Goal: Task Accomplishment & Management: Manage account settings

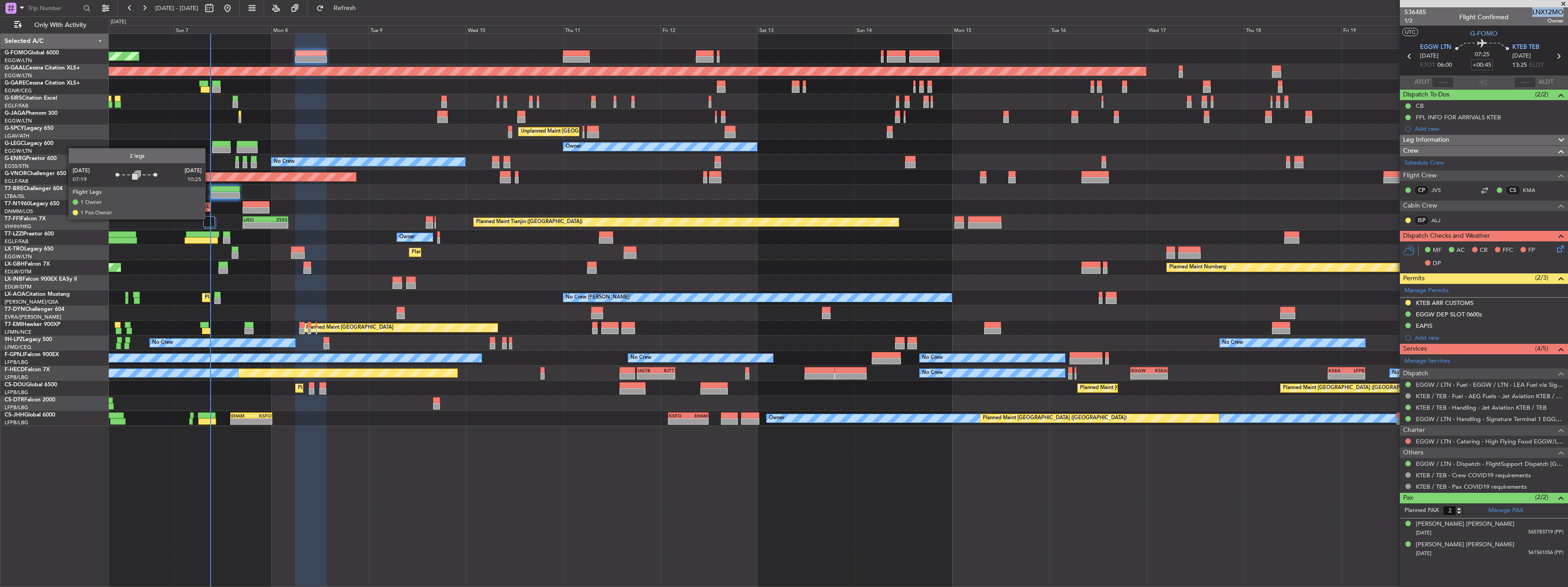
click at [209, 218] on div at bounding box center [209, 221] width 11 height 11
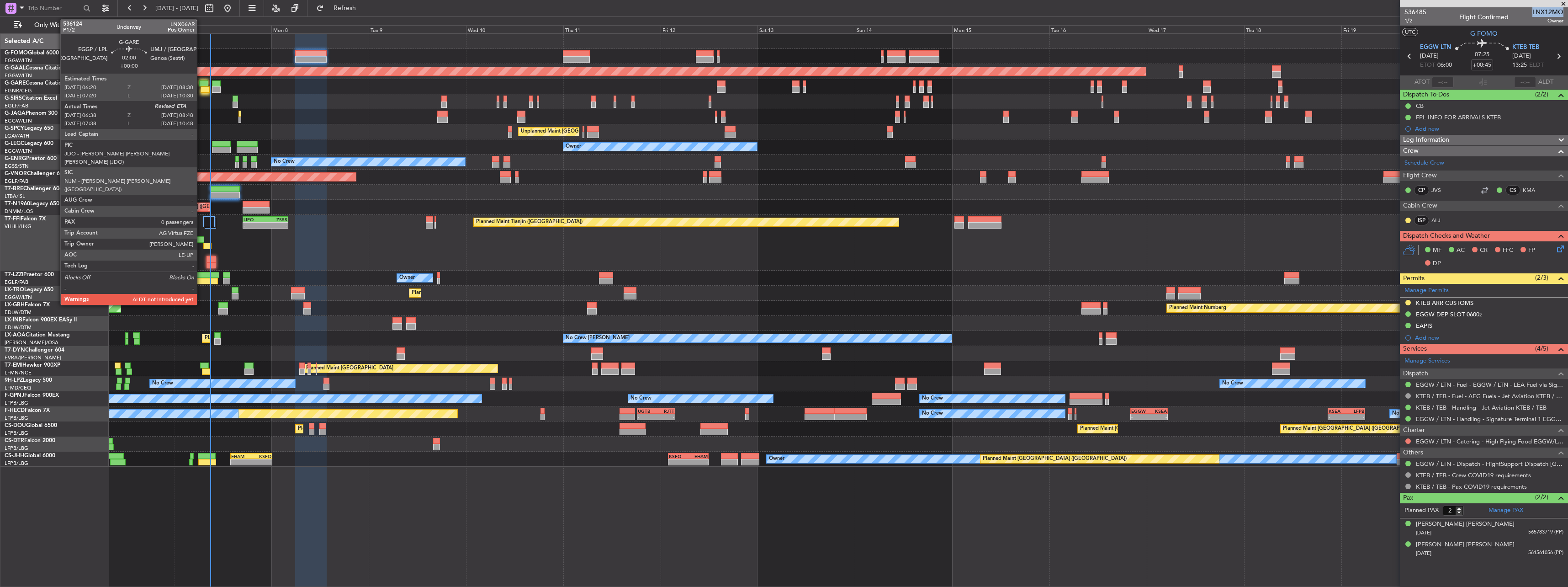
click at [201, 80] on div at bounding box center [203, 84] width 9 height 7
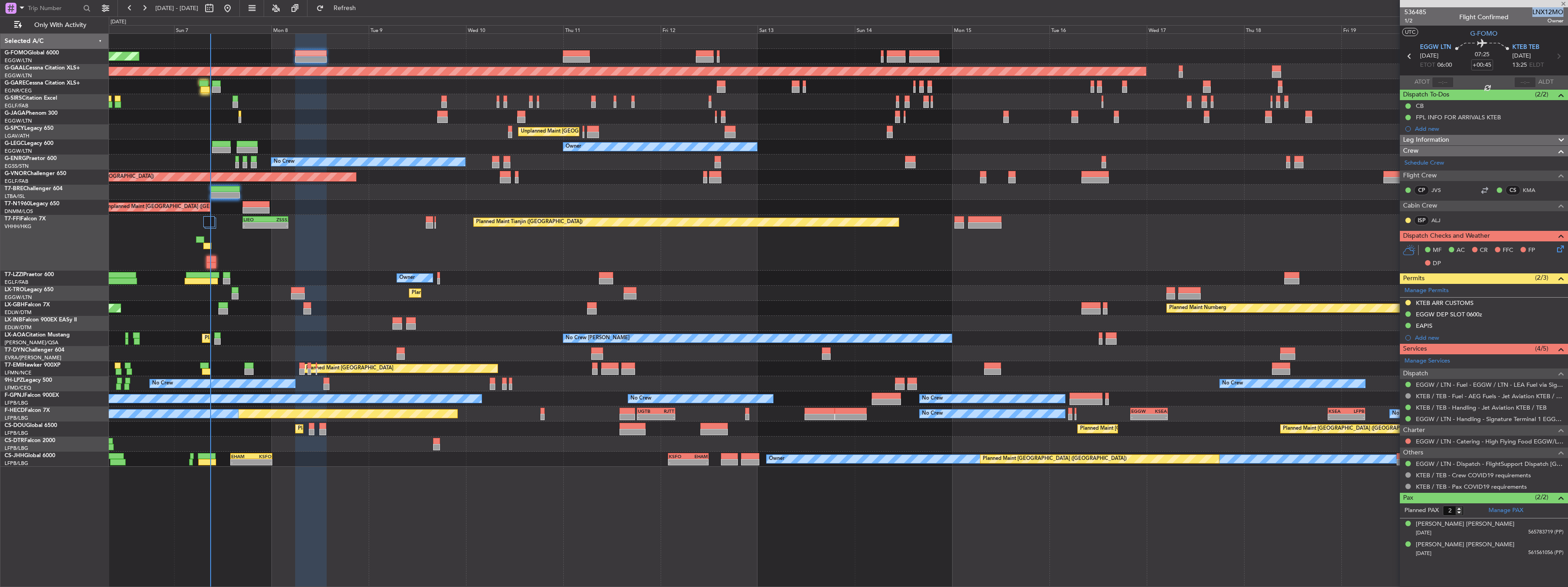
type input "06:38"
type input "0"
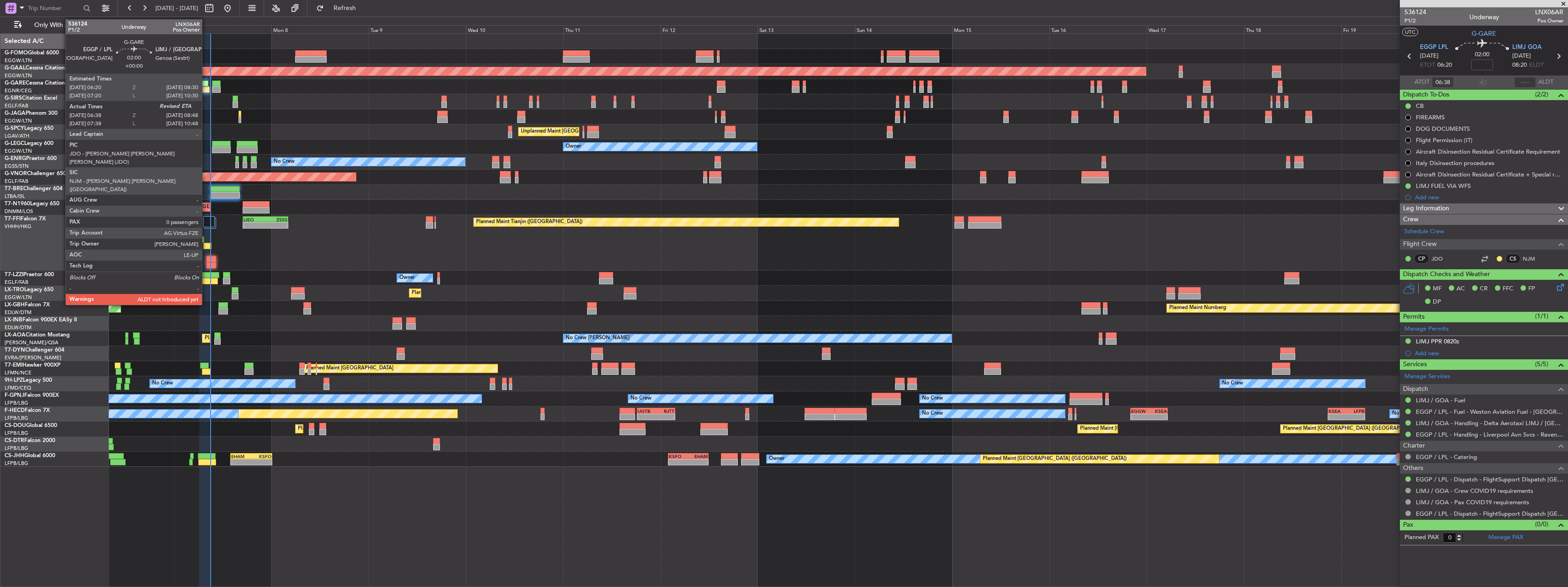
click at [206, 86] on div at bounding box center [203, 84] width 9 height 7
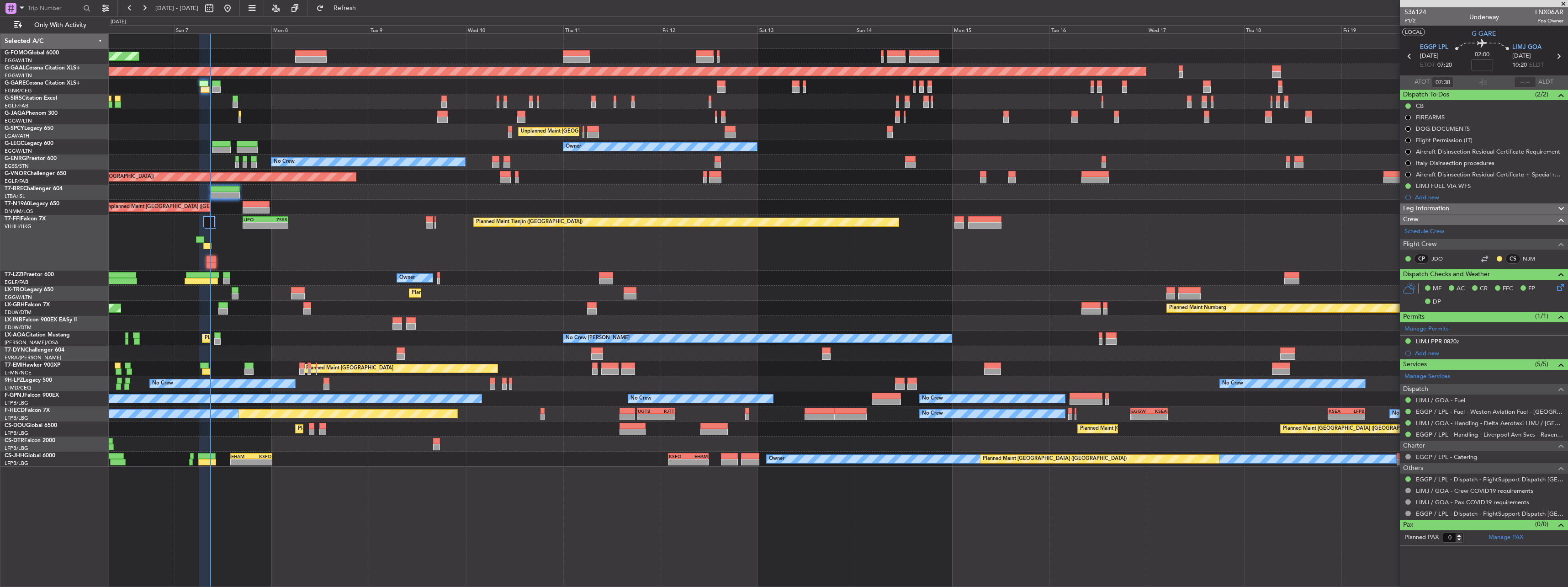
type input "06:38"
click at [581, 85] on input "text" at bounding box center [1525, 82] width 22 height 11
type input "08:38"
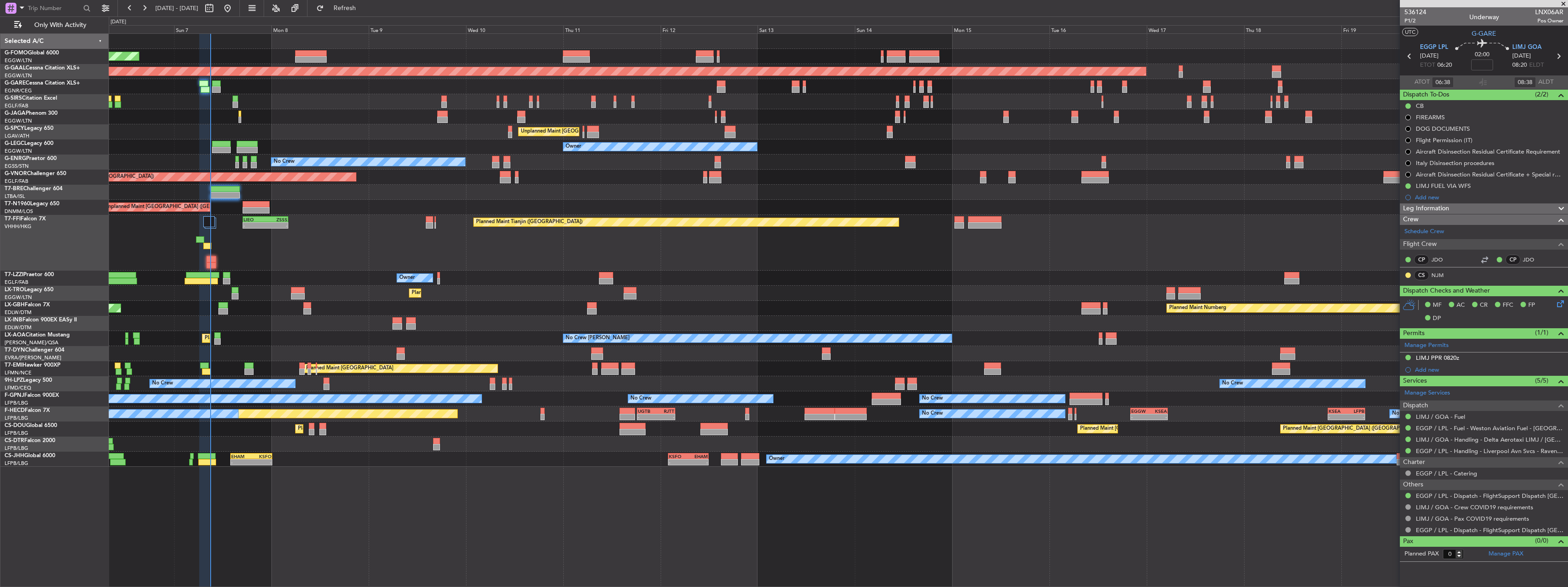
click at [323, 116] on div "Planned Maint [GEOGRAPHIC_DATA] ([GEOGRAPHIC_DATA])" at bounding box center [837, 117] width 1458 height 15
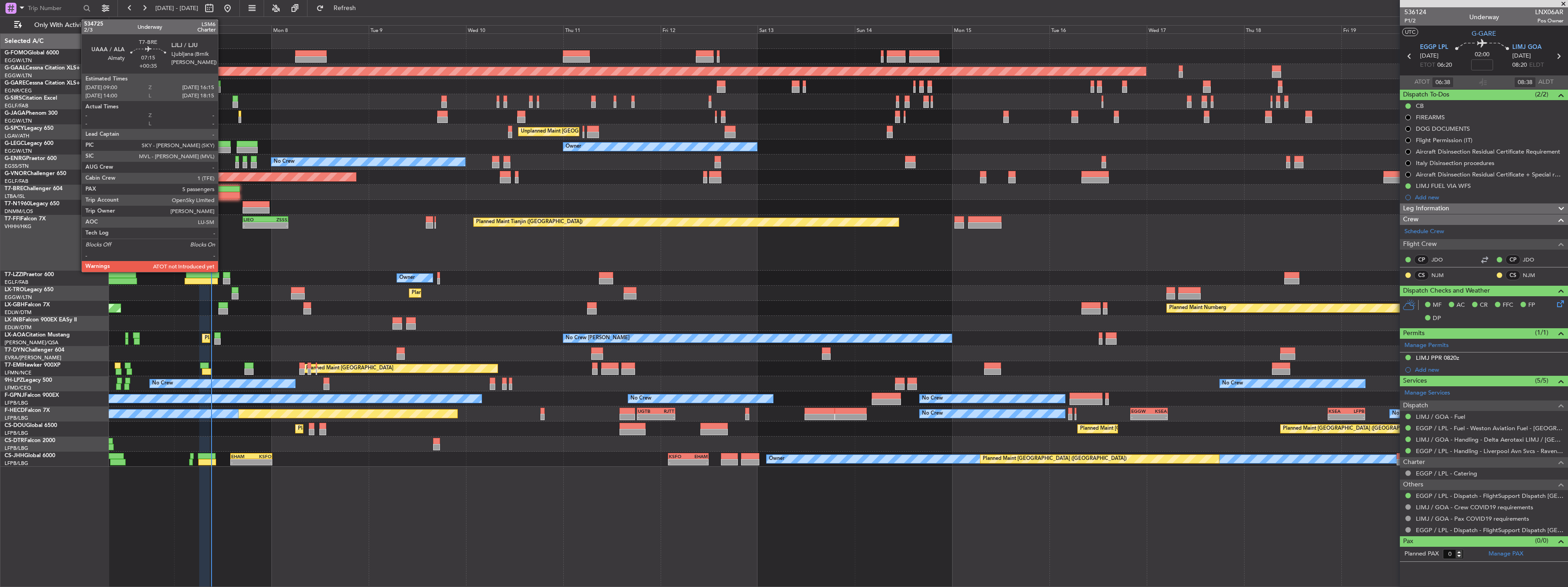
click at [222, 191] on div at bounding box center [225, 190] width 30 height 7
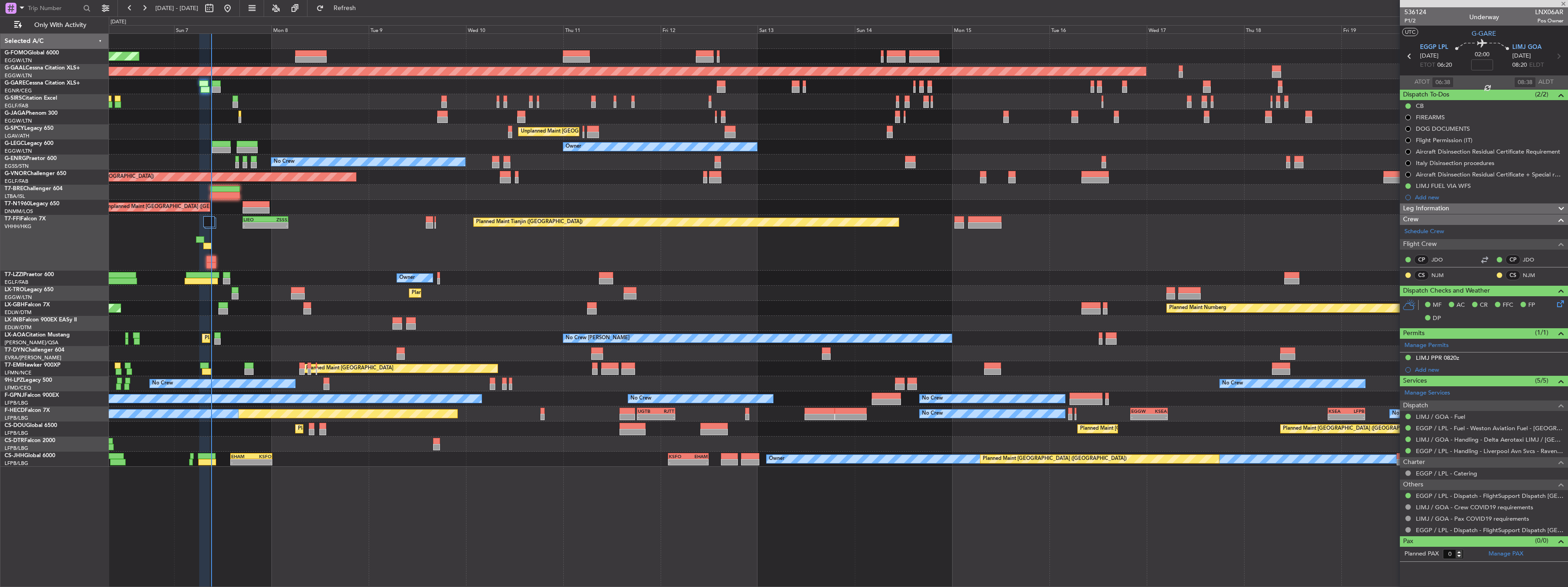
type input "+00:35"
type input "5"
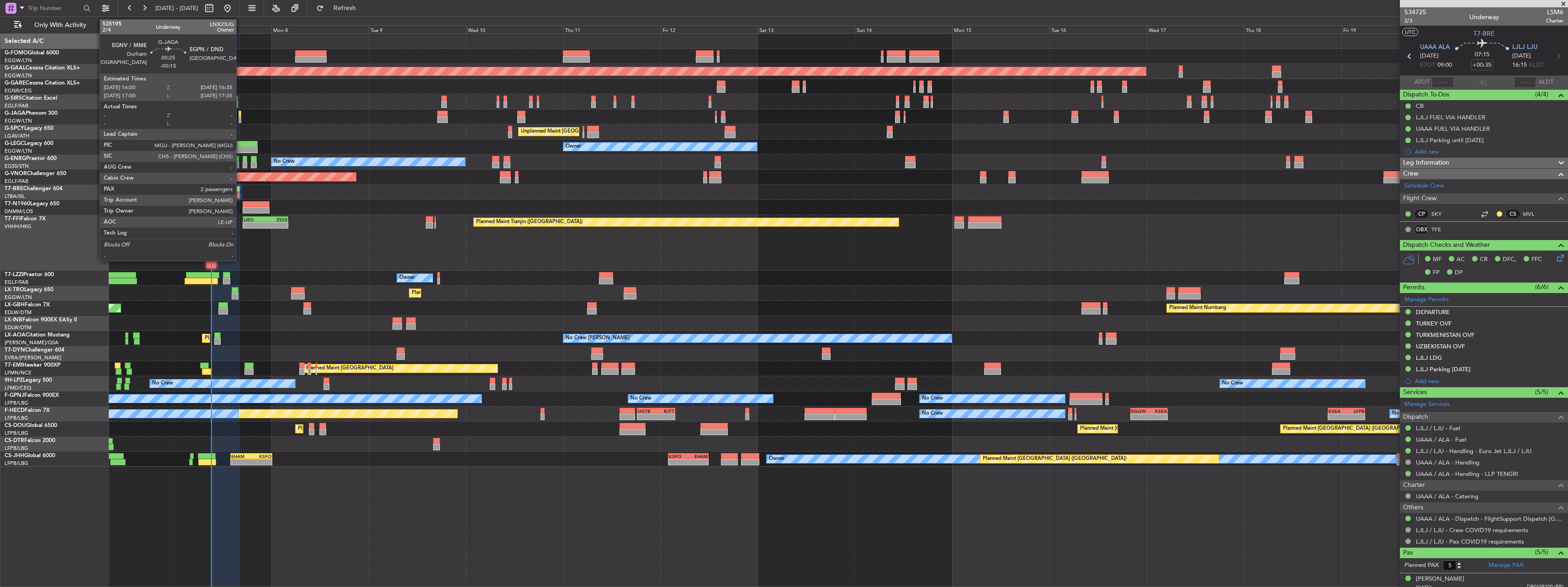
click at [240, 114] on div at bounding box center [240, 114] width 2 height 7
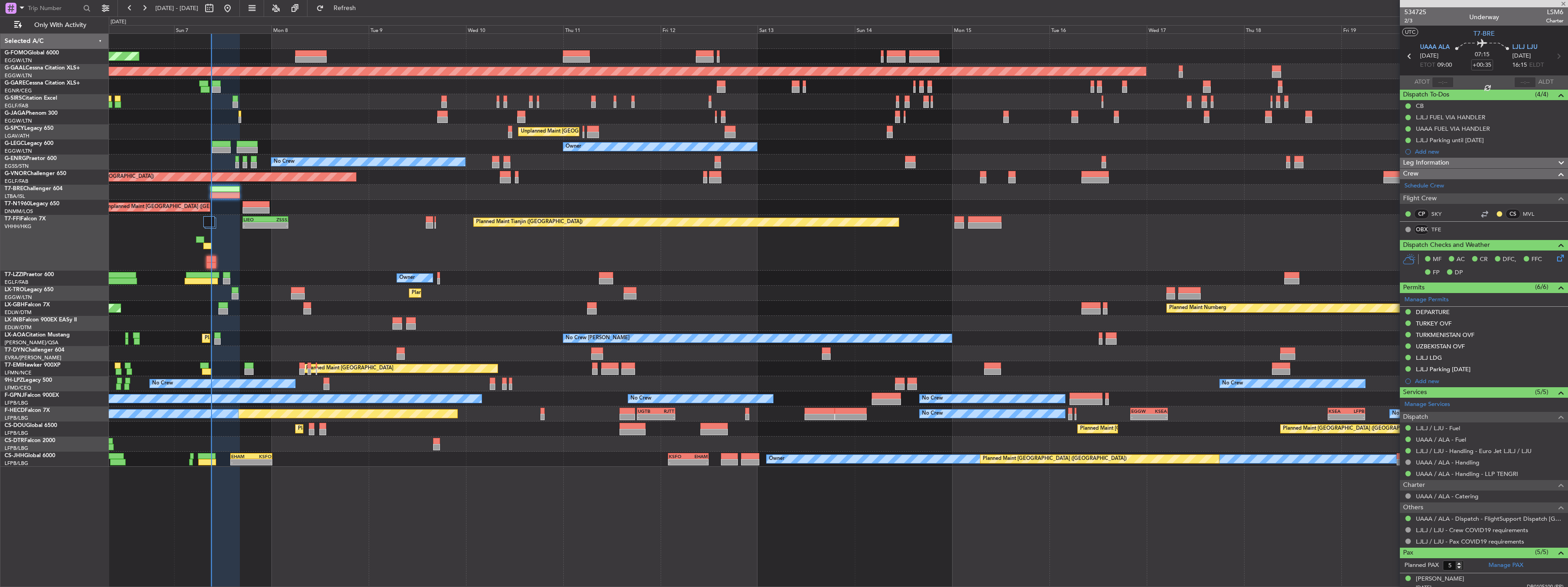
type input "-00:15"
type input "2"
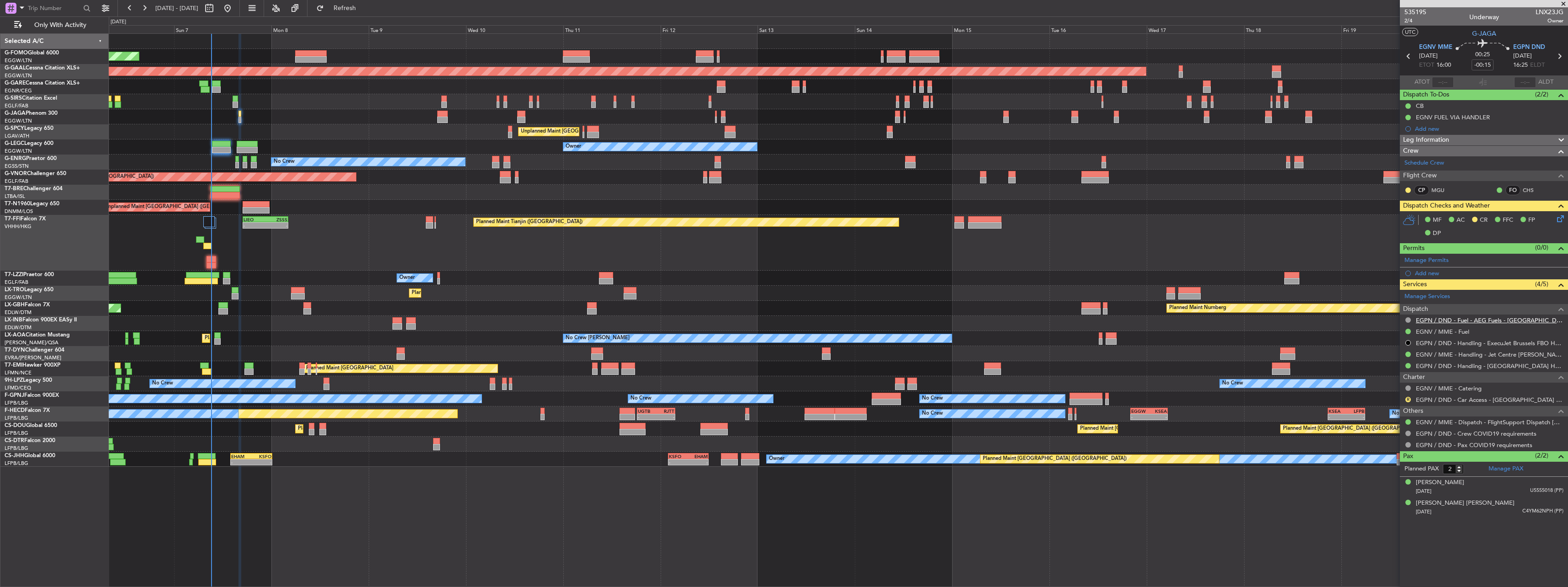
click at [581, 257] on link "EGPN / DND - Fuel - AEG Fuels - Dundee Airport Fuel EGPN / DND" at bounding box center [1489, 319] width 148 height 7
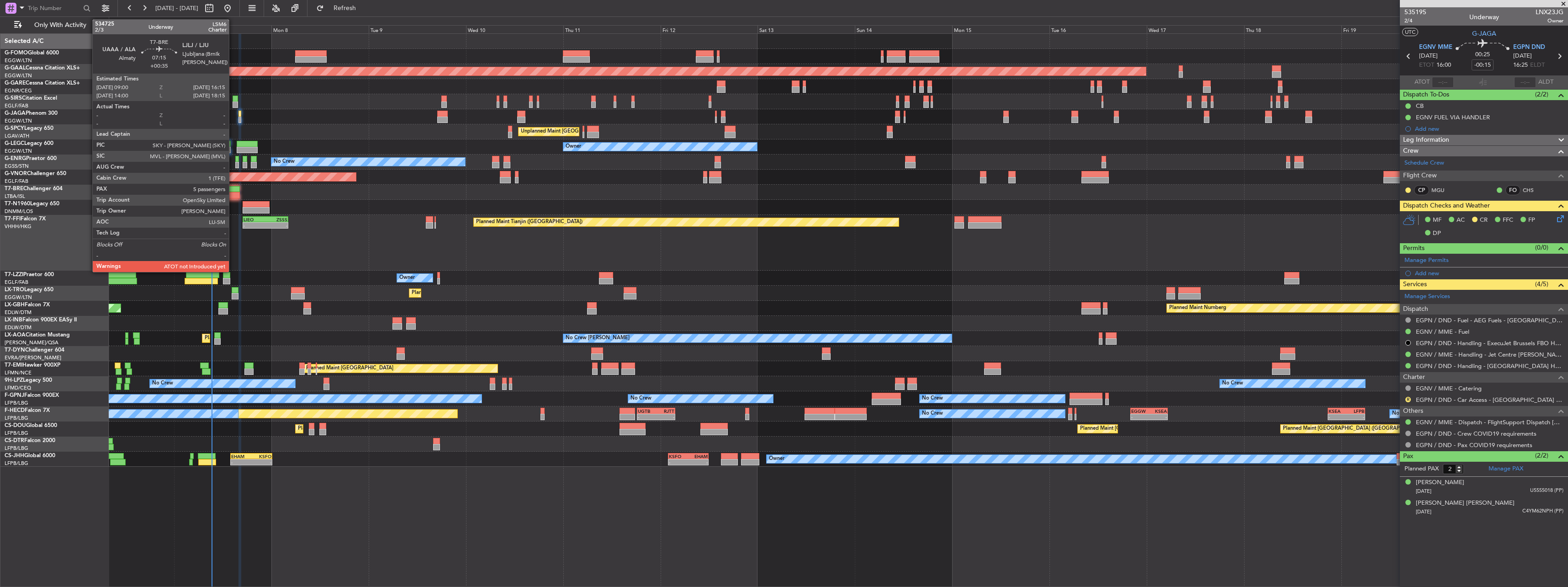
click at [233, 191] on div at bounding box center [225, 190] width 30 height 7
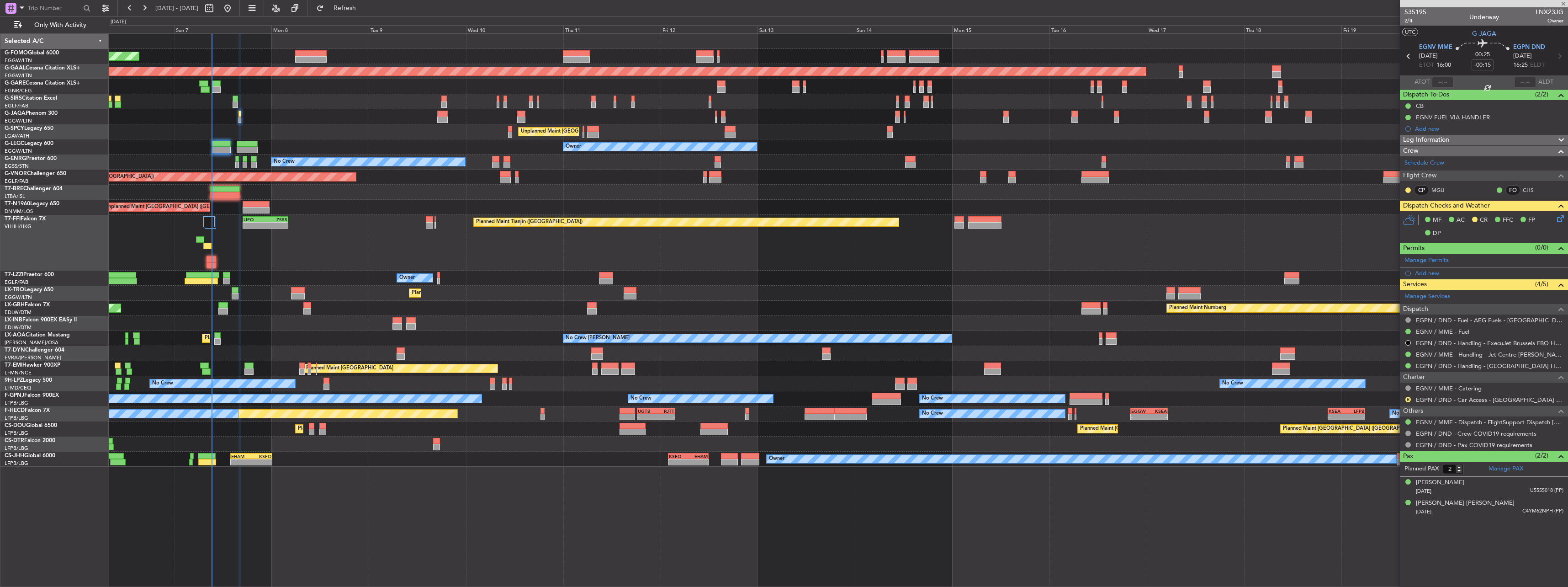
type input "+00:35"
type input "5"
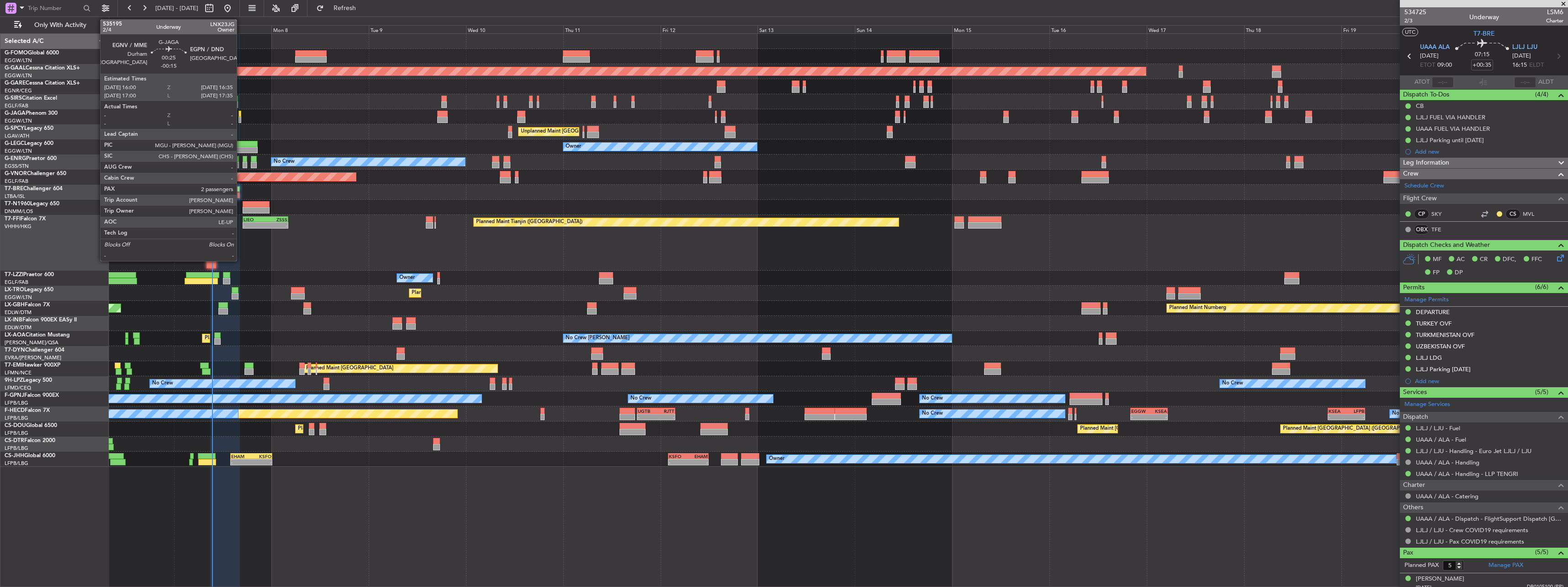
click at [240, 117] on div at bounding box center [240, 120] width 2 height 7
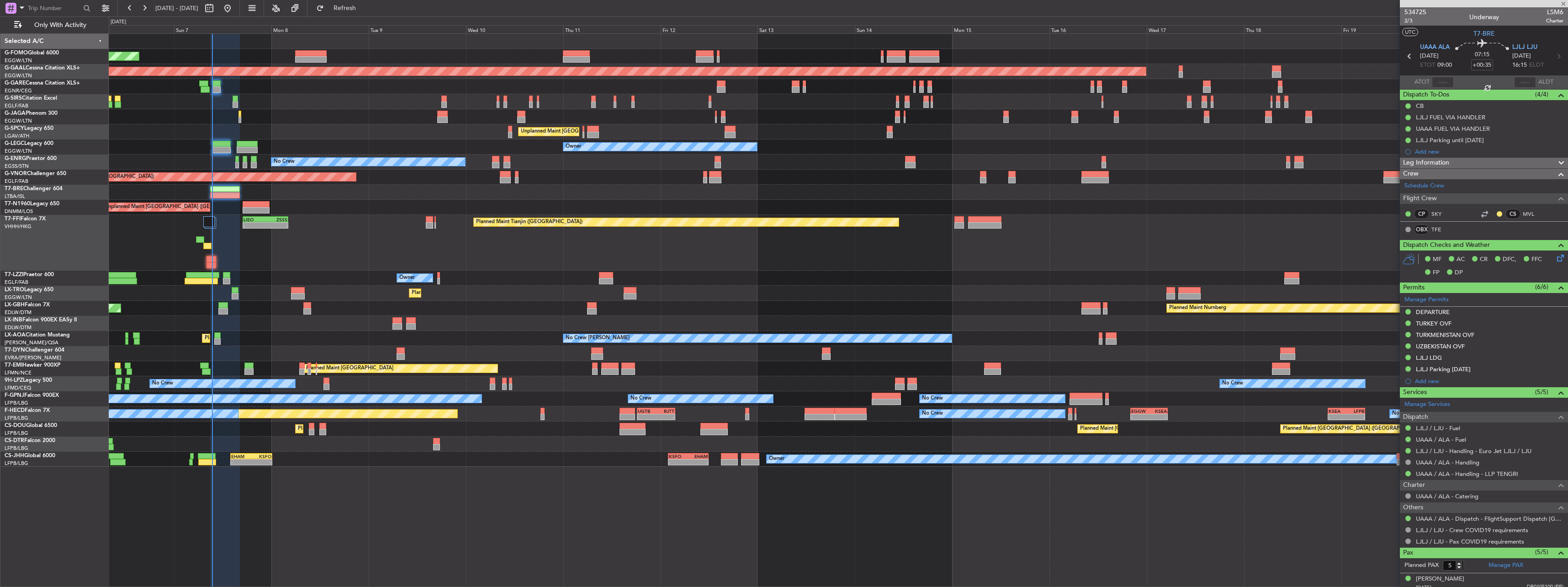
type input "-00:15"
type input "2"
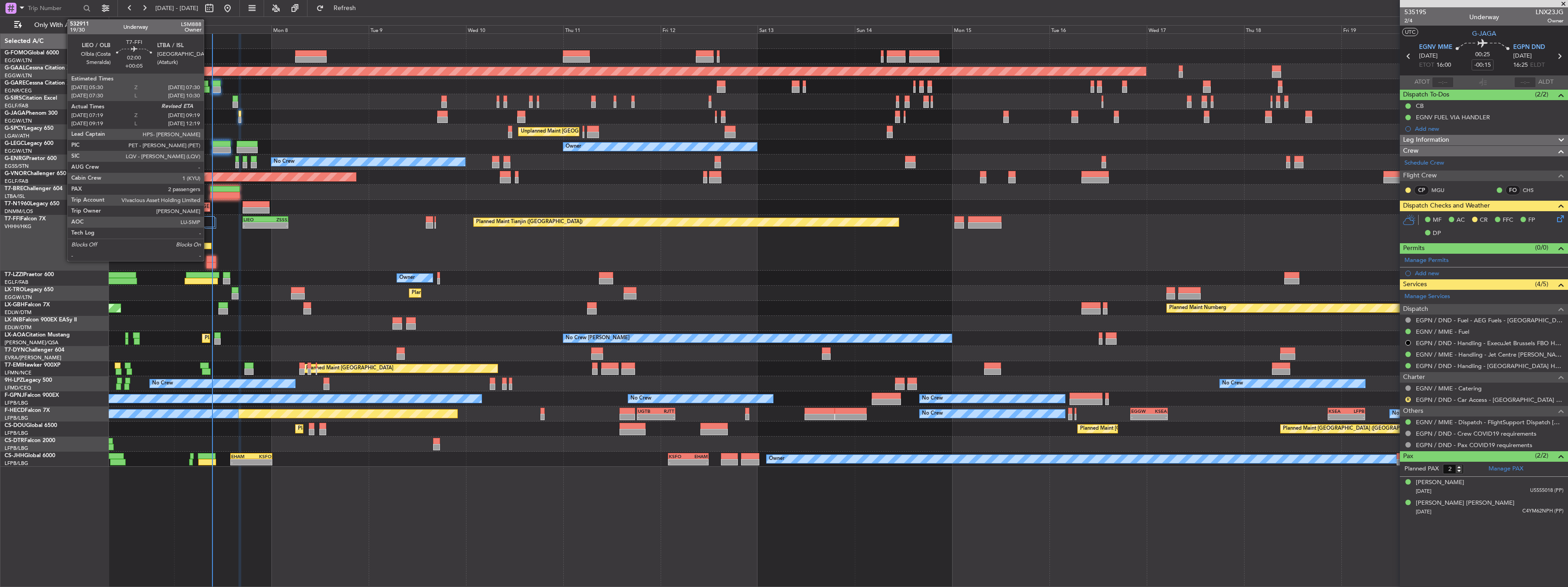
click at [208, 247] on div at bounding box center [208, 246] width 8 height 7
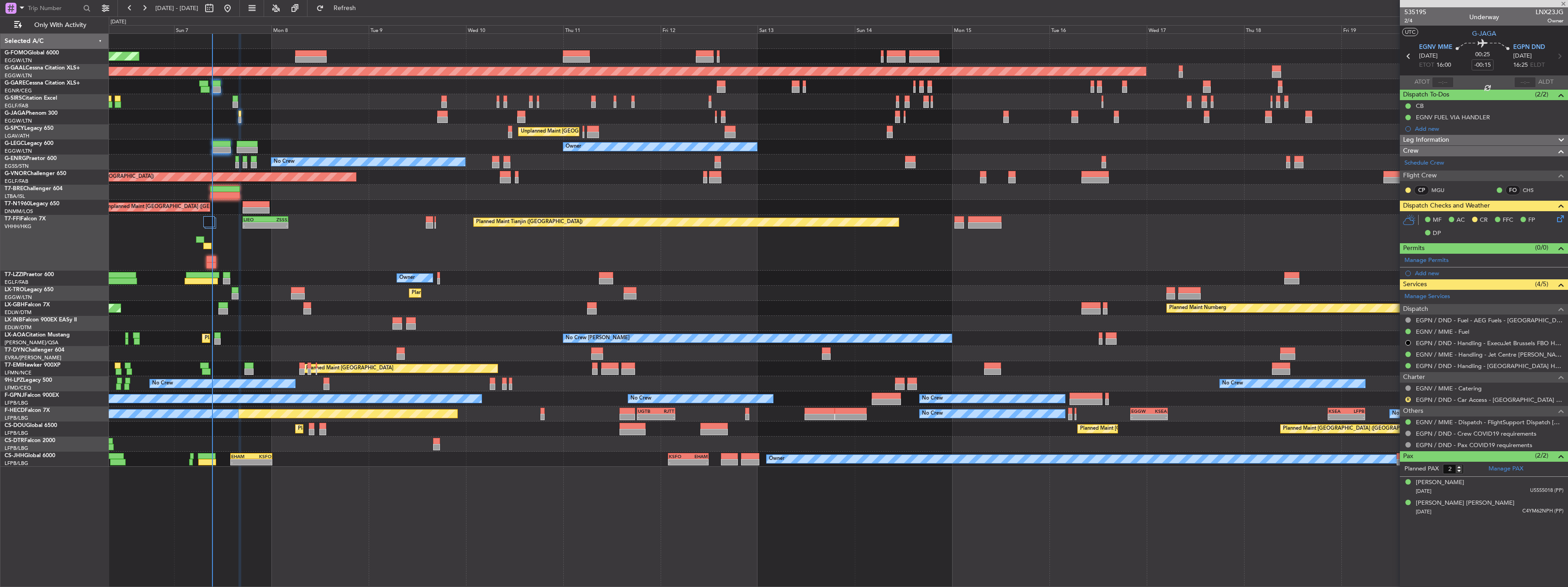
type input "+00:05"
type input "07:19"
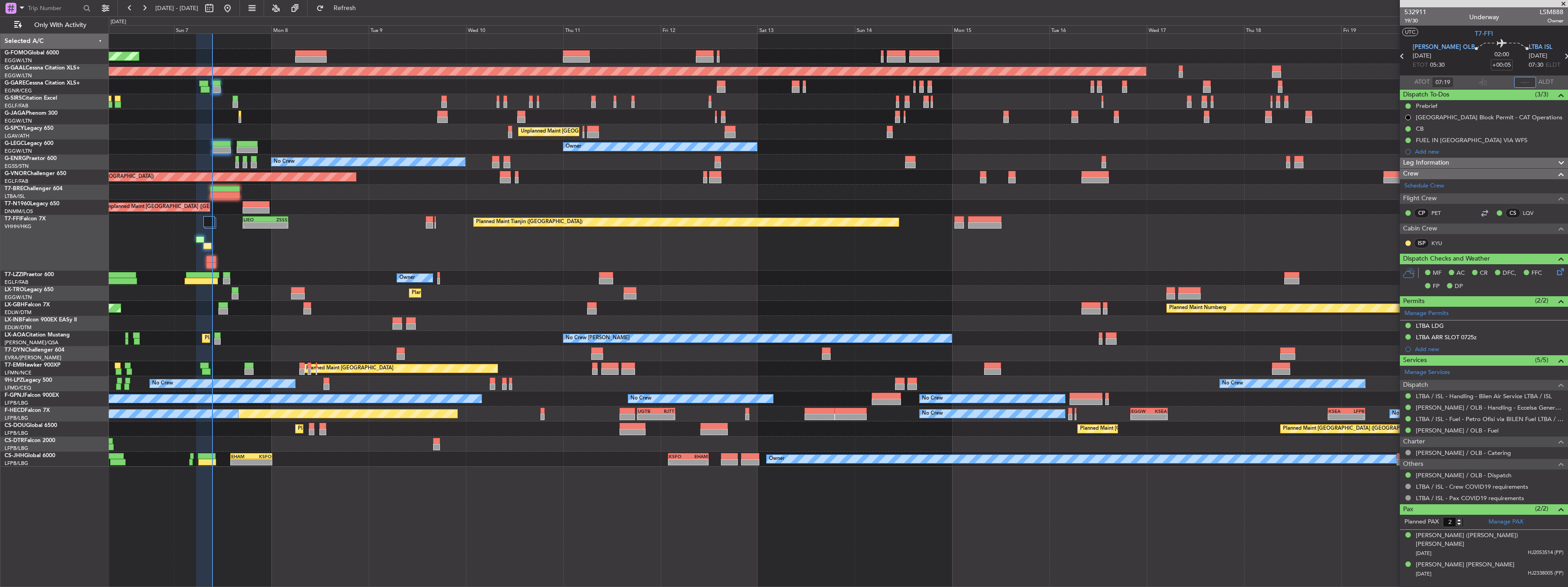
click at [581, 81] on input "text" at bounding box center [1525, 82] width 22 height 11
type input "09:20"
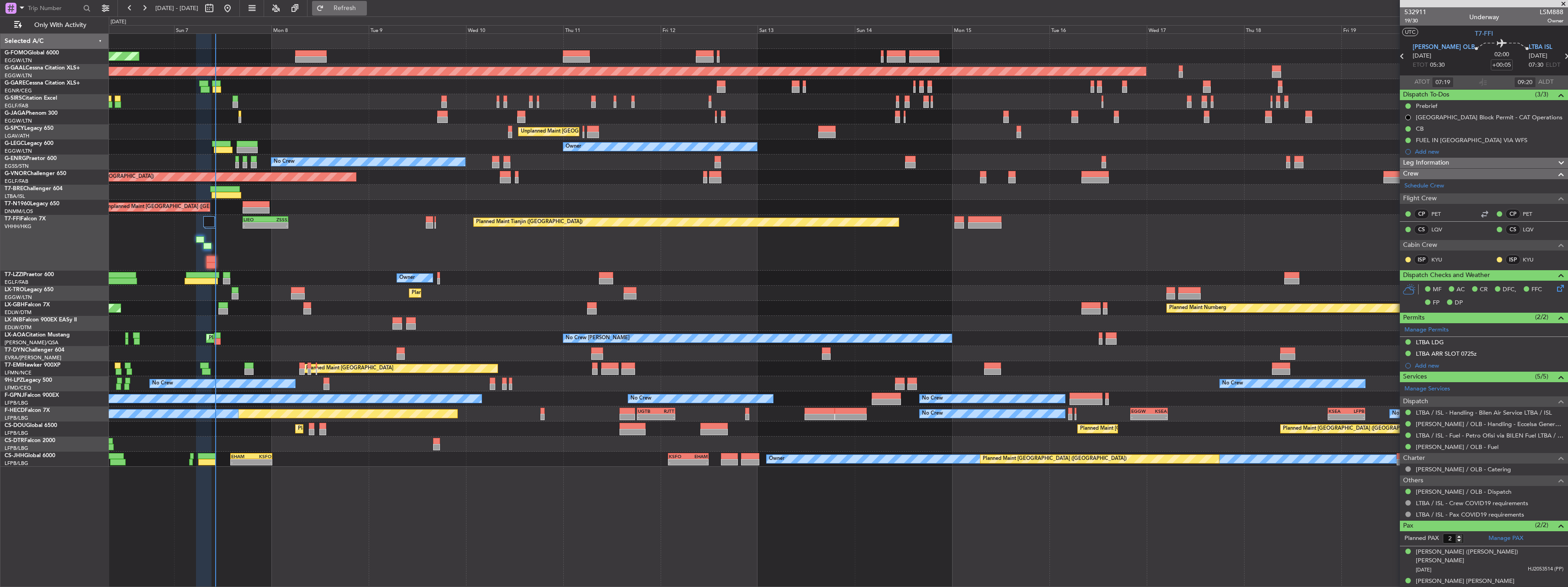
click at [364, 7] on span "Refresh" at bounding box center [345, 8] width 39 height 7
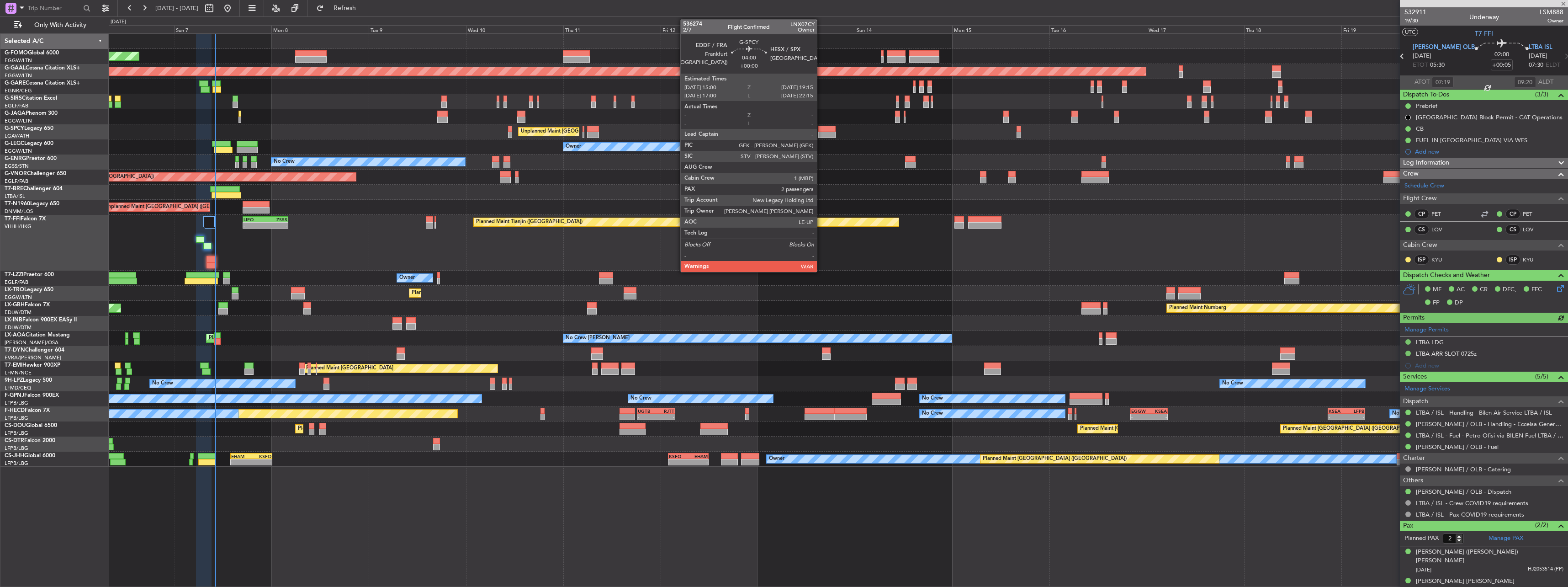
click at [821, 131] on div at bounding box center [826, 135] width 17 height 7
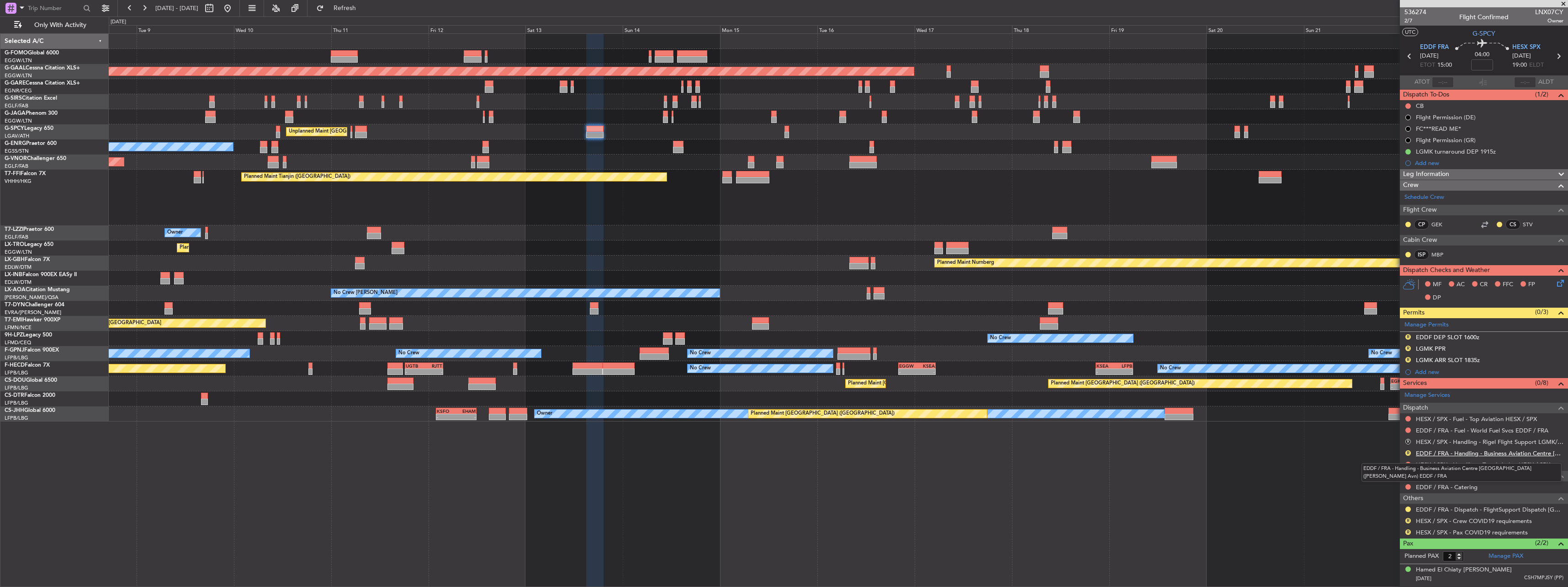
click at [1464, 451] on link "EDDF / FRA - Handling - Business Aviation Centre [GEOGRAPHIC_DATA] ([PERSON_NAM…" at bounding box center [1489, 452] width 148 height 7
click at [1462, 465] on link "HESX / SPX - Handling - Top Aviation HESX / SPX" at bounding box center [1483, 464] width 135 height 7
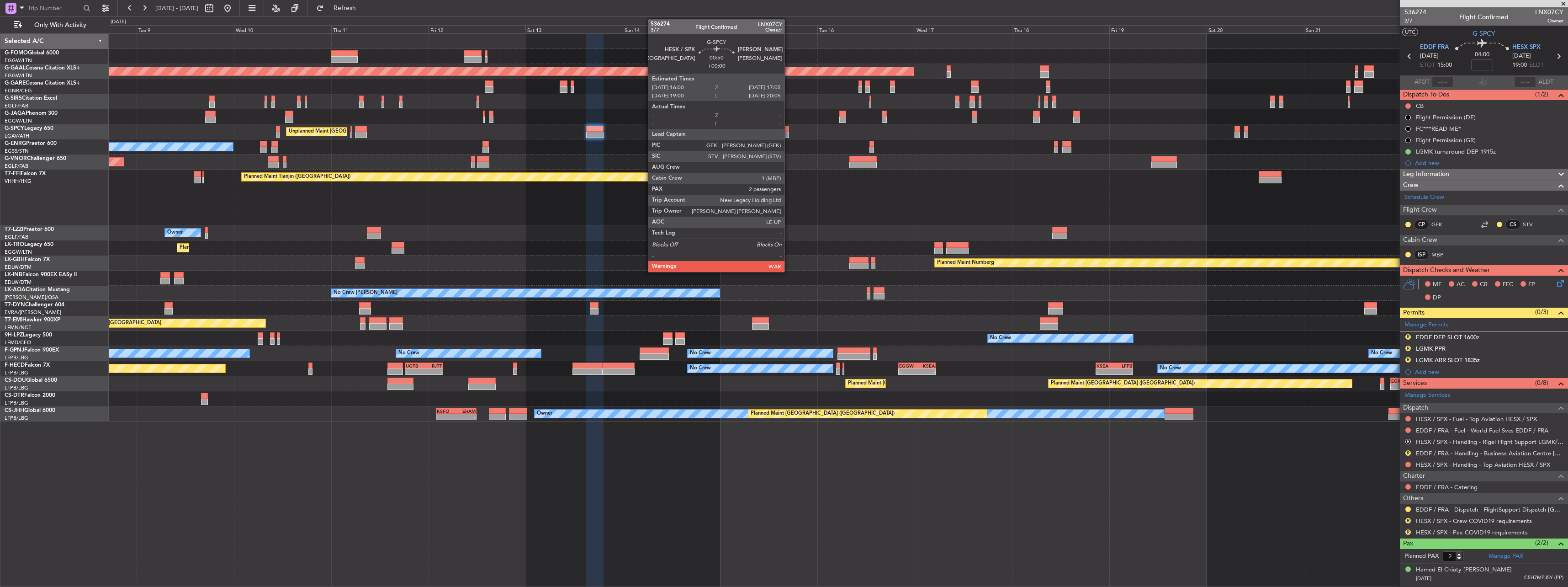
click at [789, 131] on div at bounding box center [787, 129] width 5 height 7
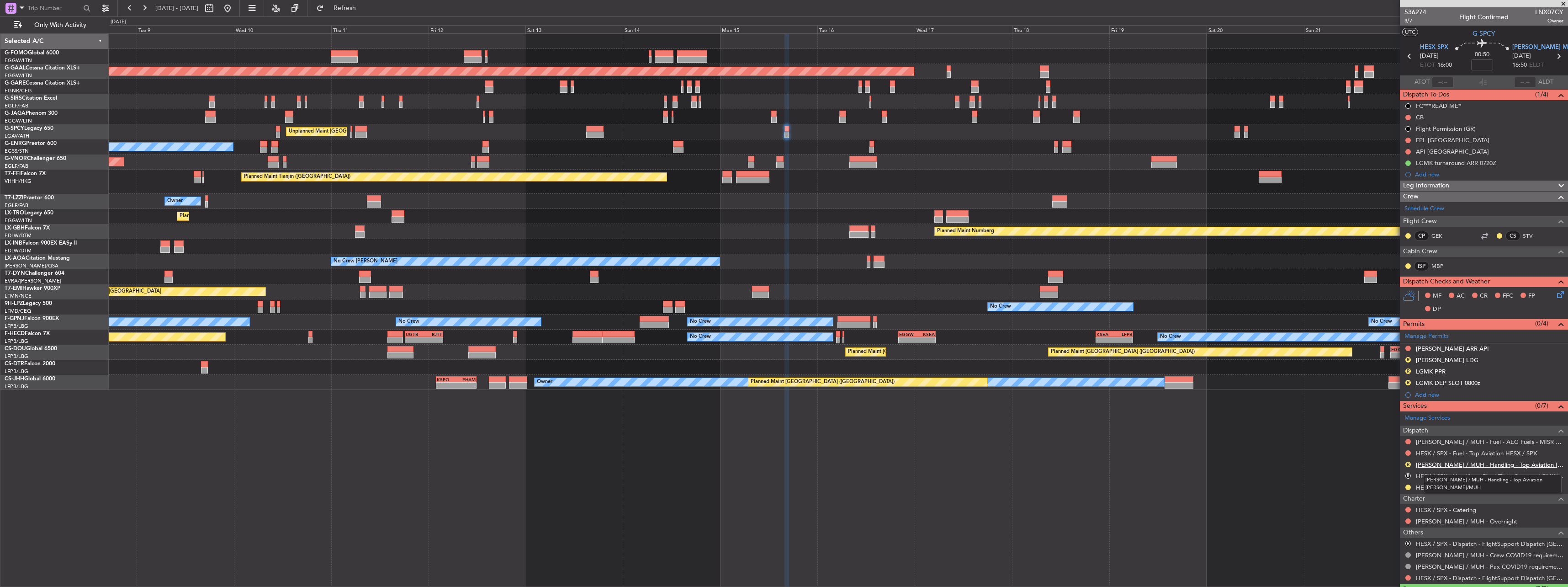
click at [1422, 463] on link "[PERSON_NAME] / MUH - Handling - Top Aviation [PERSON_NAME]/MUH" at bounding box center [1489, 464] width 148 height 7
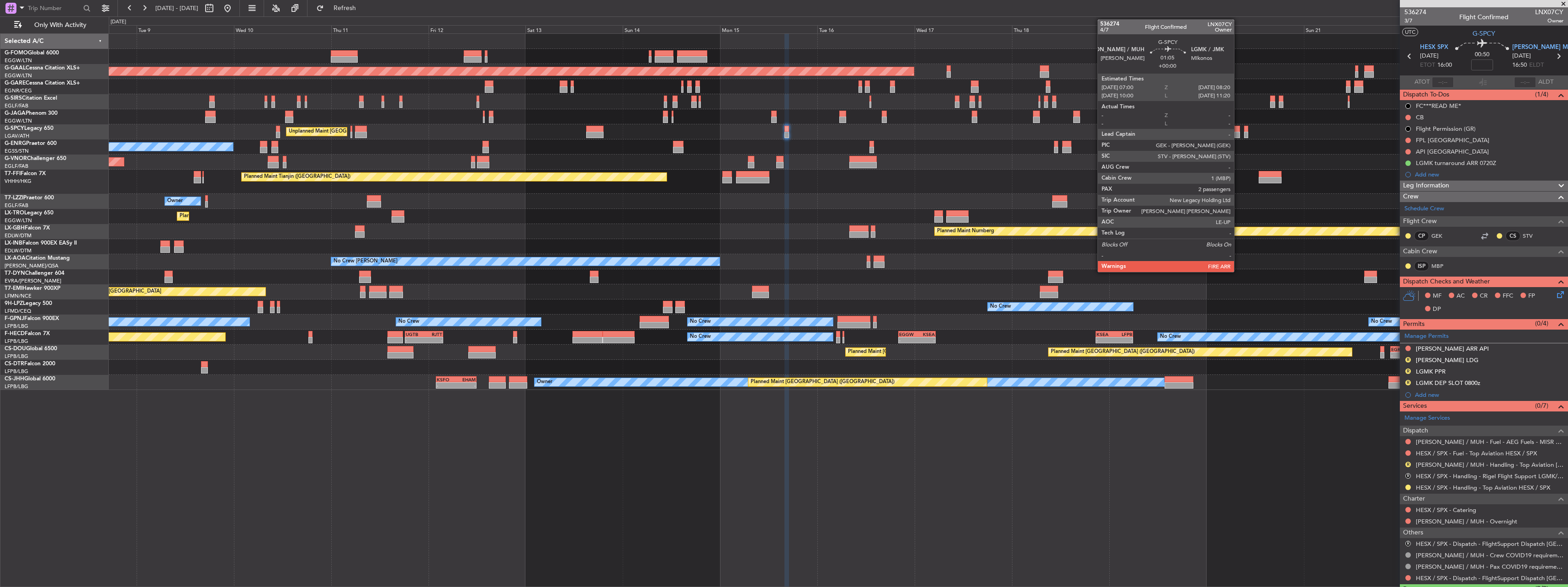
click at [1239, 127] on div at bounding box center [1237, 129] width 6 height 7
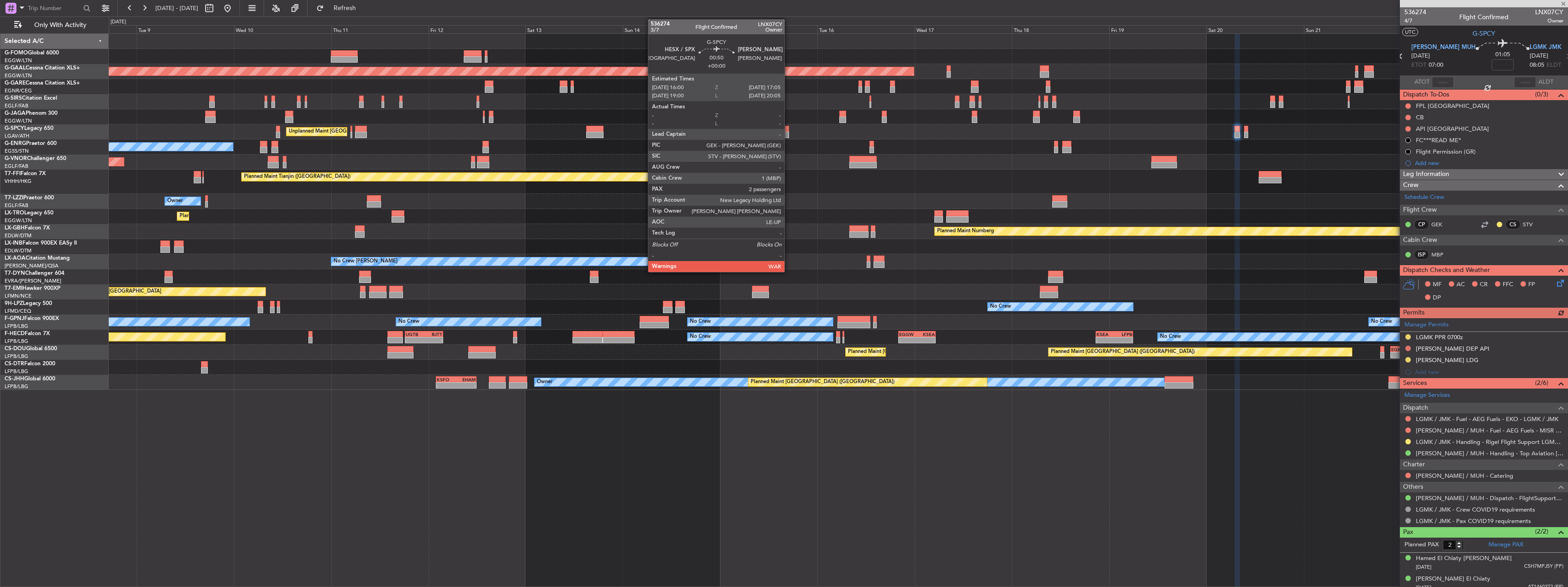
click at [789, 135] on div at bounding box center [787, 135] width 5 height 7
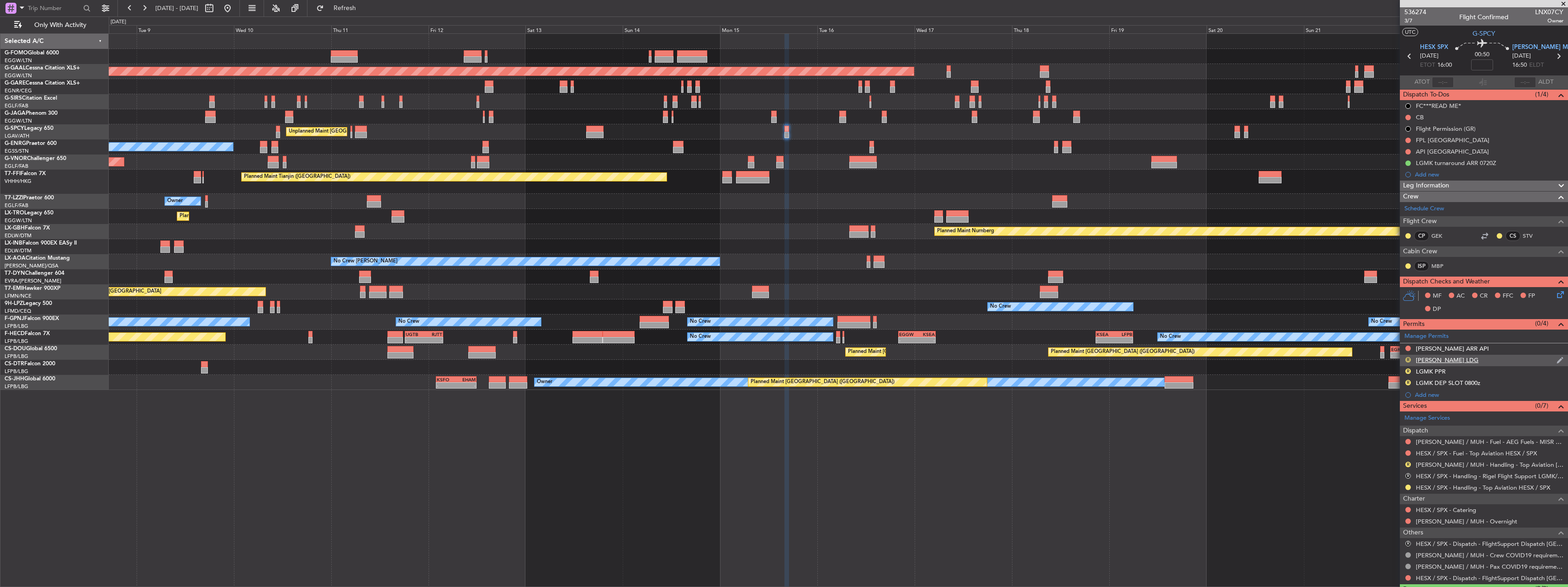
click at [1409, 358] on button "R" at bounding box center [1407, 360] width 6 height 6
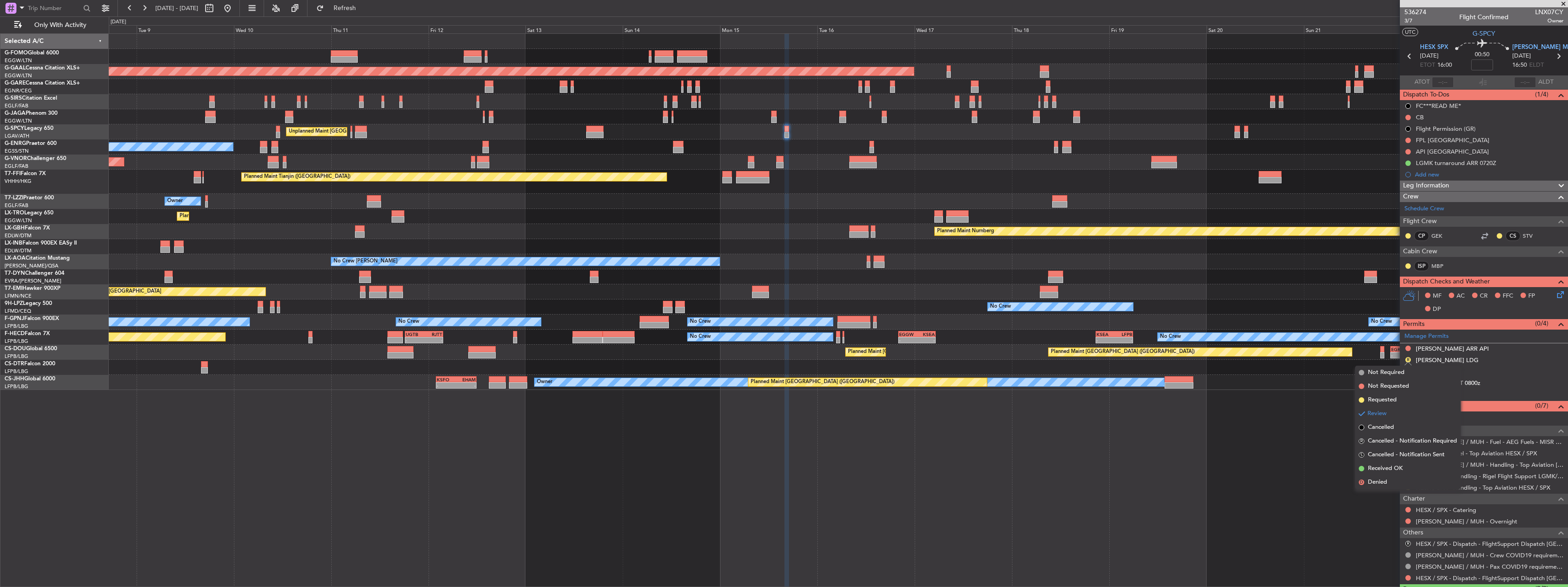
drag, startPoint x: 1392, startPoint y: 398, endPoint x: 1399, endPoint y: 385, distance: 14.8
click at [1392, 397] on span "Requested" at bounding box center [1382, 400] width 29 height 9
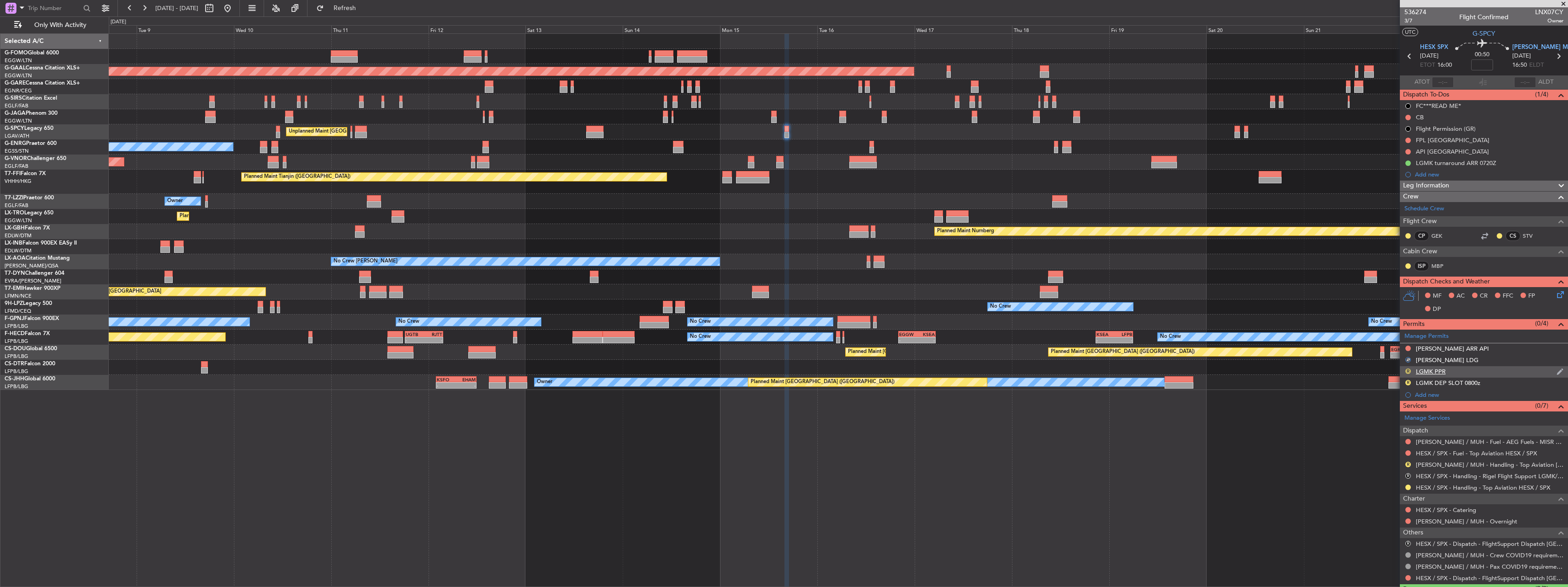
click at [1406, 370] on button "R" at bounding box center [1407, 371] width 6 height 6
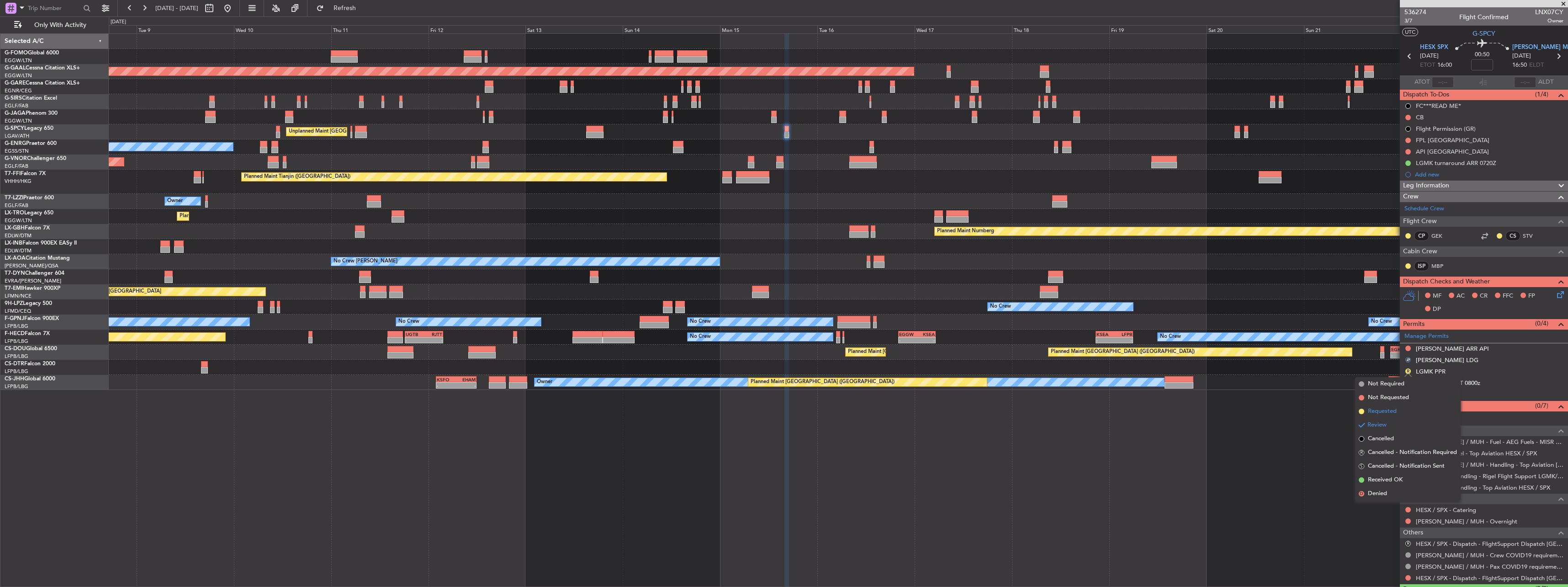
click at [1401, 411] on li "Requested" at bounding box center [1407, 411] width 106 height 14
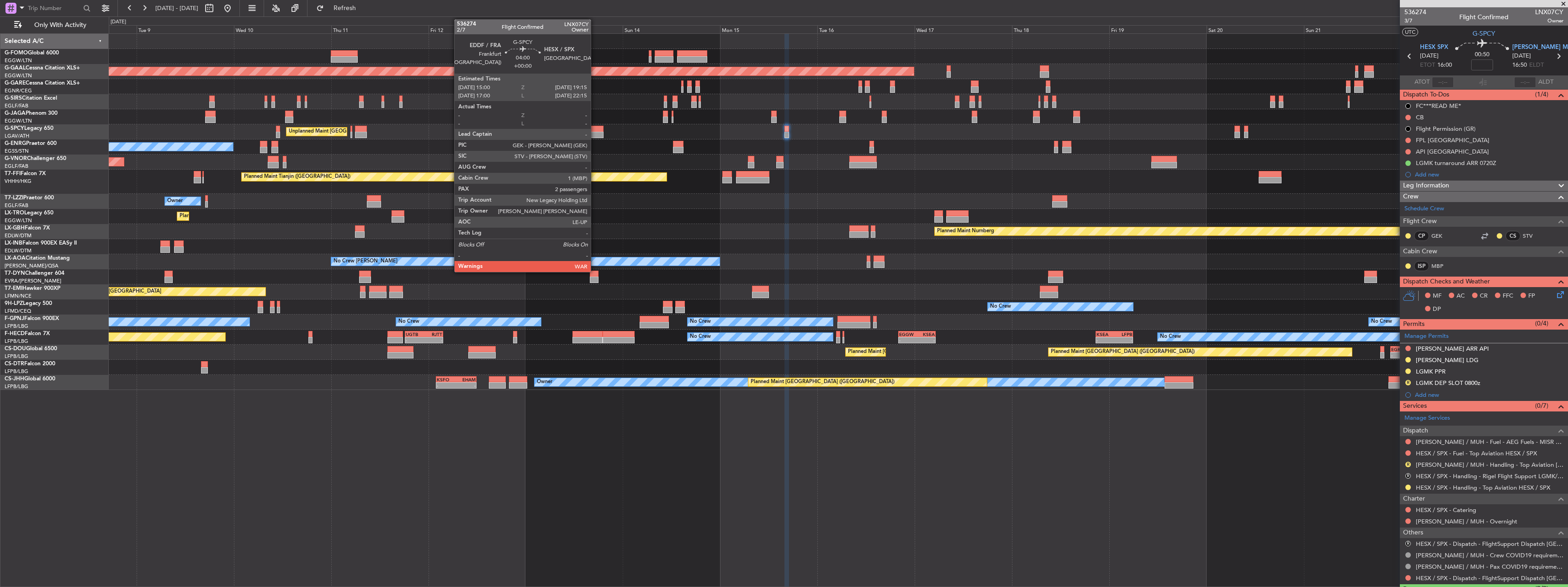
click at [595, 134] on div at bounding box center [594, 135] width 17 height 7
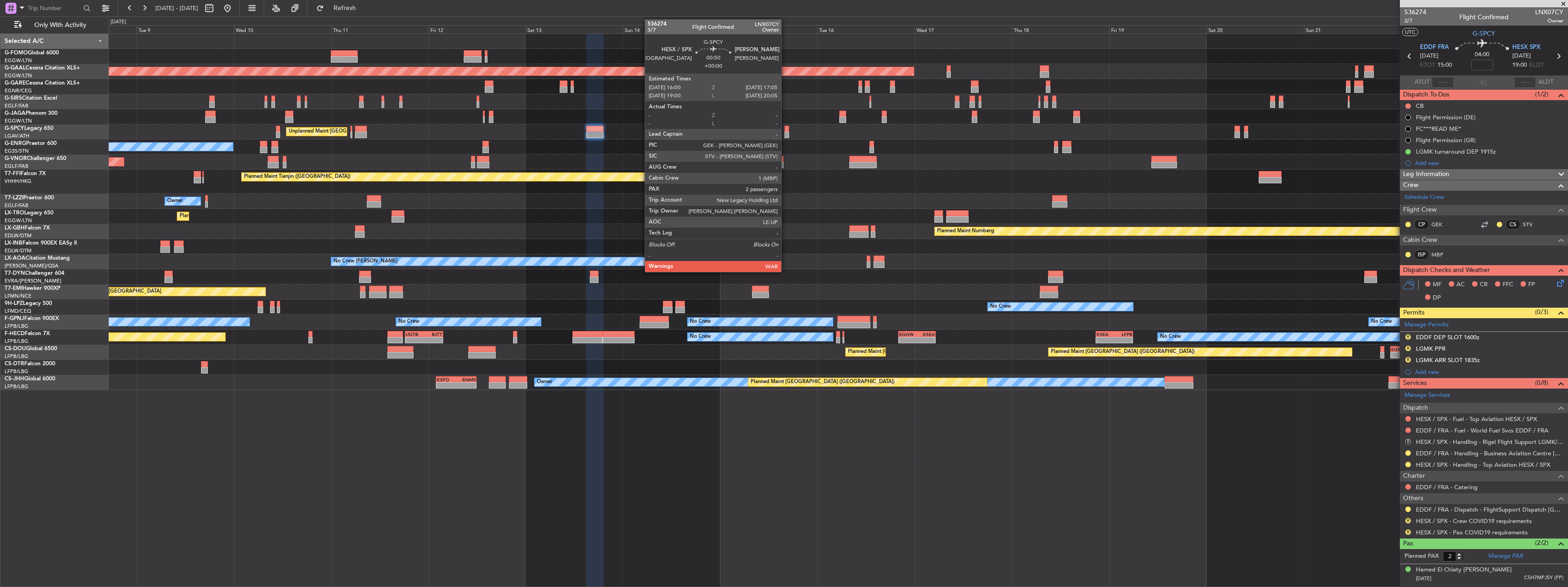
click at [786, 130] on div at bounding box center [787, 129] width 5 height 7
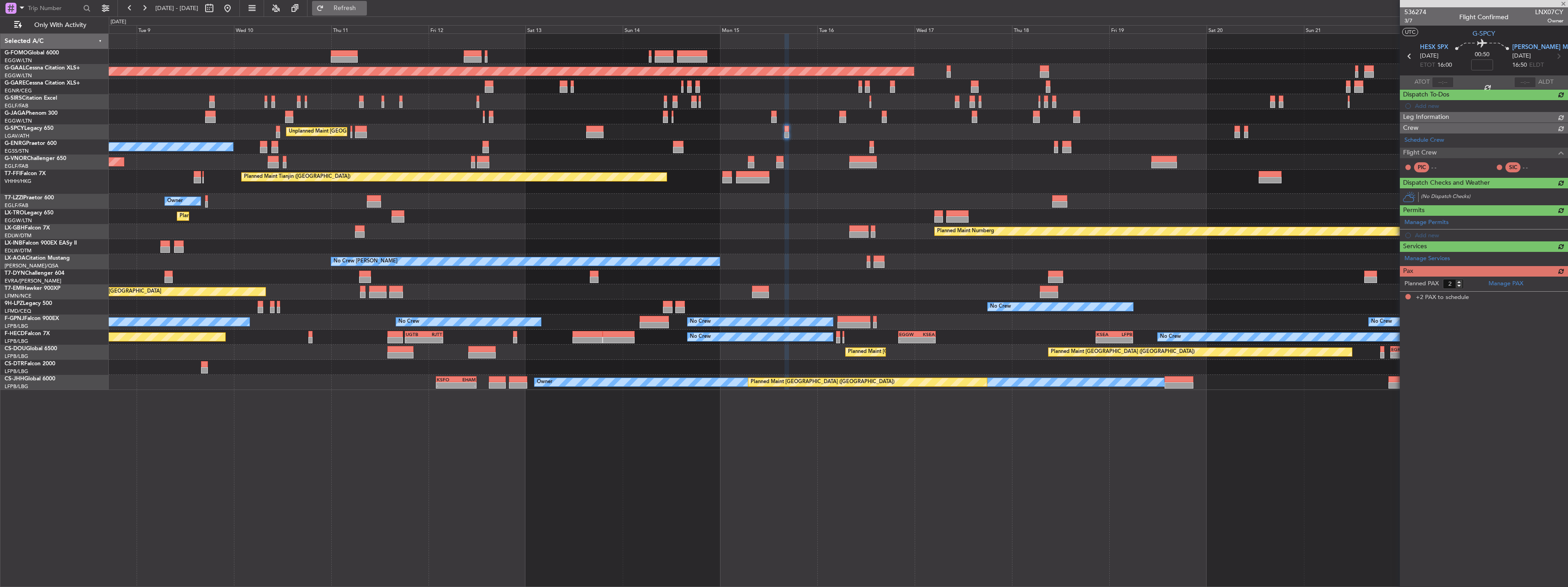
click at [348, 8] on button "Refresh" at bounding box center [339, 8] width 55 height 15
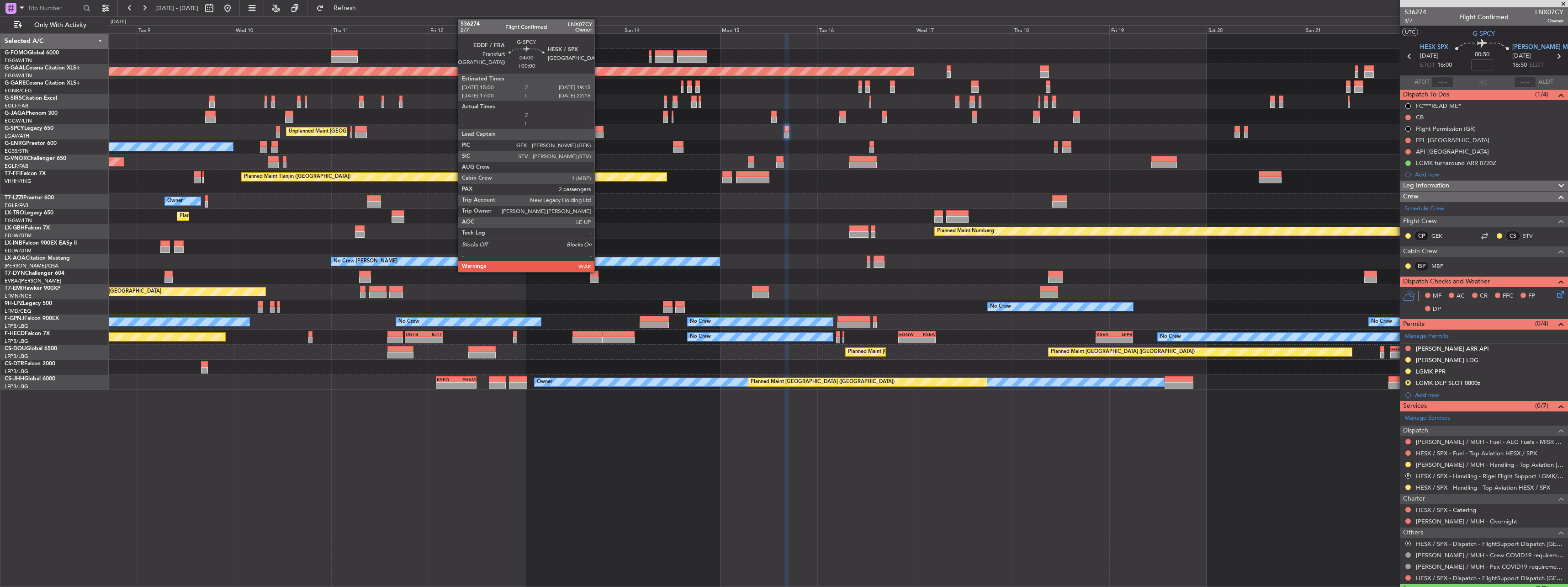
click at [598, 129] on div at bounding box center [594, 129] width 17 height 7
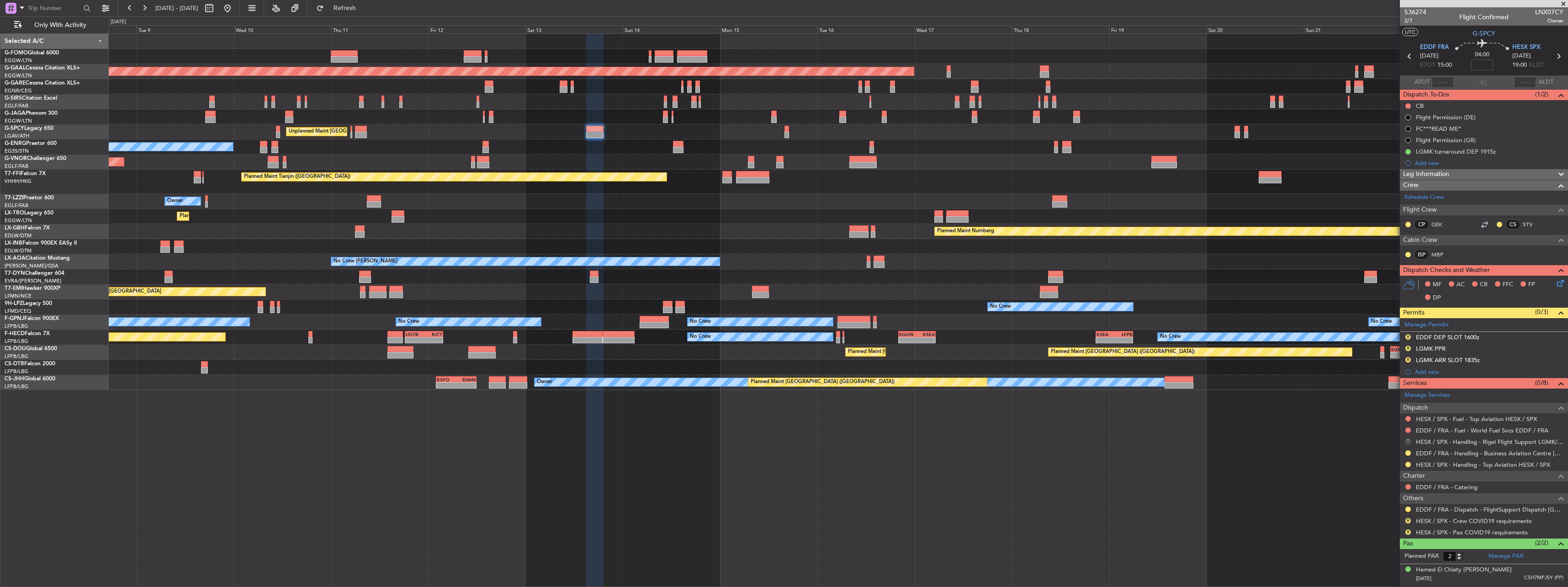
click at [1406, 441] on button "R" at bounding box center [1407, 441] width 6 height 6
click at [1389, 511] on span "Cancelled" at bounding box center [1381, 509] width 26 height 9
click at [1407, 521] on button "R" at bounding box center [1407, 521] width 6 height 6
click at [1399, 412] on span "Not Required" at bounding box center [1386, 410] width 37 height 9
click at [1406, 506] on div at bounding box center [1407, 509] width 7 height 7
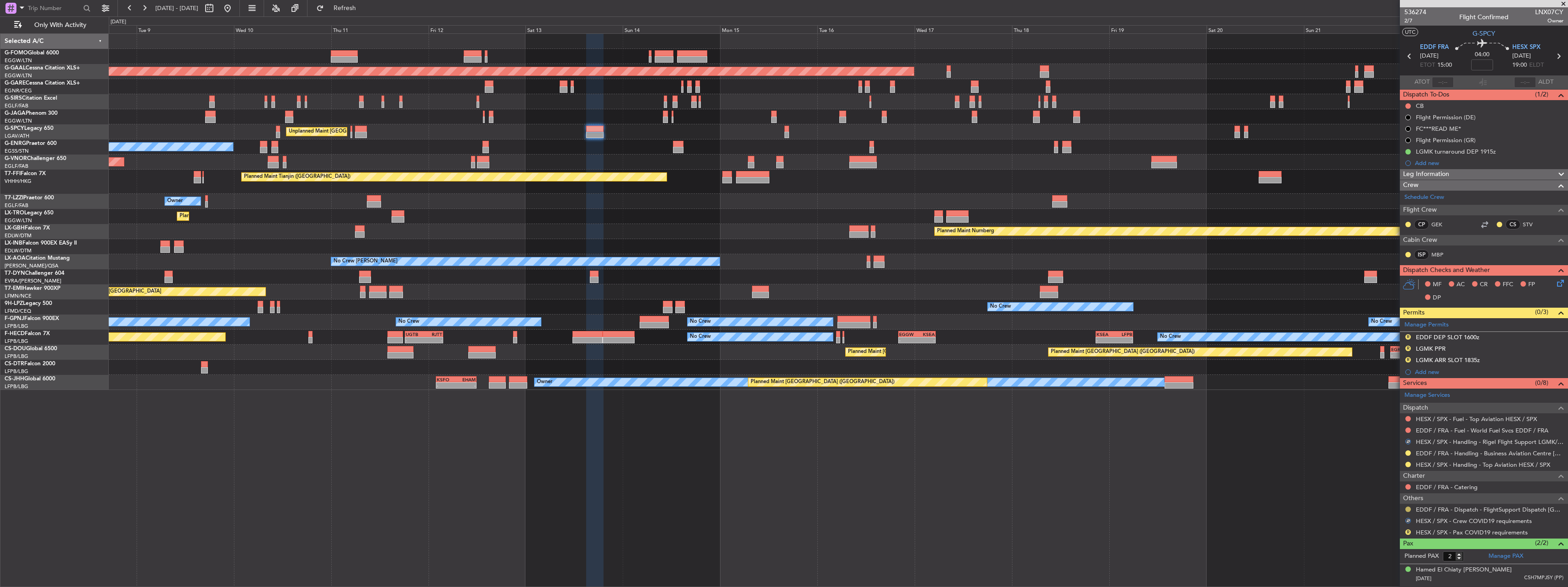
click at [1407, 508] on button at bounding box center [1407, 509] width 6 height 6
drag, startPoint x: 1389, startPoint y: 493, endPoint x: 1392, endPoint y: 502, distance: 9.5
click at [1390, 495] on span "Confirmed" at bounding box center [1382, 495] width 29 height 9
click at [1413, 530] on div "R HESX / SPX - Pax COVID19 requirements" at bounding box center [1483, 532] width 168 height 11
click at [1410, 533] on button "R" at bounding box center [1407, 532] width 6 height 6
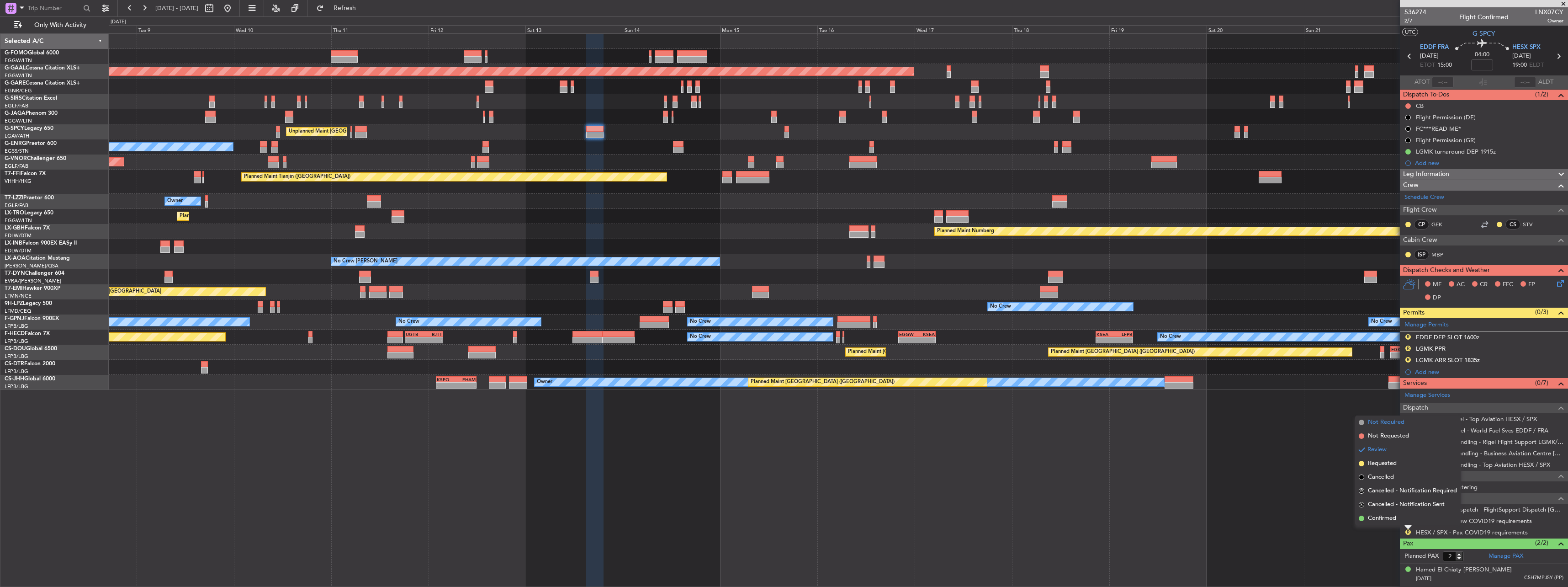
click at [1397, 423] on span "Not Required" at bounding box center [1386, 422] width 37 height 9
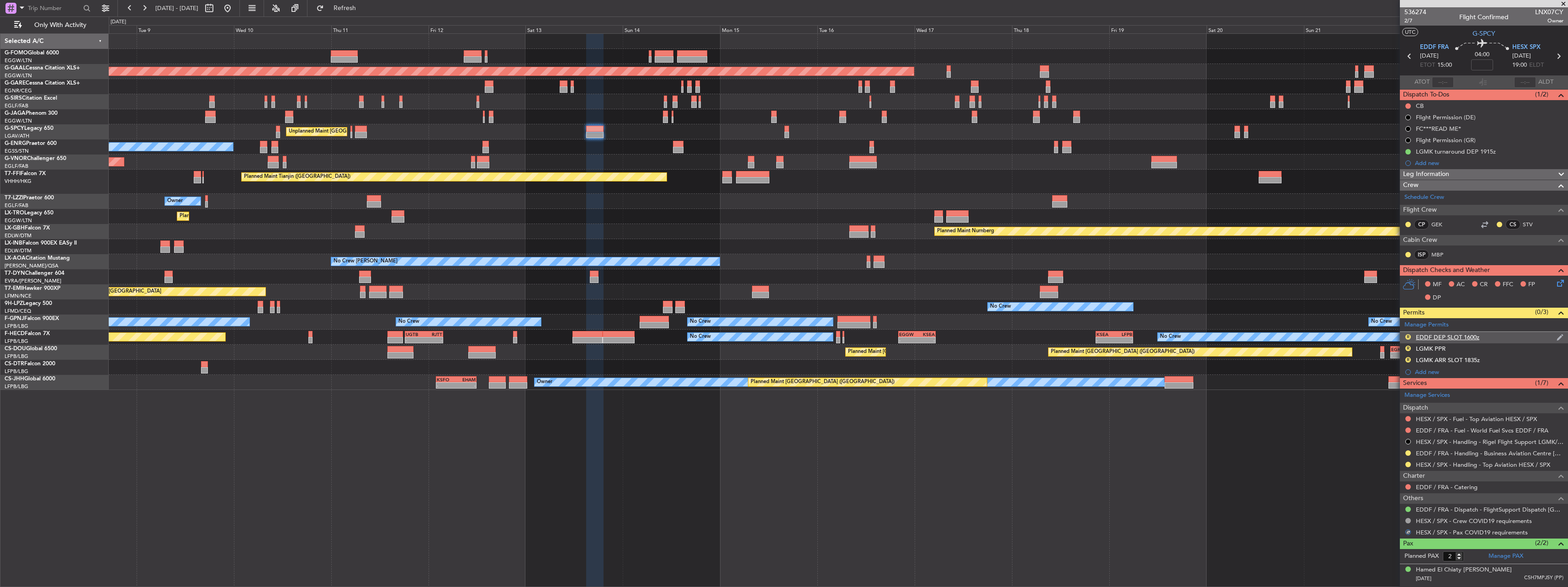
click at [1433, 340] on div "EDDF DEP SLOT 1600z" at bounding box center [1447, 337] width 63 height 7
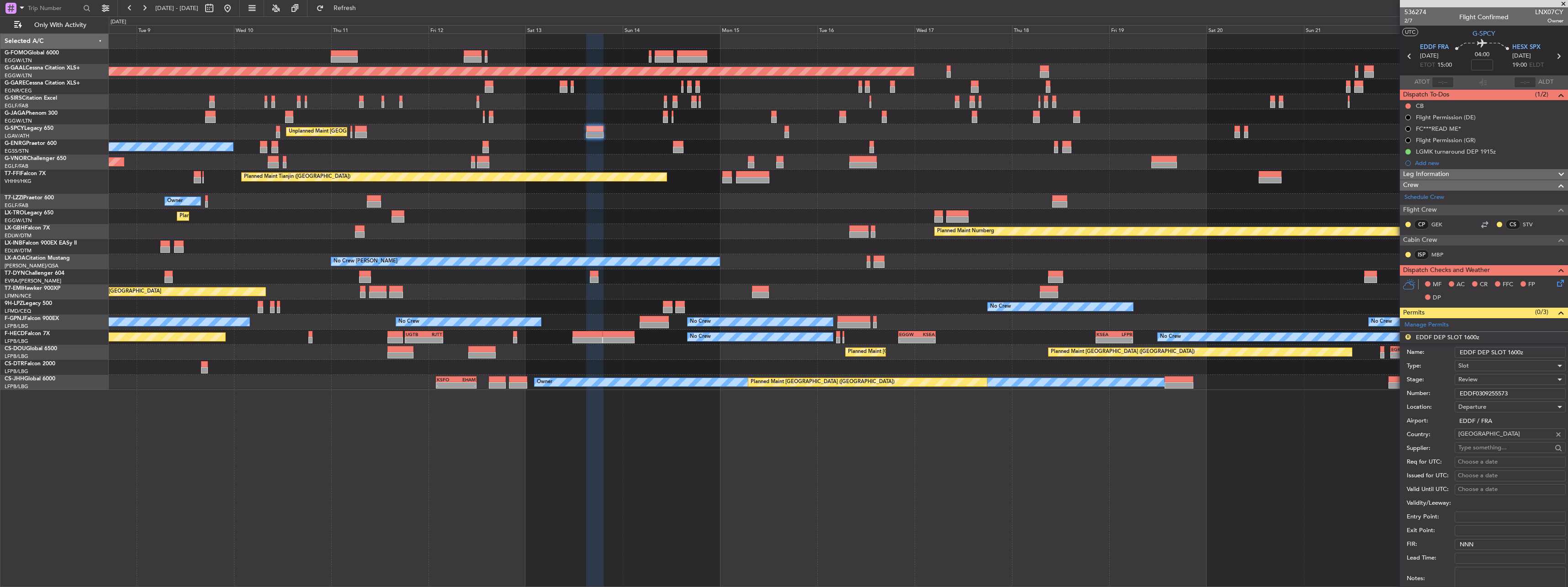
click at [1513, 350] on input "EDDF DEP SLOT 1600z" at bounding box center [1509, 352] width 111 height 11
type input "EDDF DEP SLOT 1500z"
click at [1495, 378] on div "Review" at bounding box center [1506, 379] width 98 height 14
click at [1495, 436] on span "Requested" at bounding box center [1506, 439] width 96 height 14
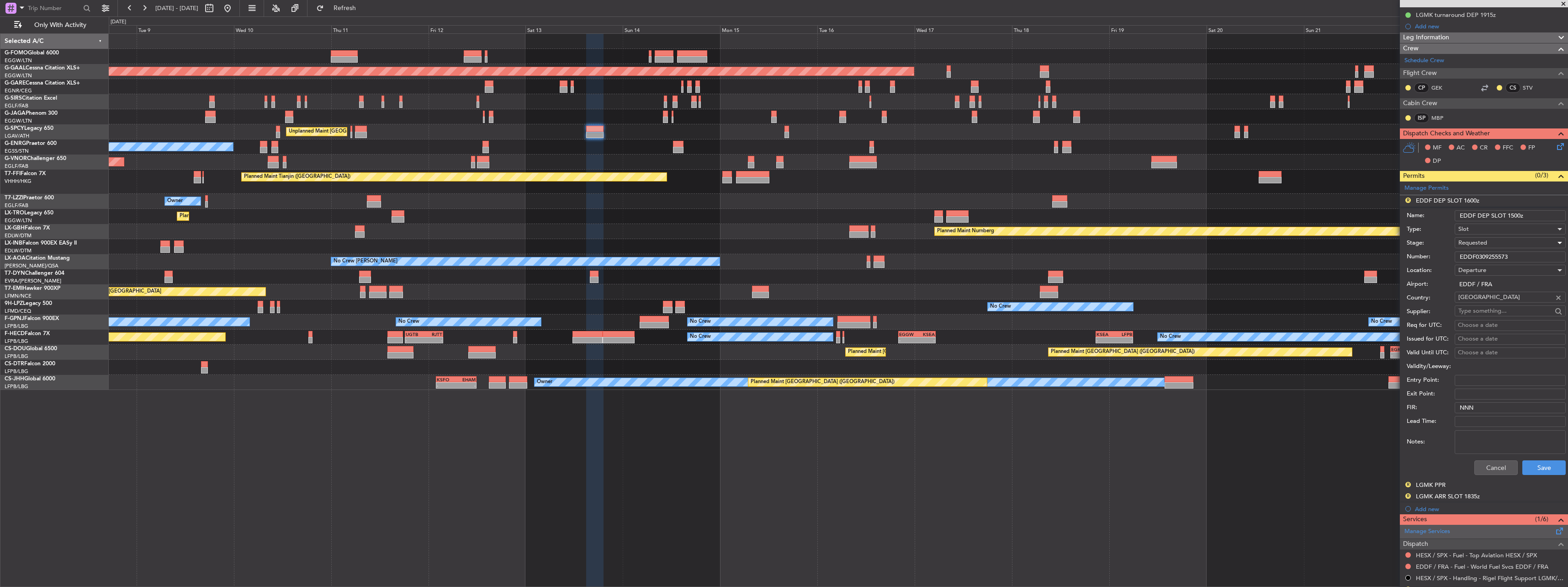
scroll to position [228, 0]
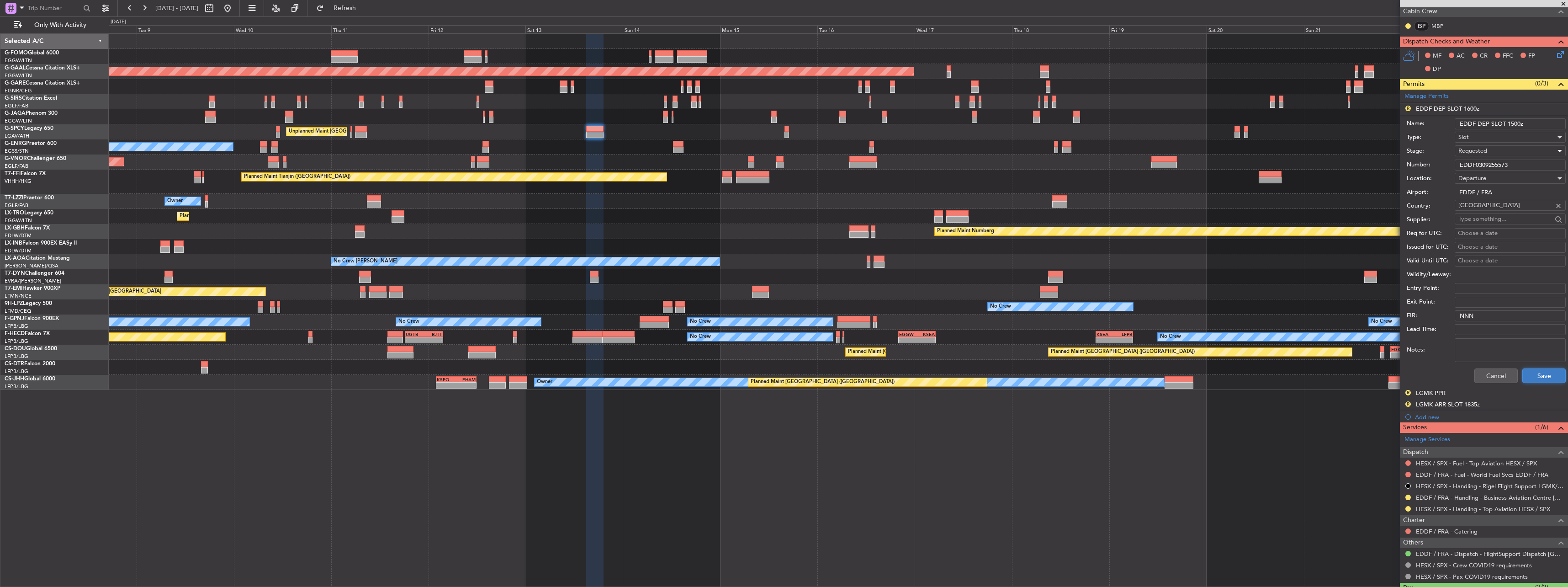
click at [1524, 377] on button "Save" at bounding box center [1543, 376] width 43 height 15
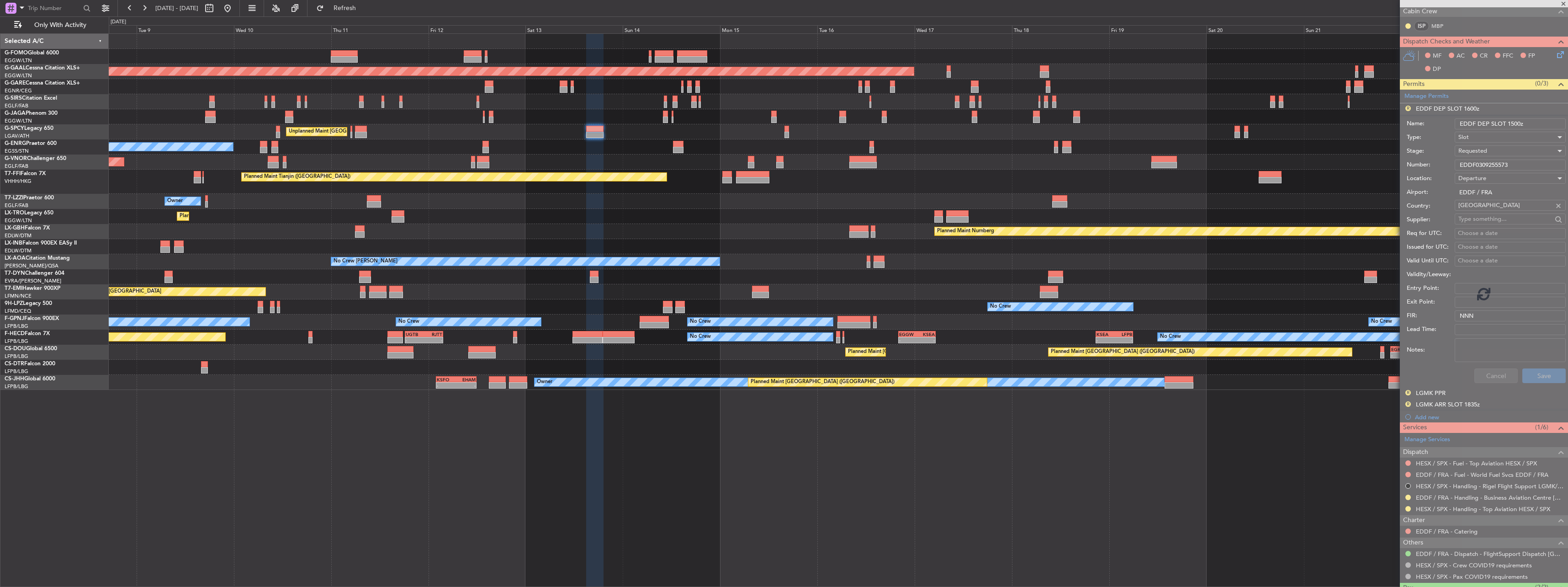
scroll to position [18, 0]
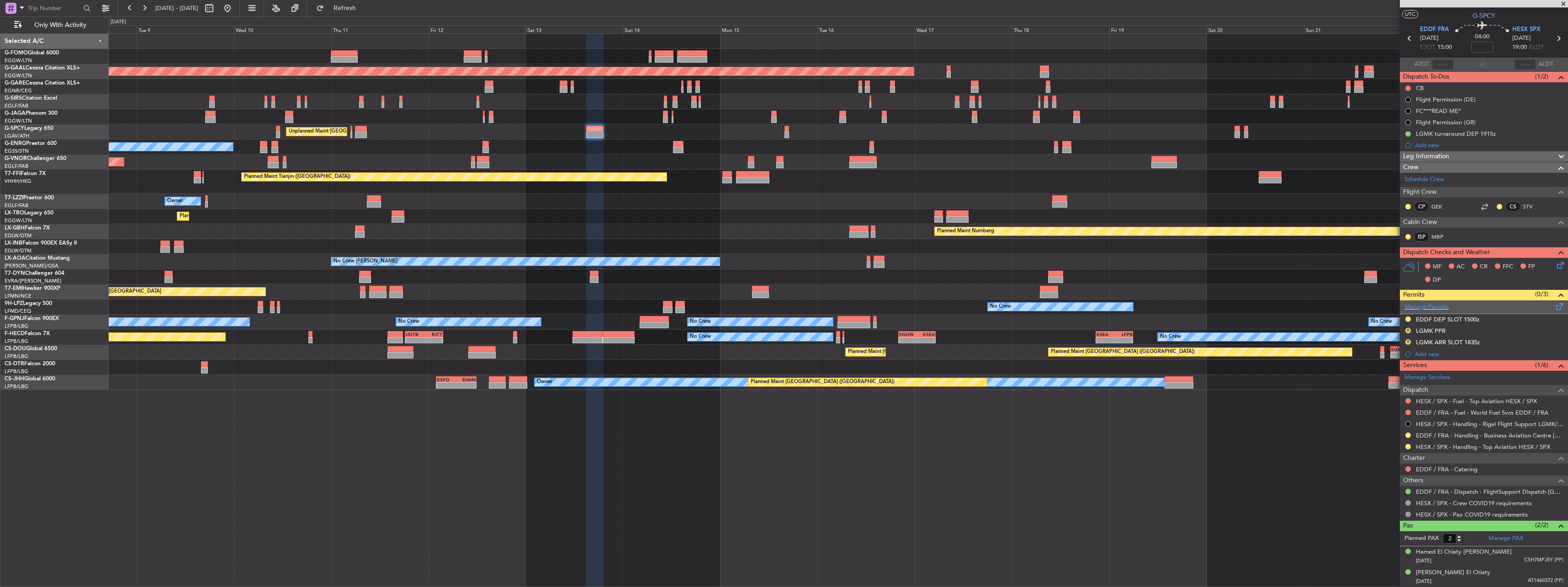
click at [1554, 305] on span at bounding box center [1559, 305] width 11 height 7
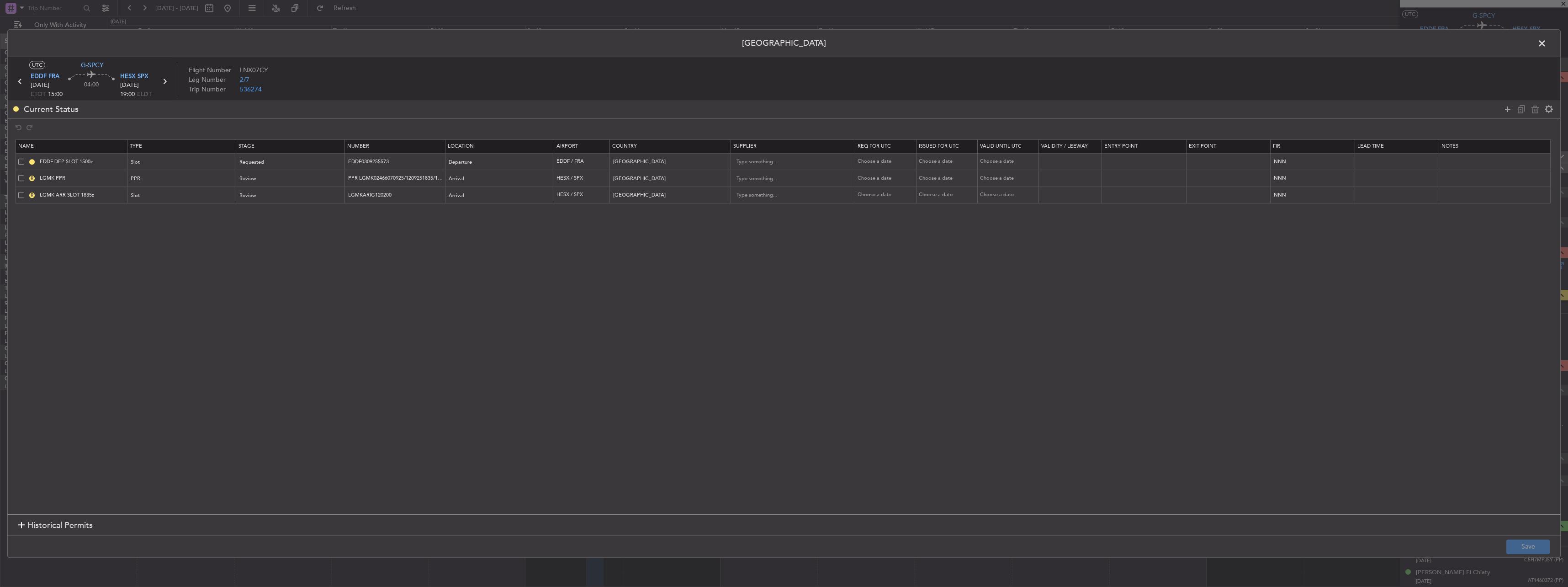
drag, startPoint x: 14, startPoint y: 175, endPoint x: 18, endPoint y: 178, distance: 5.0
click at [15, 176] on section "Name Type Stage Number Location Airport Country Supplier Req For Utc Issued For…" at bounding box center [784, 326] width 1552 height 378
click at [20, 179] on span at bounding box center [21, 177] width 6 height 6
click at [25, 175] on input "checkbox" at bounding box center [25, 175] width 0 height 0
click at [20, 191] on td "R LGMK ARR SLOT 1835z" at bounding box center [71, 195] width 112 height 17
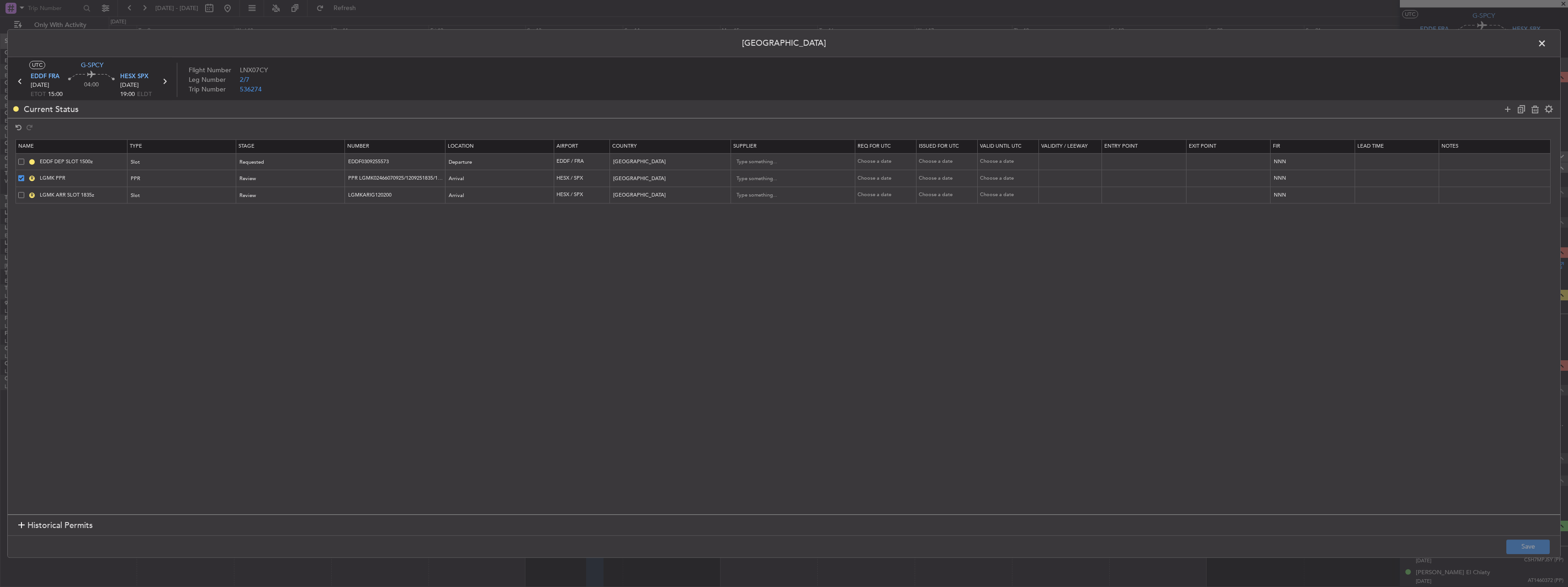
click at [21, 195] on span at bounding box center [21, 195] width 6 height 6
click at [25, 192] on input "checkbox" at bounding box center [25, 192] width 0 height 0
click at [1539, 110] on icon at bounding box center [1534, 108] width 11 height 11
click at [1525, 542] on button "Save" at bounding box center [1527, 547] width 43 height 15
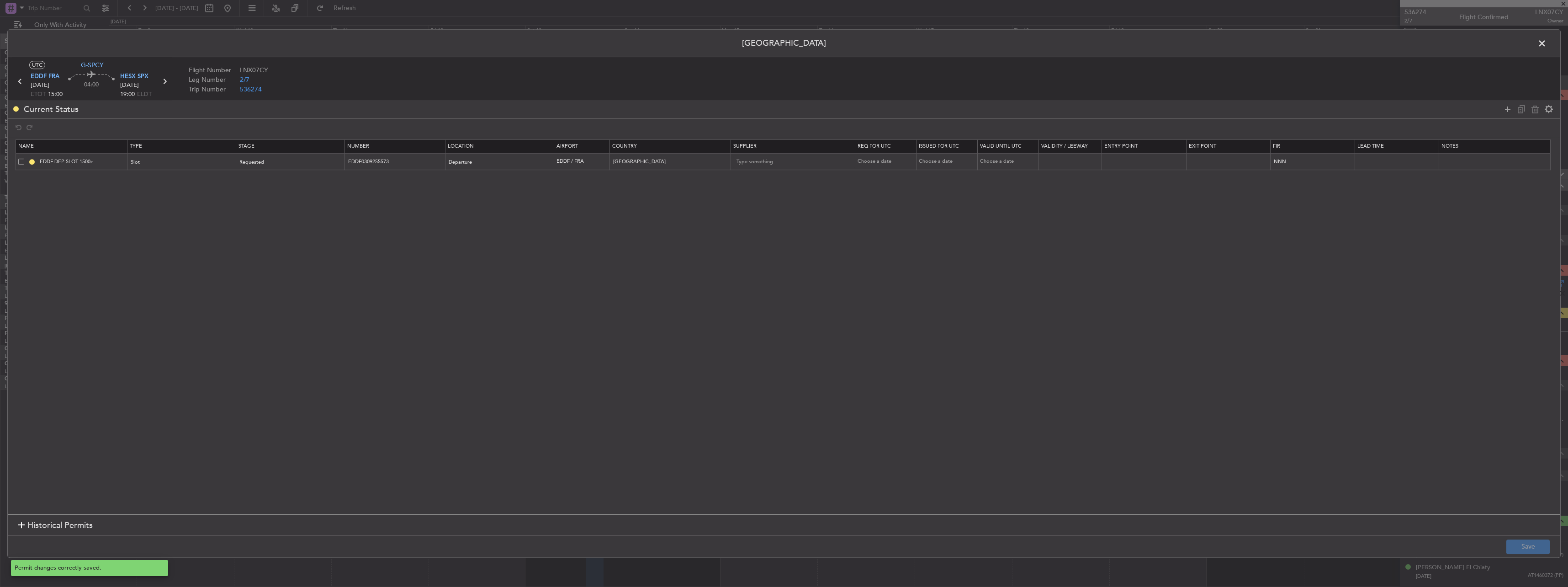
scroll to position [0, 0]
click at [1538, 48] on div "Permit Center UTC G-SPCY EDDF FRA 13/09/2025 ETOT 15:00 04:00 HESX SPX 13/09/20…" at bounding box center [784, 294] width 1553 height 529
click at [1546, 48] on span at bounding box center [1546, 46] width 0 height 18
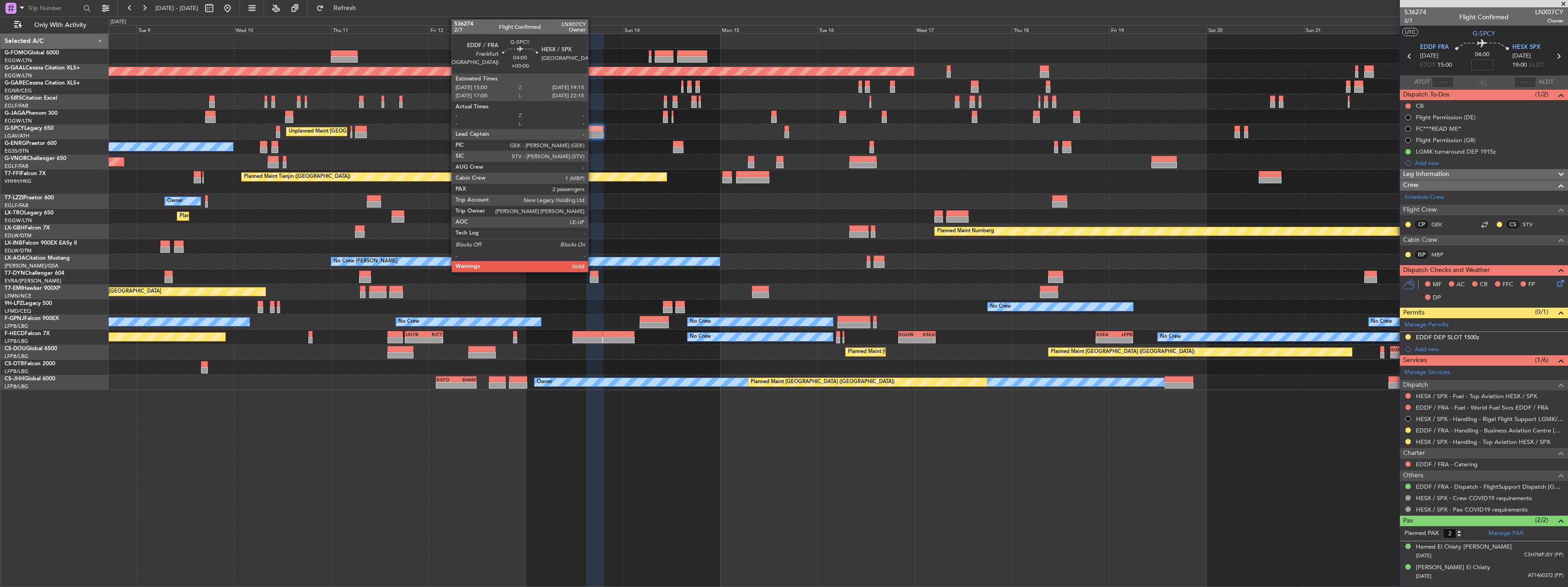
click at [592, 126] on div at bounding box center [594, 129] width 17 height 7
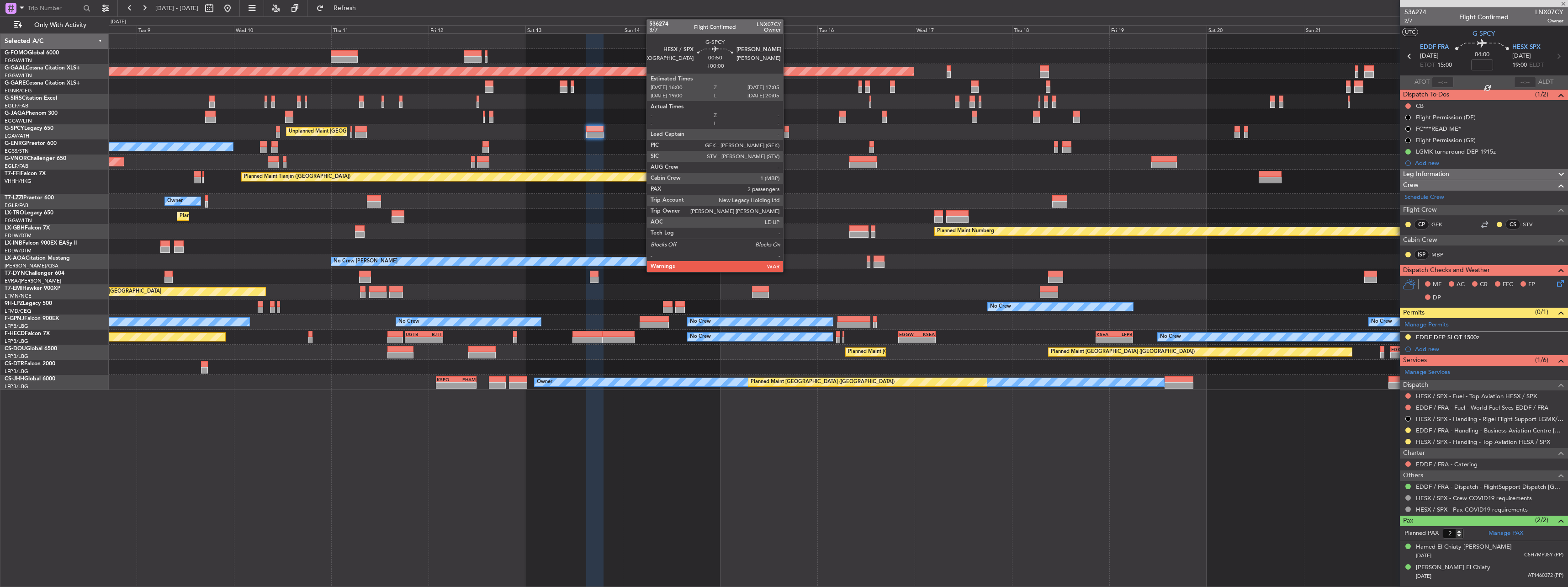
click at [787, 134] on div at bounding box center [787, 135] width 5 height 7
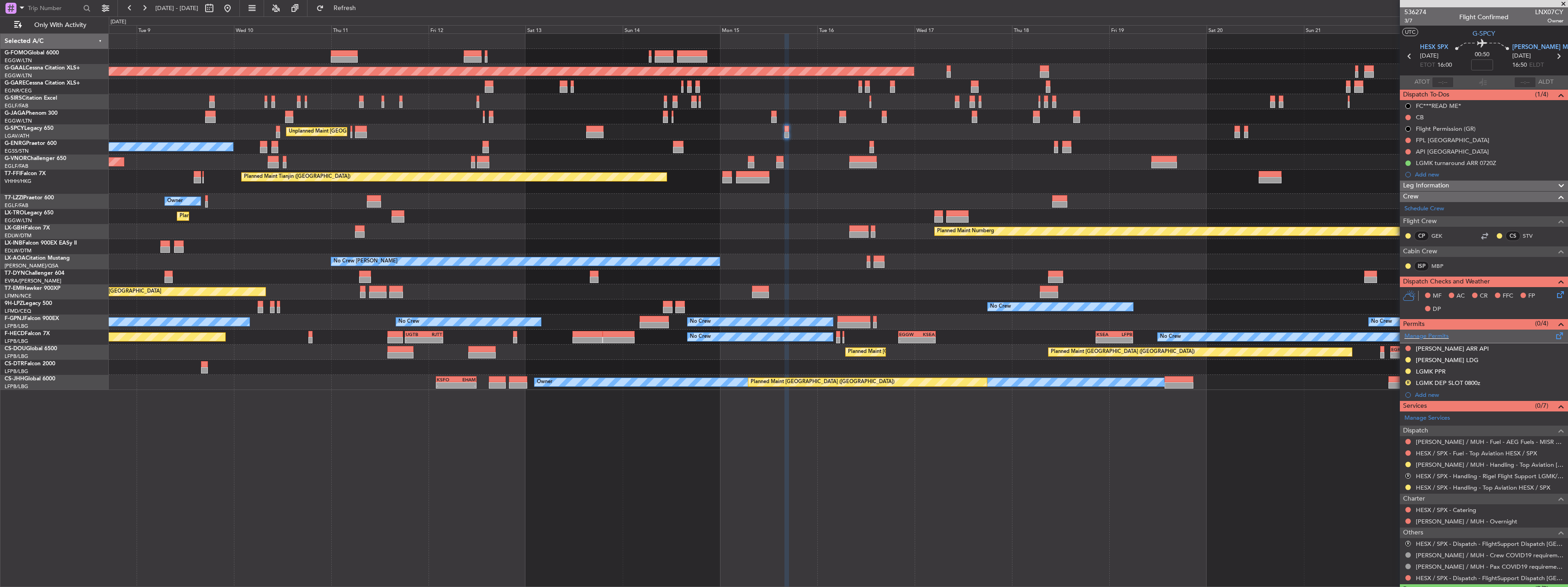
click at [1554, 332] on span at bounding box center [1559, 333] width 11 height 7
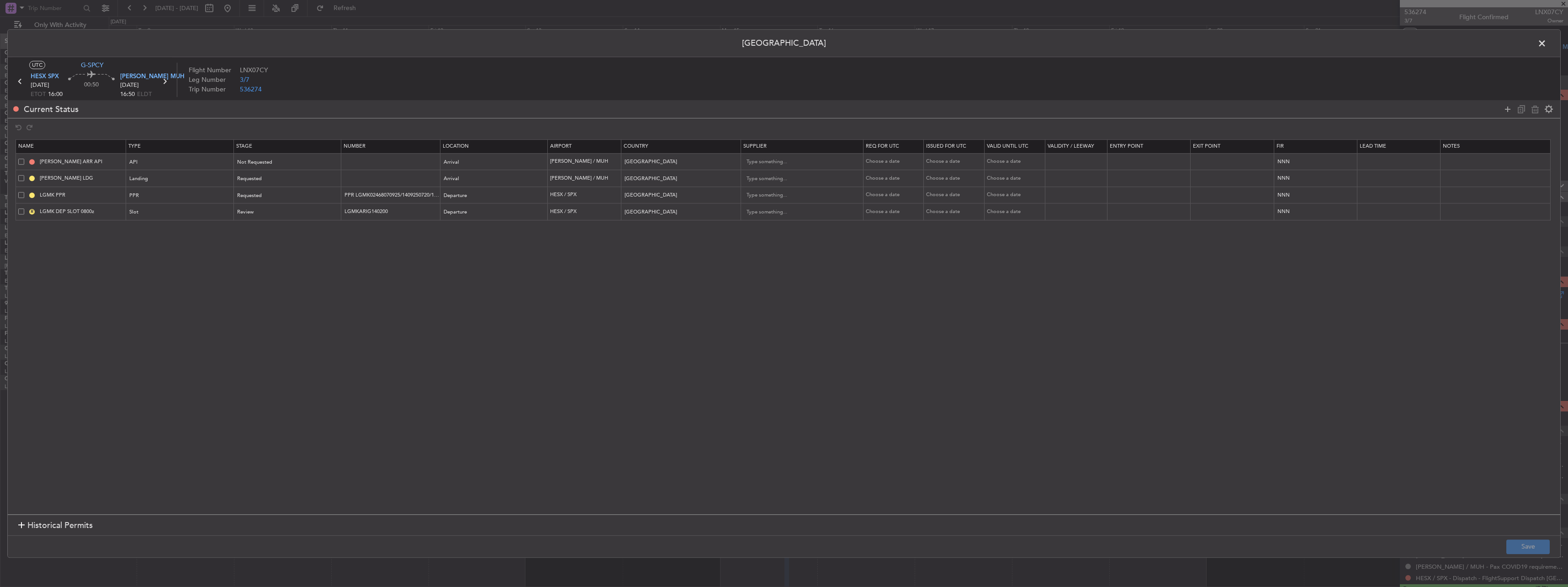
click at [22, 210] on span at bounding box center [21, 211] width 6 height 6
click at [25, 209] on input "checkbox" at bounding box center [25, 209] width 0 height 0
click at [1536, 110] on icon at bounding box center [1534, 108] width 11 height 11
click at [1537, 541] on button "Save" at bounding box center [1527, 547] width 43 height 15
click at [1546, 45] on span at bounding box center [1546, 46] width 0 height 18
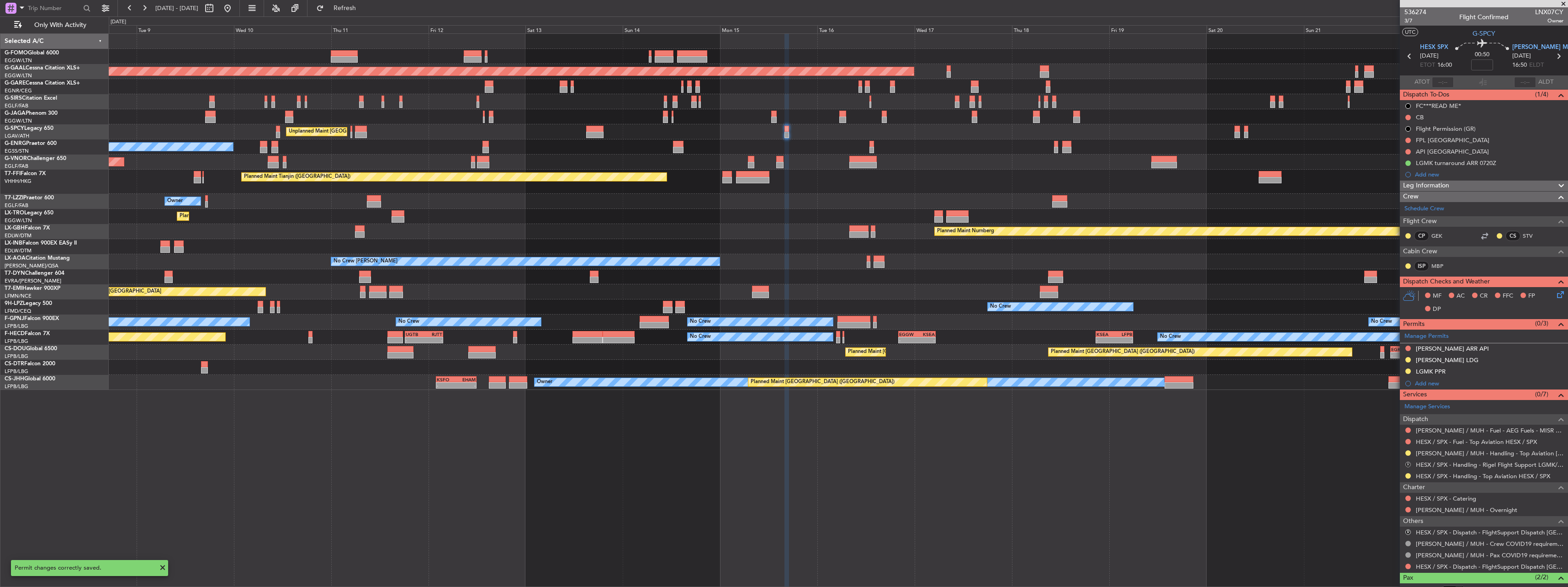
click at [1406, 463] on button "R" at bounding box center [1407, 464] width 6 height 6
click at [1384, 537] on li "Cancelled" at bounding box center [1408, 532] width 105 height 14
click at [1407, 530] on button "R" at bounding box center [1407, 532] width 6 height 6
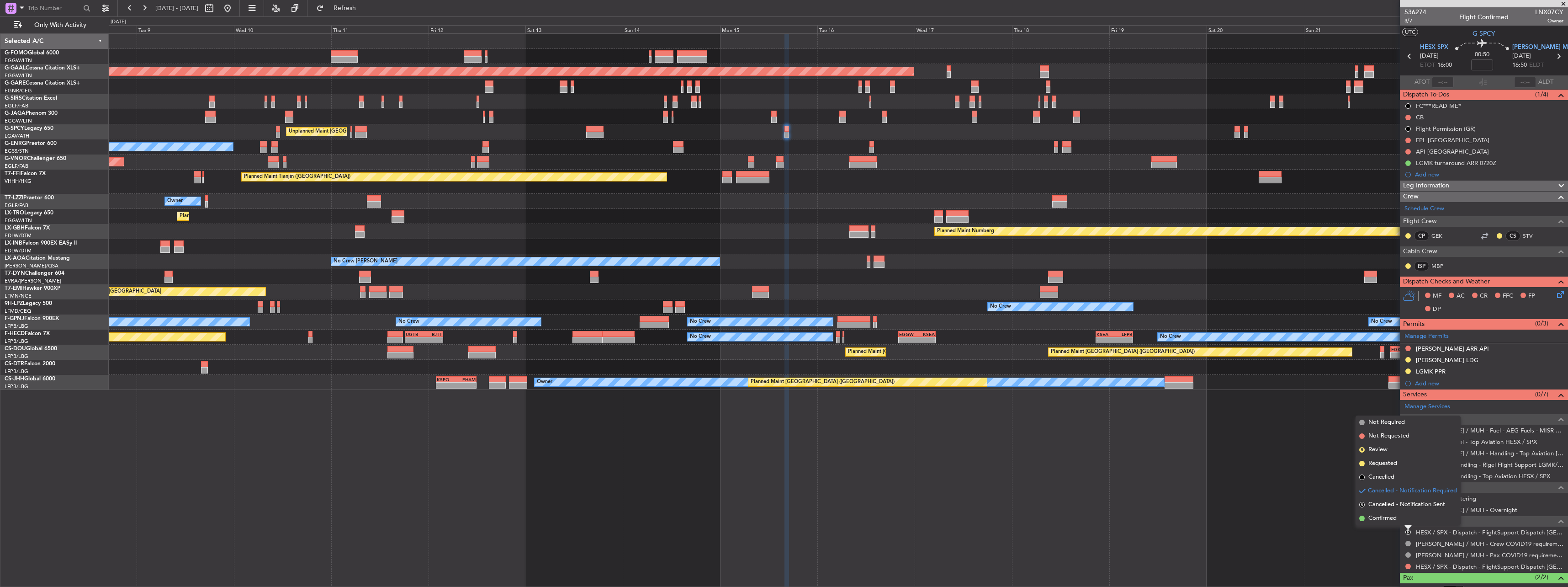
drag, startPoint x: 1396, startPoint y: 518, endPoint x: 1399, endPoint y: 534, distance: 16.3
click at [1397, 523] on li "Confirmed" at bounding box center [1408, 518] width 105 height 14
click at [1407, 562] on mat-tooltip-component "Not Requested" at bounding box center [1408, 552] width 52 height 25
click at [1407, 565] on button at bounding box center [1407, 566] width 6 height 6
click at [1395, 556] on span "Confirmed" at bounding box center [1382, 552] width 29 height 9
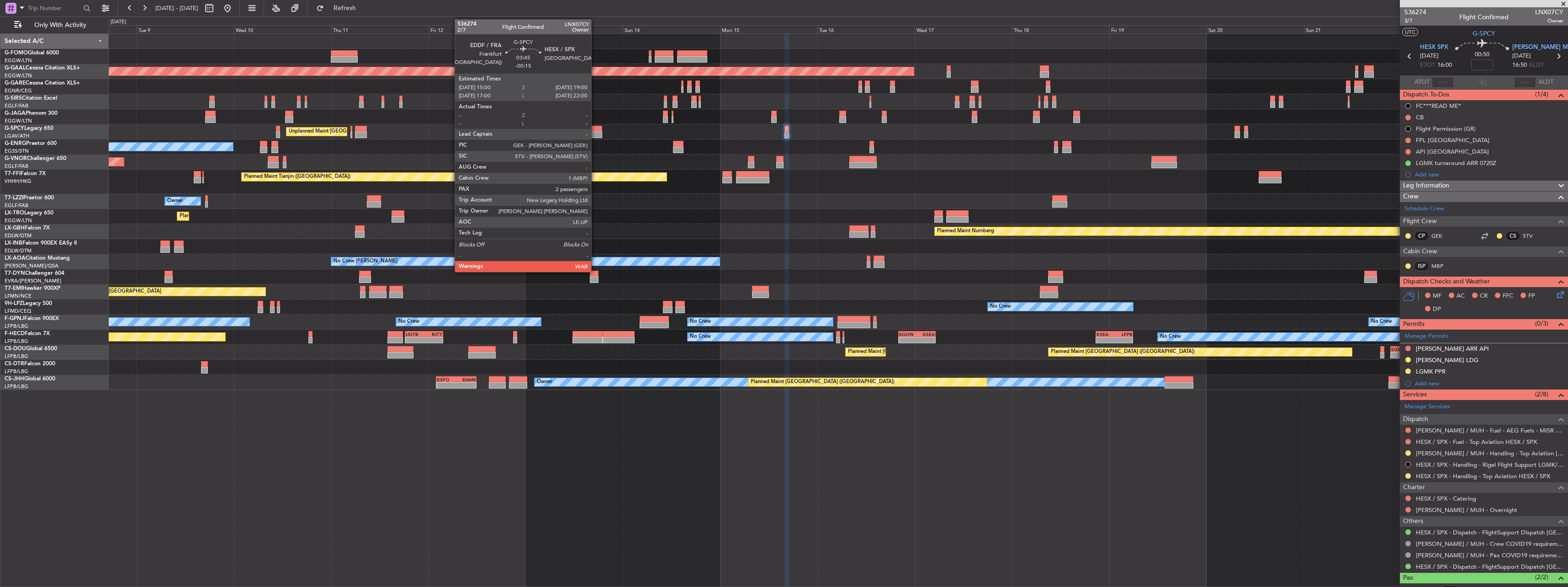
click at [595, 127] on div at bounding box center [594, 129] width 16 height 7
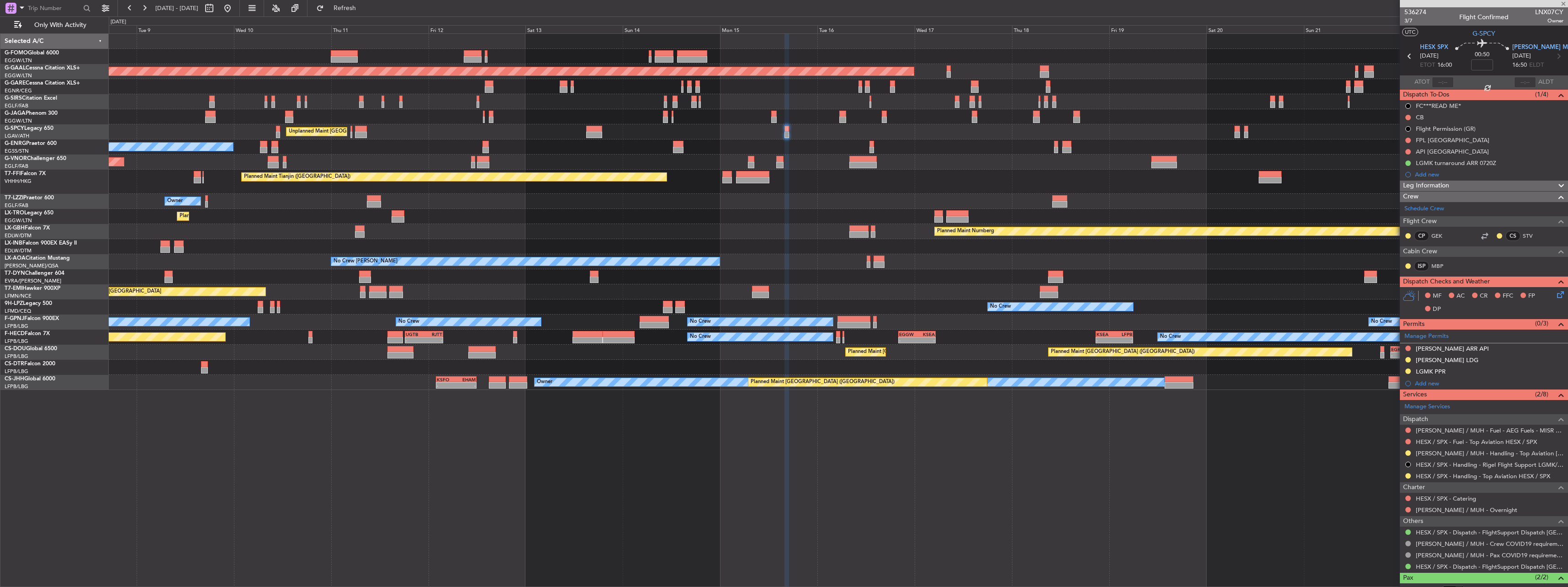
type input "-00:15"
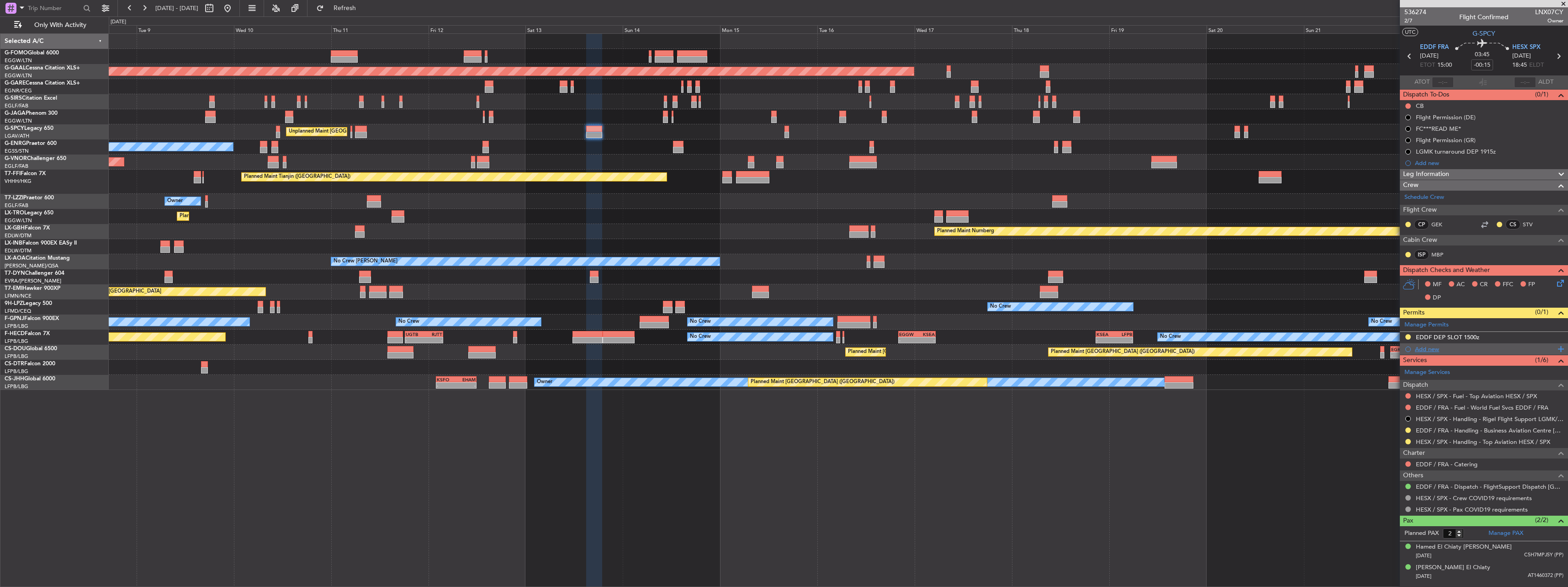
click at [1413, 351] on div "Add new" at bounding box center [1483, 349] width 168 height 11
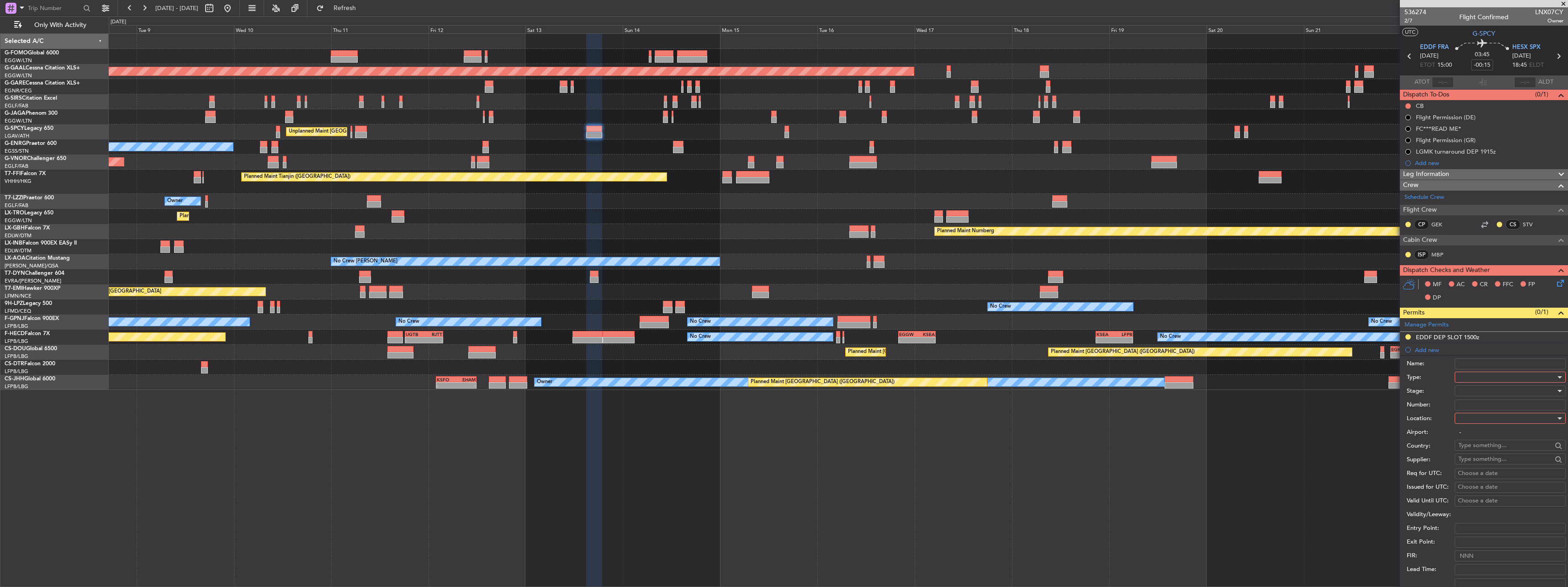
click at [1481, 378] on div at bounding box center [1506, 377] width 98 height 14
click at [1489, 438] on span "Landing" at bounding box center [1506, 432] width 96 height 14
click at [1484, 417] on div at bounding box center [1506, 418] width 98 height 14
click at [1476, 461] on span "Arrival" at bounding box center [1506, 464] width 96 height 14
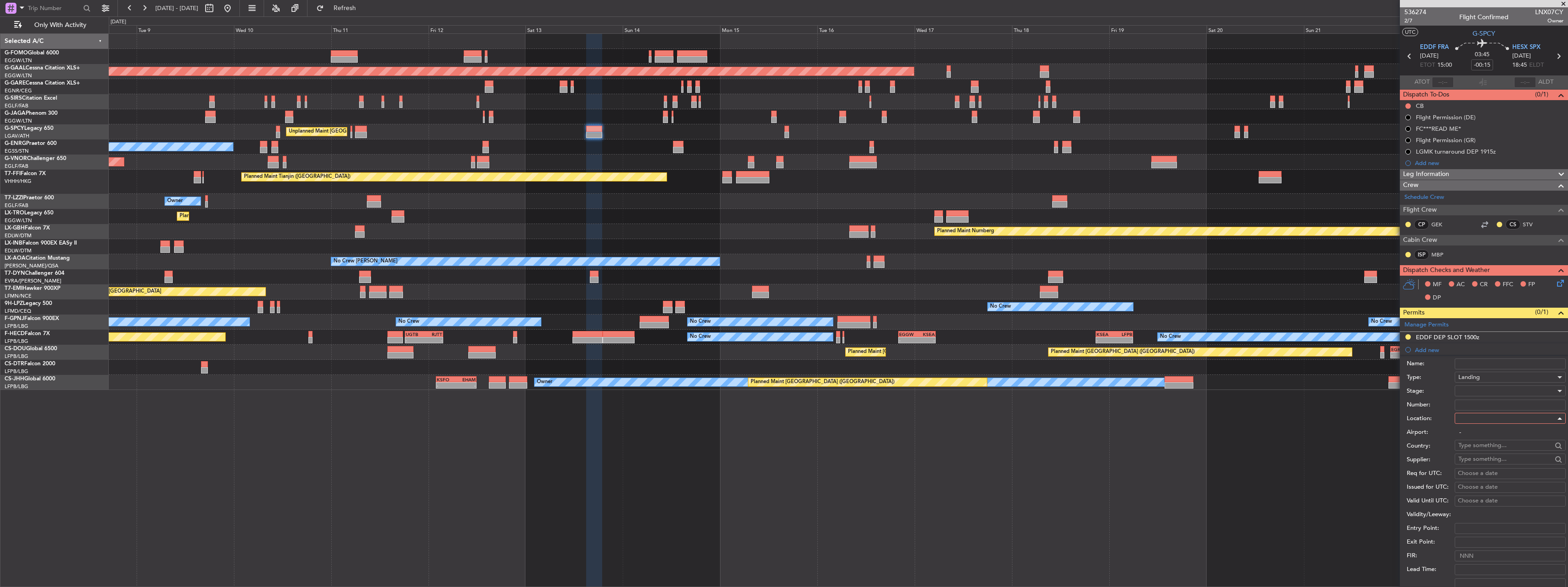
type input "HESX / SPX"
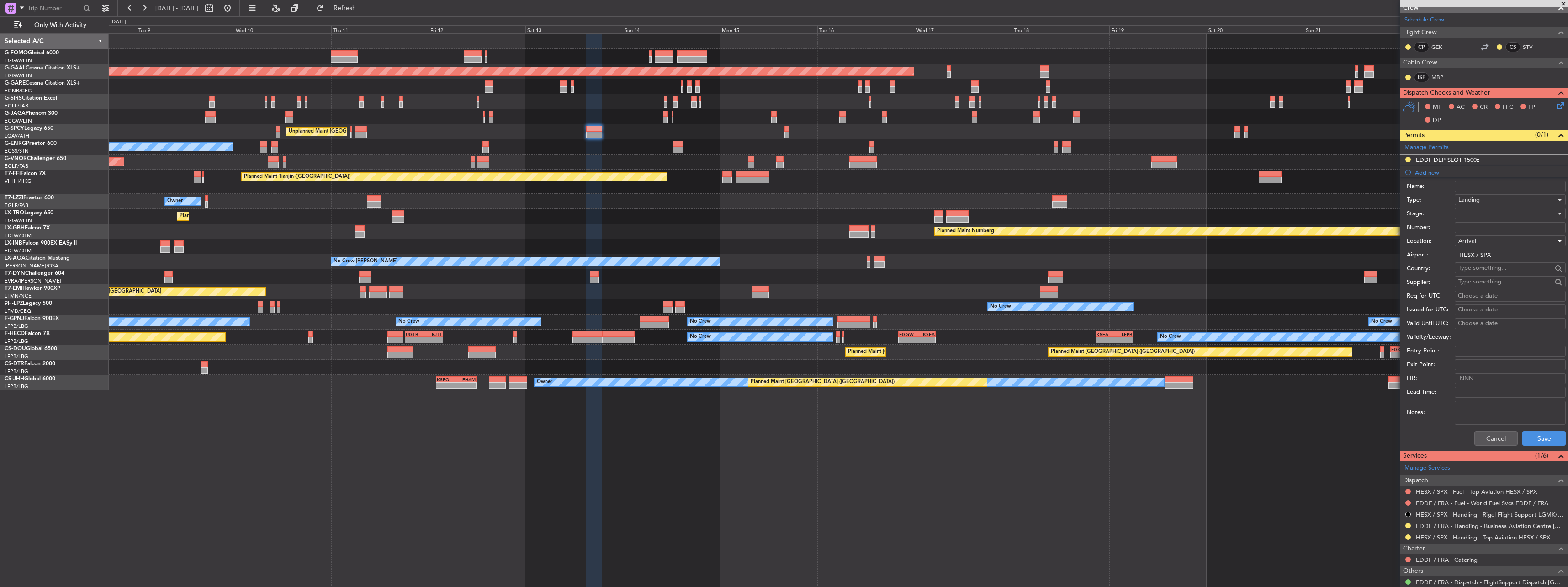
scroll to position [183, 0]
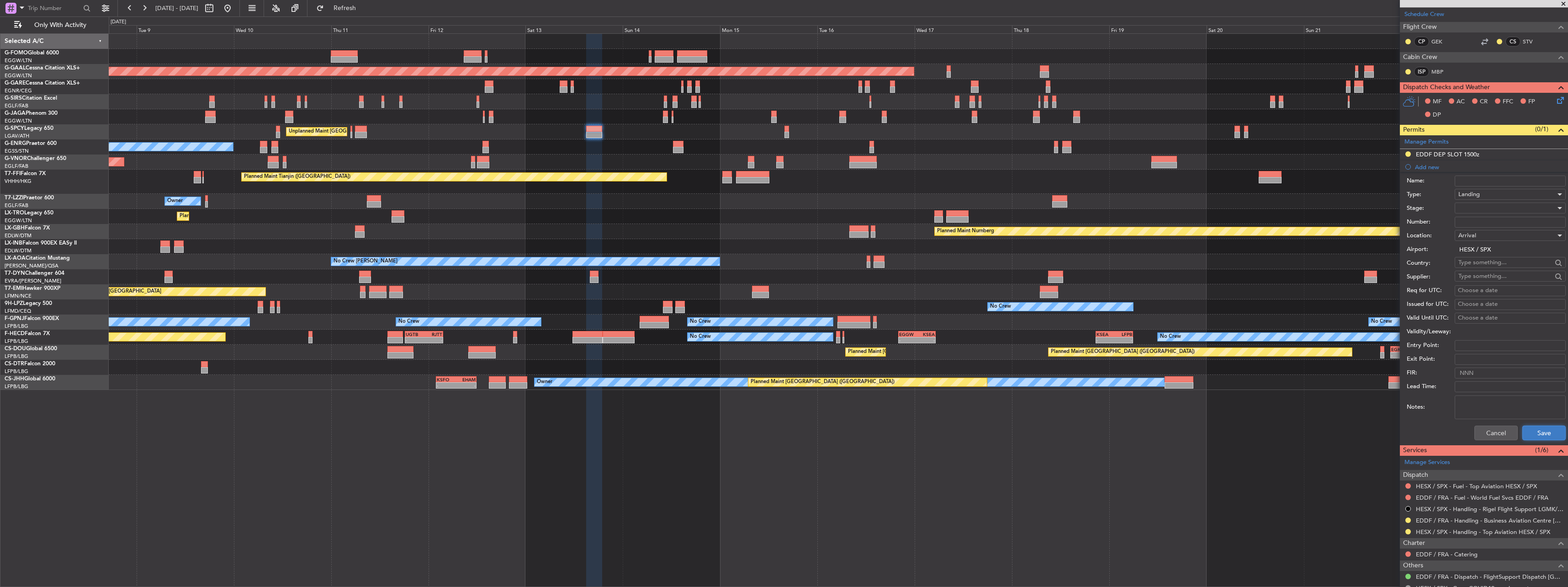
click at [1544, 426] on button "Save" at bounding box center [1543, 433] width 43 height 15
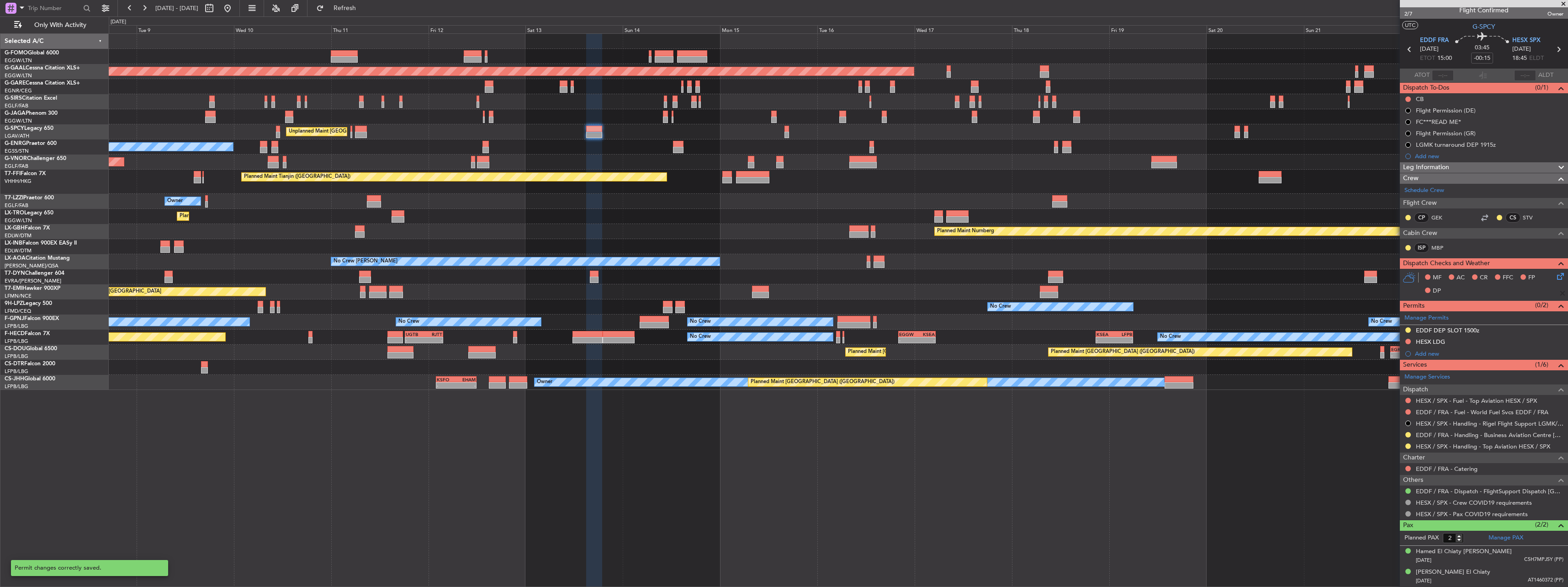
scroll to position [7, 0]
click at [788, 134] on div at bounding box center [787, 135] width 5 height 7
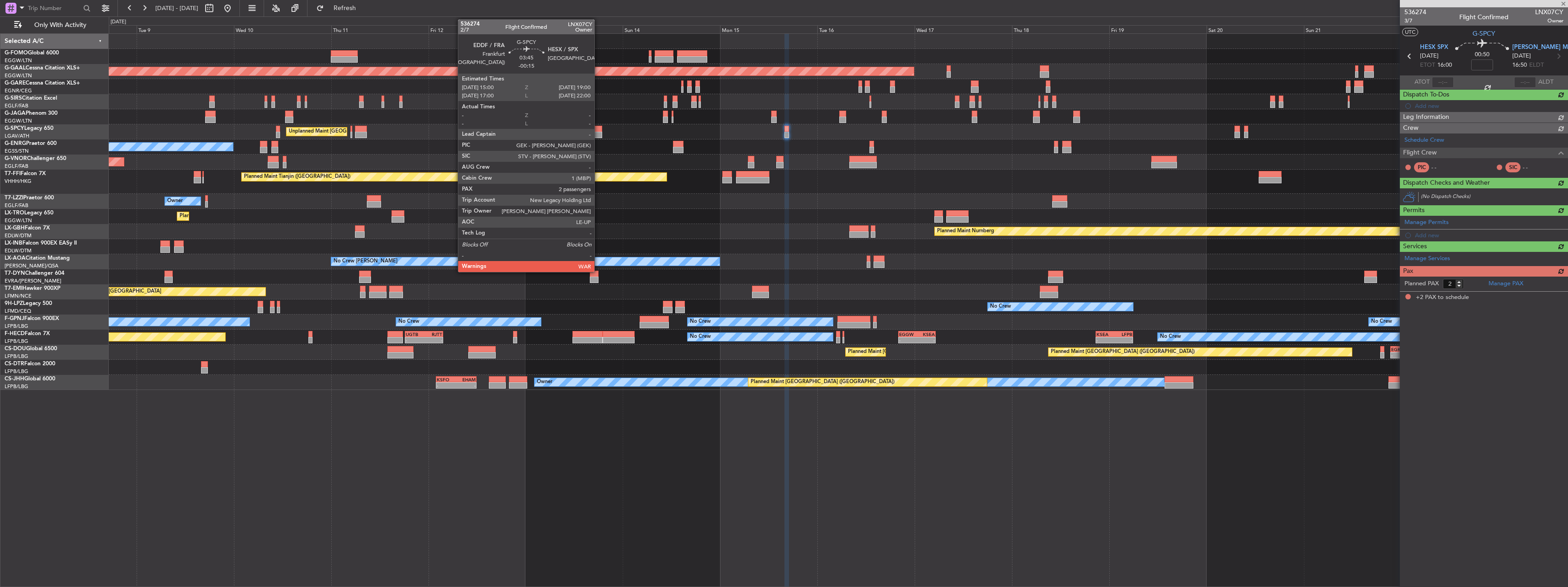
scroll to position [0, 0]
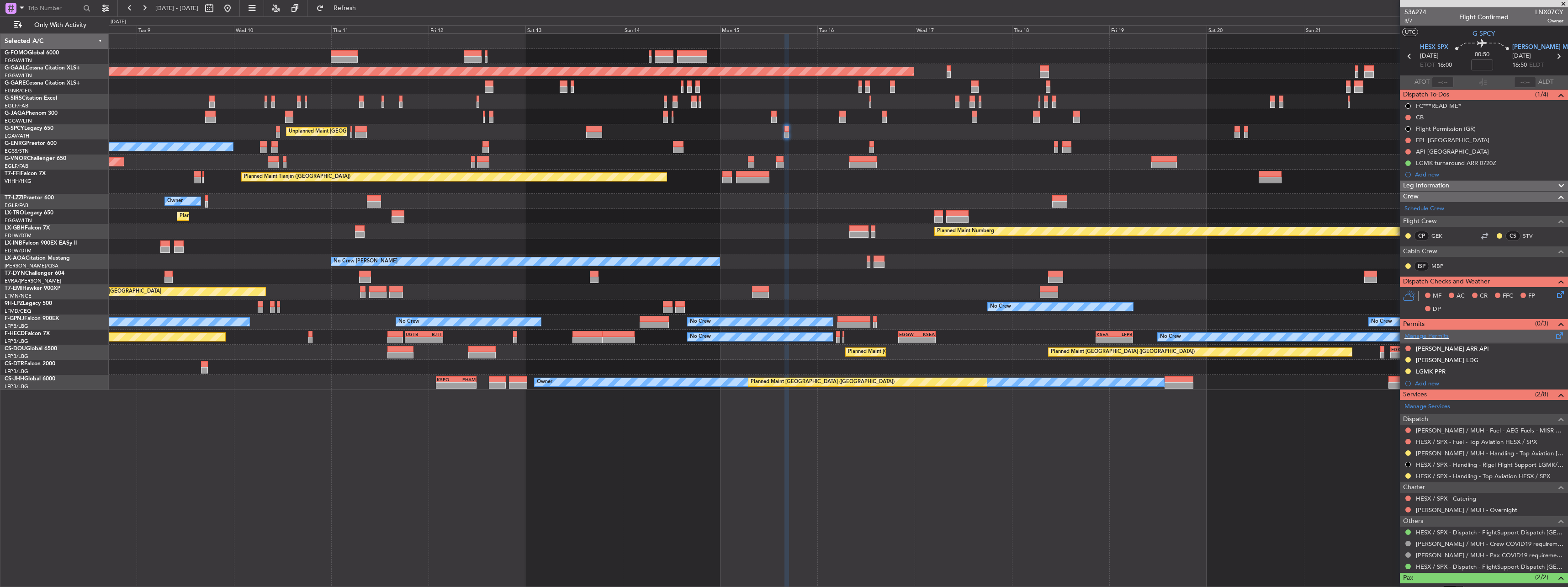
click at [1557, 337] on span at bounding box center [1559, 333] width 11 height 7
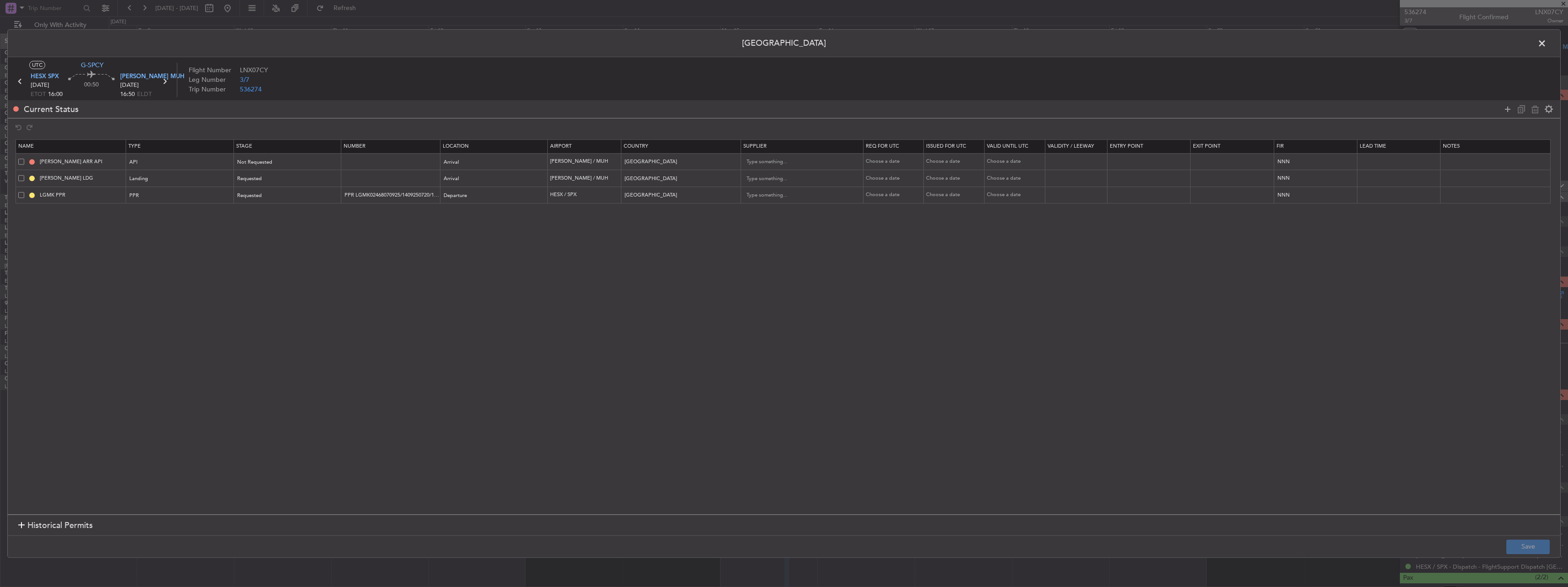
click at [25, 193] on div "LGMK PPR" at bounding box center [71, 195] width 107 height 8
click at [24, 194] on span at bounding box center [21, 195] width 6 height 6
click at [25, 192] on input "checkbox" at bounding box center [25, 192] width 0 height 0
click at [1537, 113] on icon at bounding box center [1534, 108] width 11 height 11
click at [1536, 543] on button "Save" at bounding box center [1527, 547] width 43 height 15
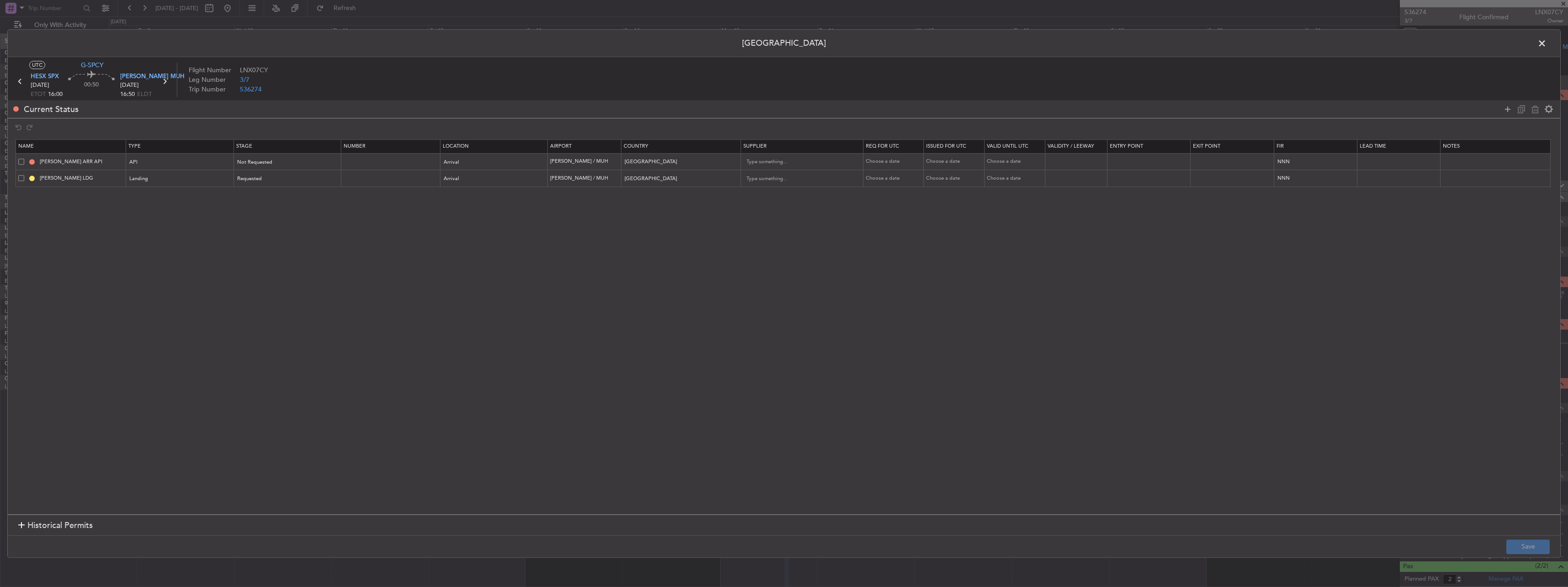
click at [1546, 45] on span at bounding box center [1546, 46] width 0 height 18
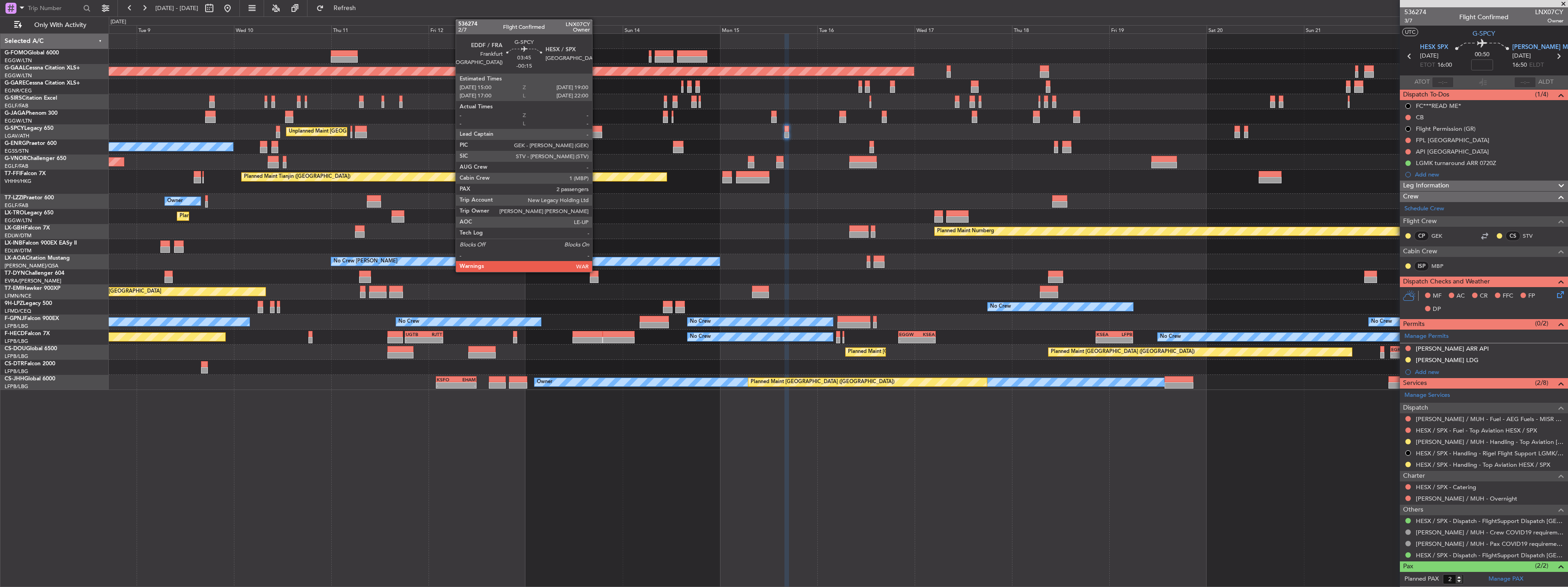
click at [596, 132] on div at bounding box center [594, 135] width 16 height 7
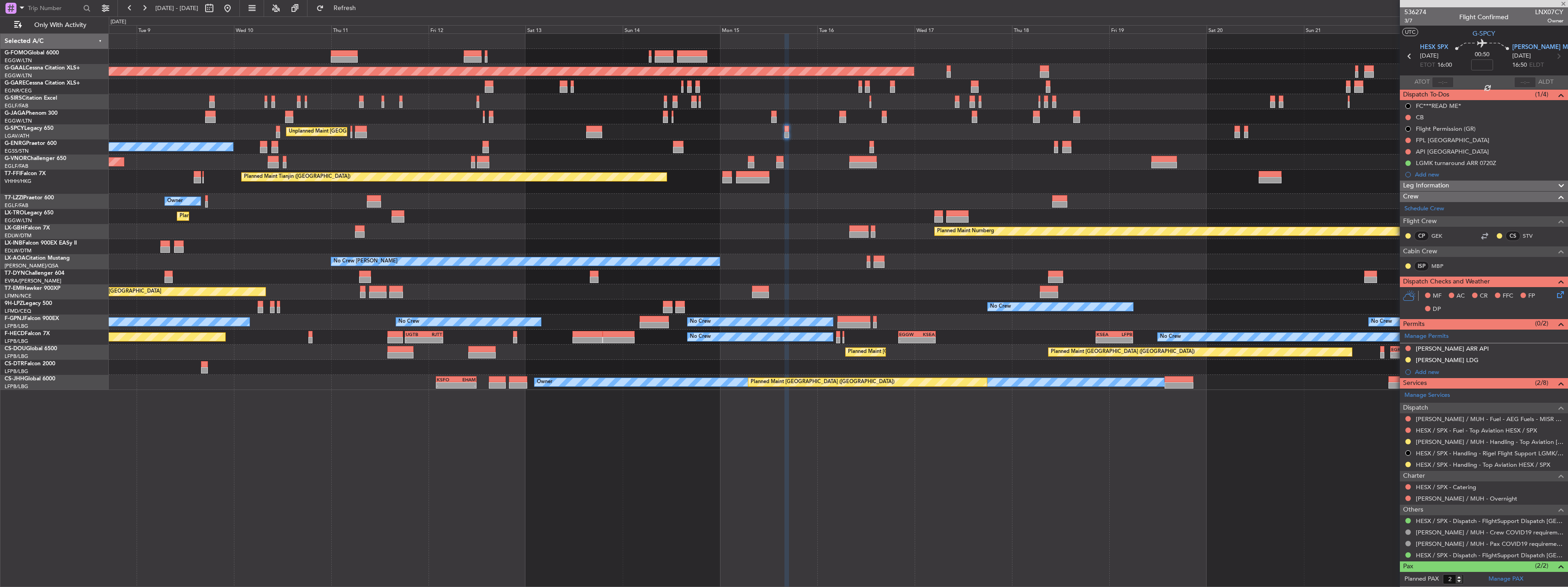
type input "-00:15"
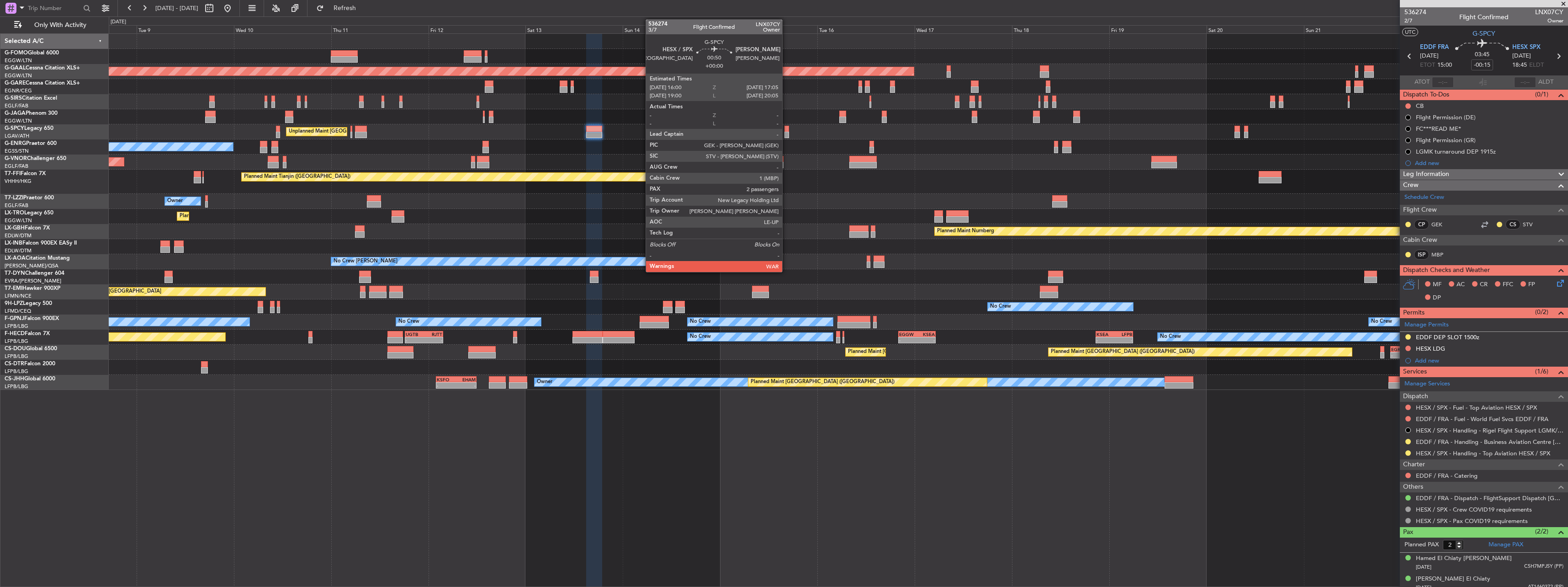
click at [786, 127] on div at bounding box center [787, 129] width 5 height 7
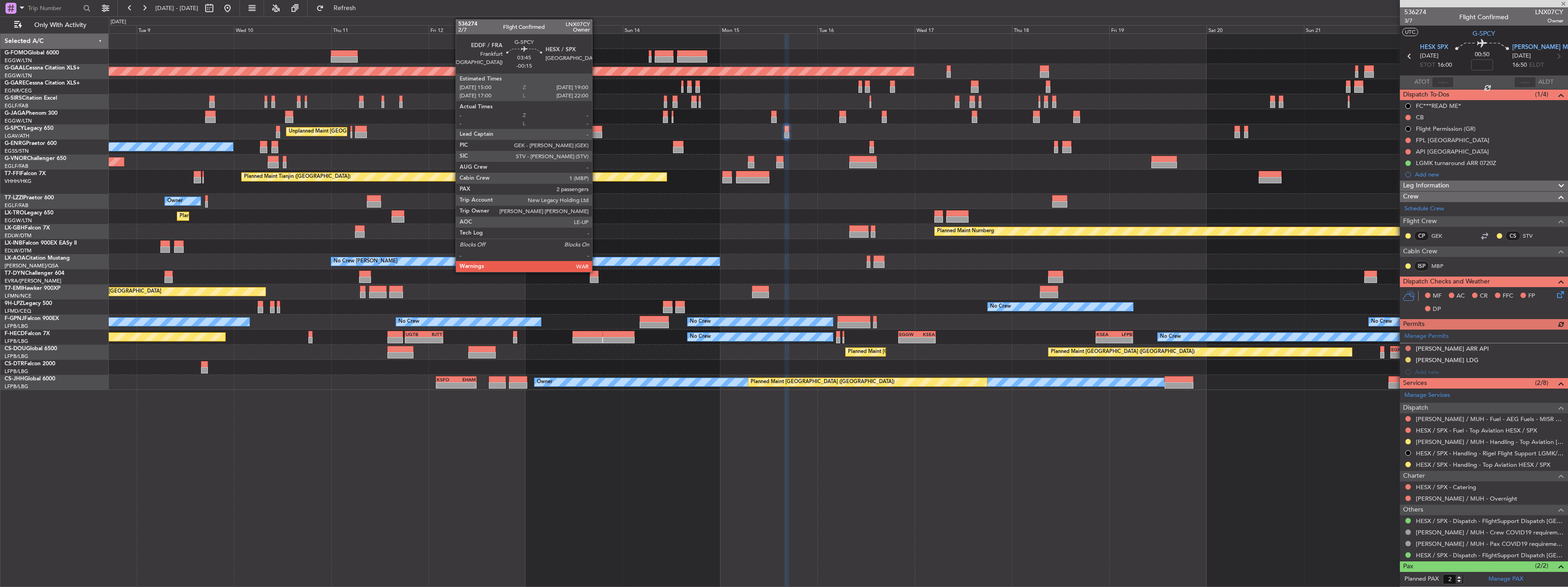
click at [596, 129] on div at bounding box center [594, 129] width 16 height 7
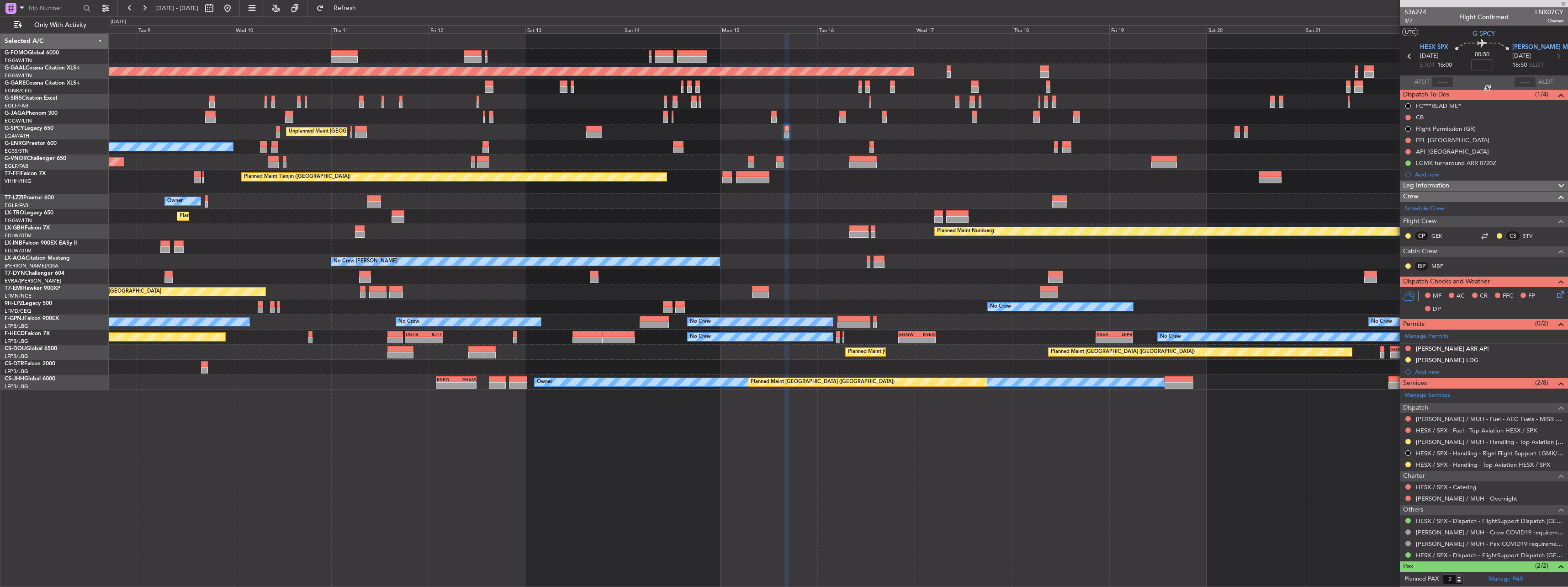
type input "-00:15"
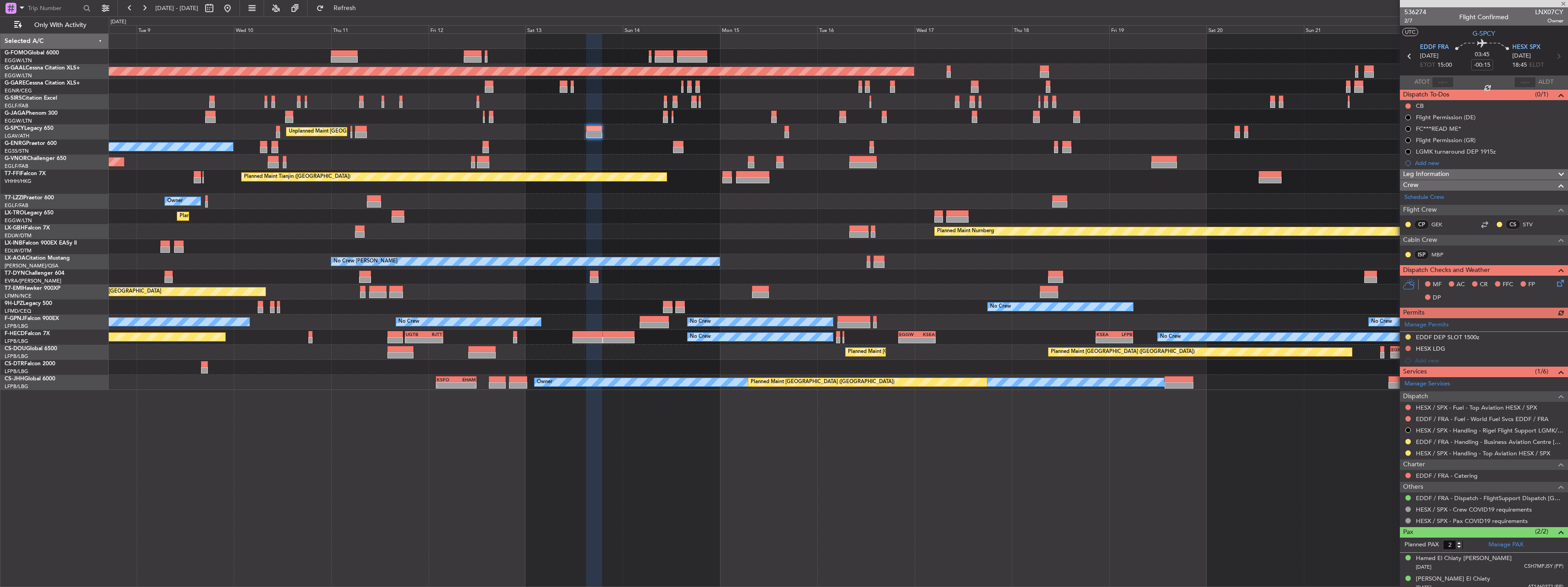
click at [1407, 347] on div "Manage Permits EDDF DEP SLOT 1500z HESX LDG Add new" at bounding box center [1483, 342] width 168 height 48
click at [1406, 348] on button at bounding box center [1407, 348] width 6 height 6
click at [1380, 392] on span "Requested" at bounding box center [1382, 388] width 29 height 9
click at [1429, 353] on div "HESX LDG" at bounding box center [1483, 349] width 168 height 11
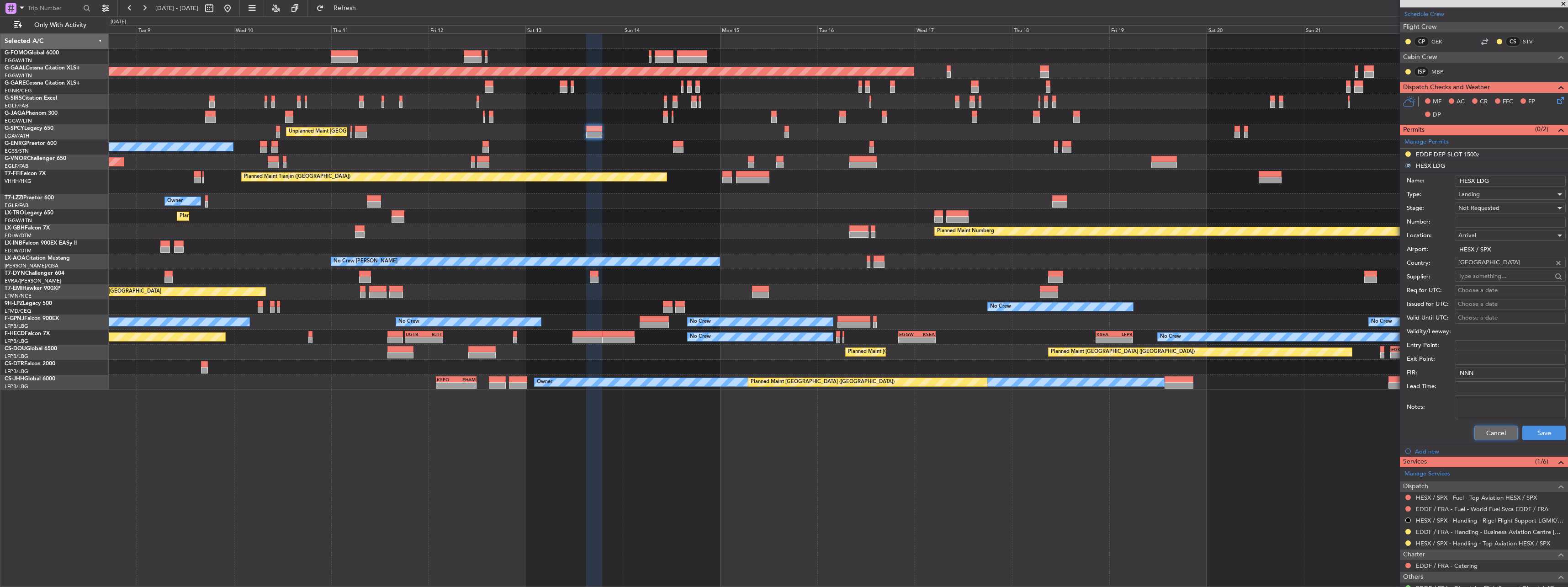
click at [1496, 439] on button "Cancel" at bounding box center [1495, 433] width 43 height 15
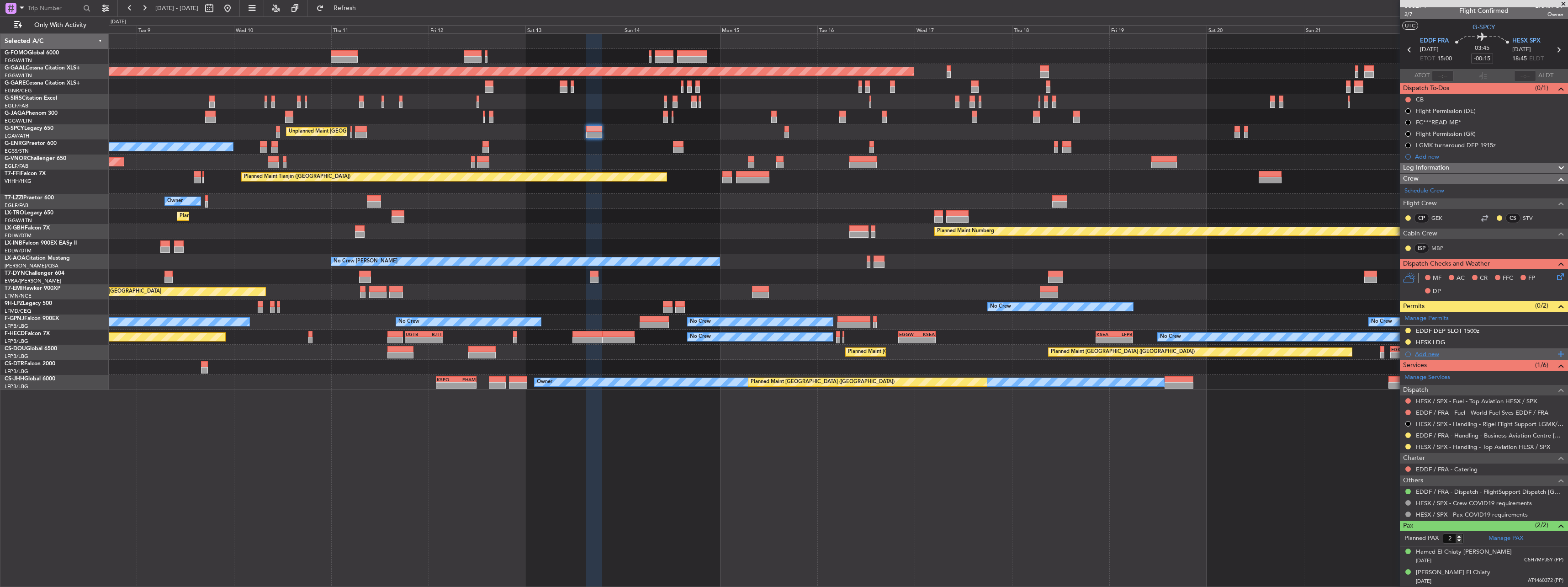
click at [1423, 356] on div "Add new" at bounding box center [1484, 353] width 140 height 7
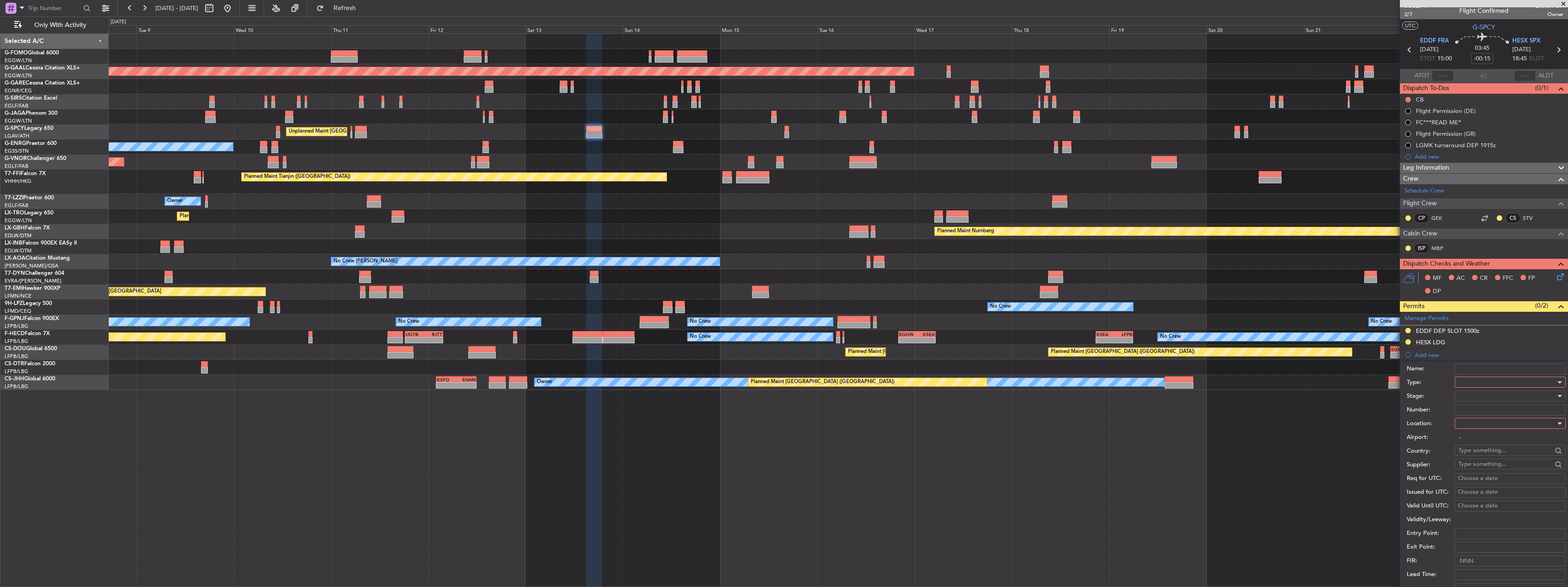
scroll to position [183, 0]
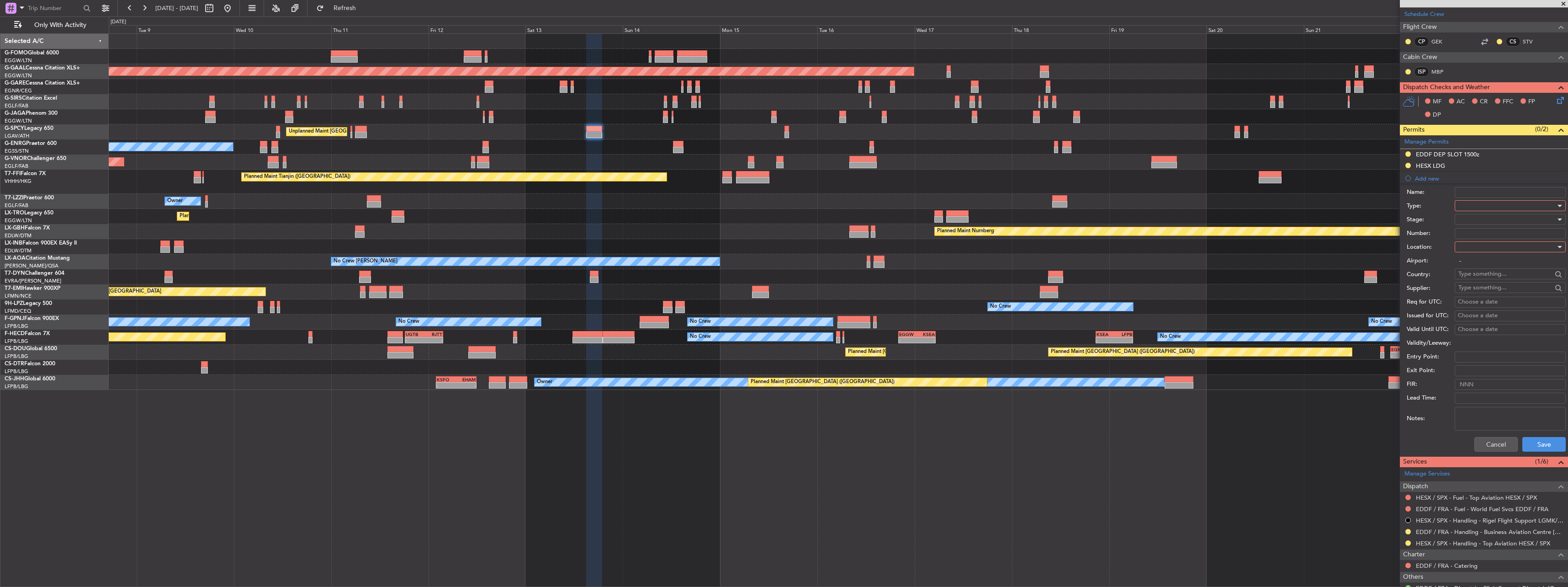
click at [1470, 203] on div at bounding box center [1506, 205] width 98 height 14
click at [1476, 249] on span "API" at bounding box center [1506, 250] width 96 height 14
click at [1467, 248] on div at bounding box center [1506, 246] width 98 height 14
click at [1470, 286] on span "Arrival" at bounding box center [1506, 292] width 96 height 14
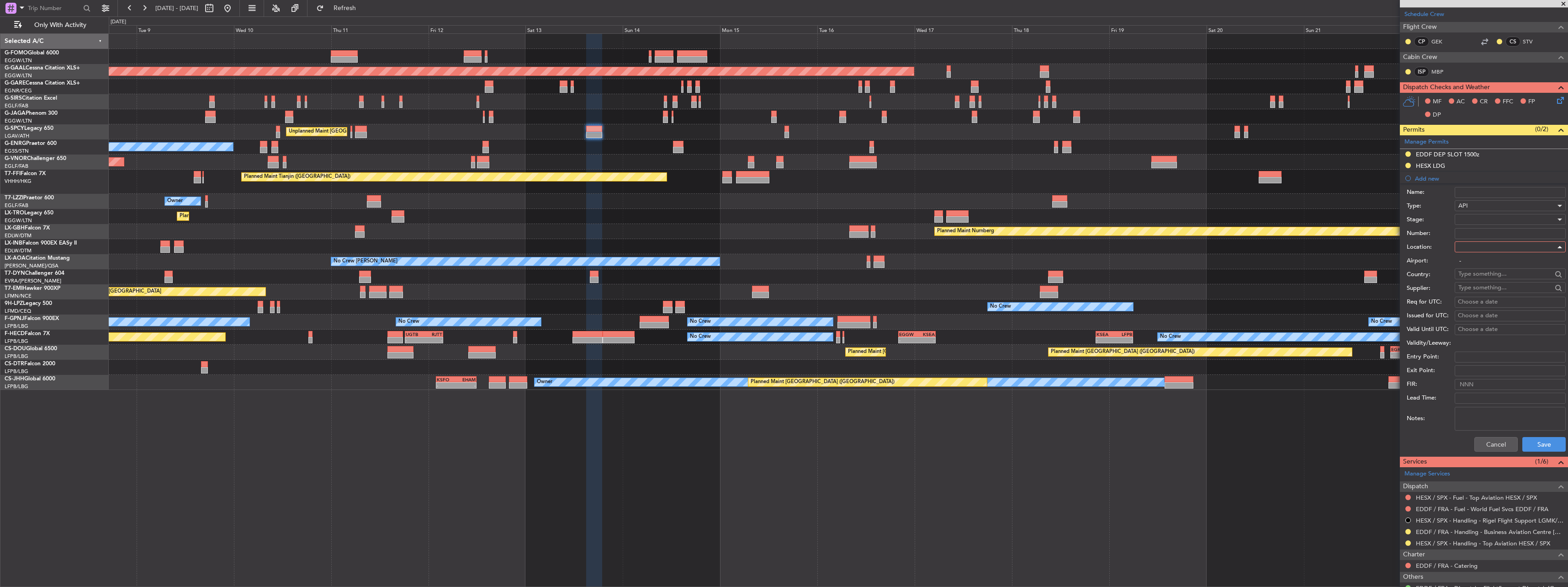
type input "HESX / SPX"
click at [1541, 438] on button "Save" at bounding box center [1543, 444] width 43 height 15
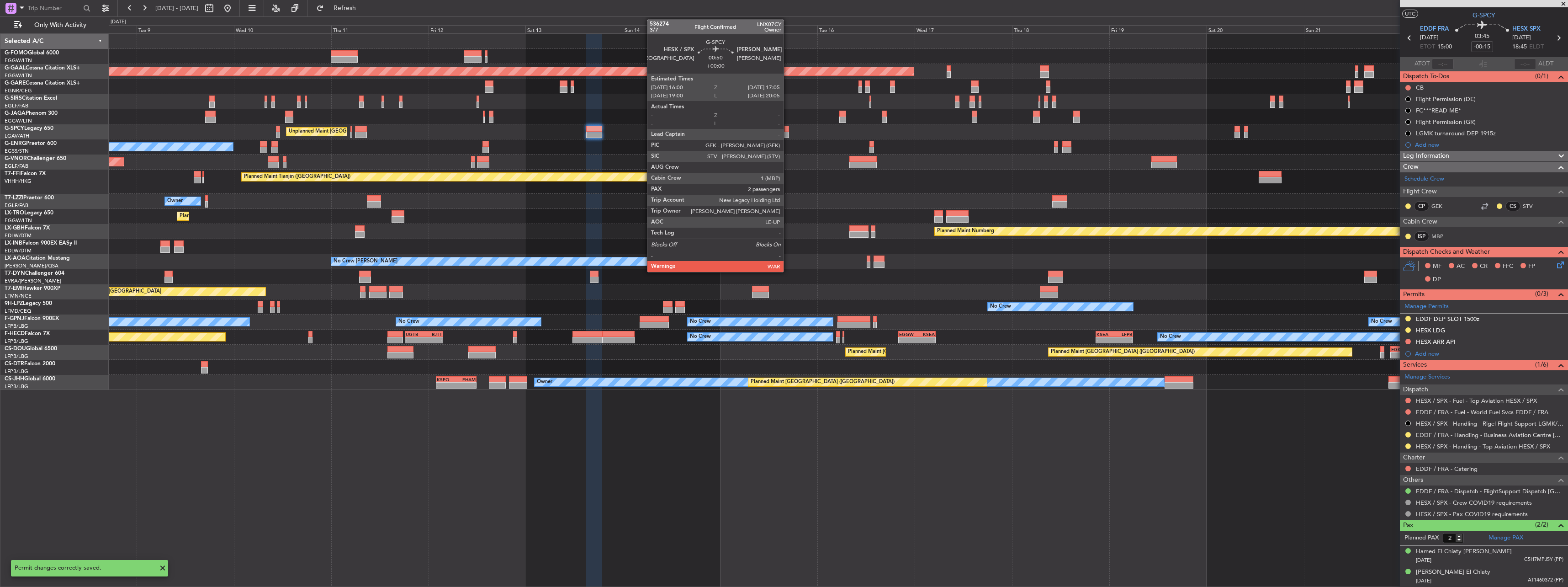
scroll to position [18, 0]
click at [788, 130] on div at bounding box center [787, 129] width 5 height 7
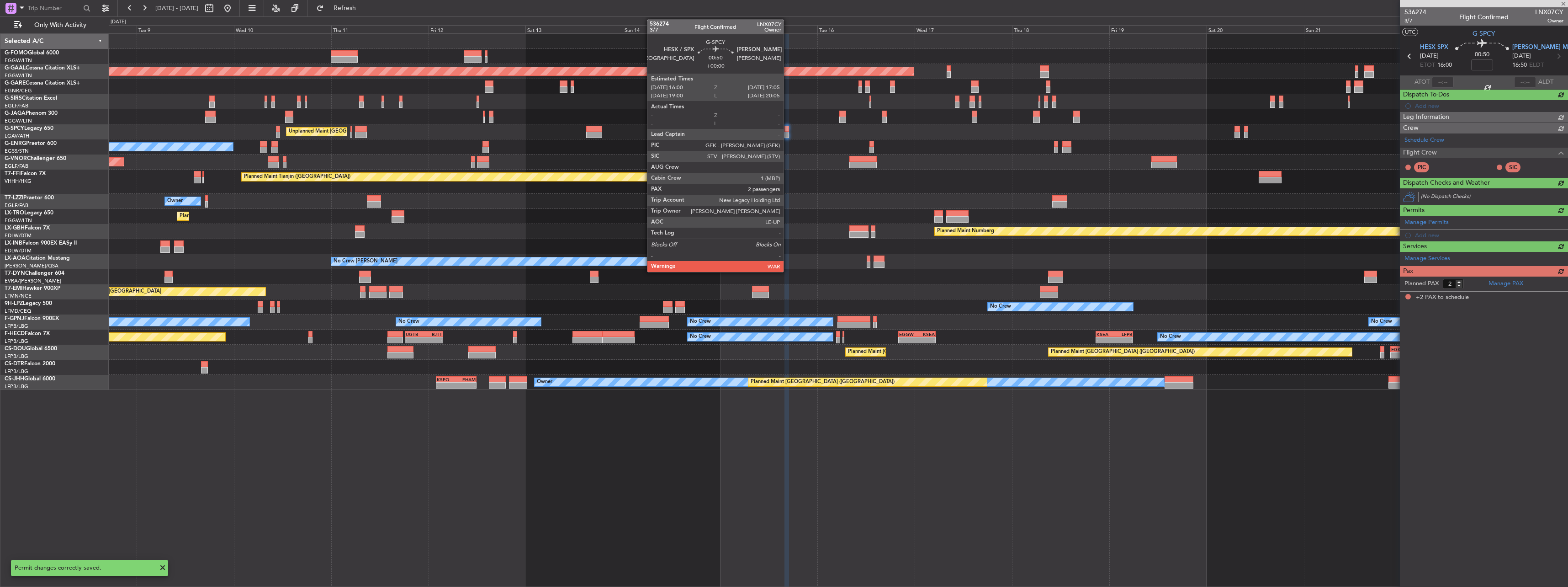
scroll to position [0, 0]
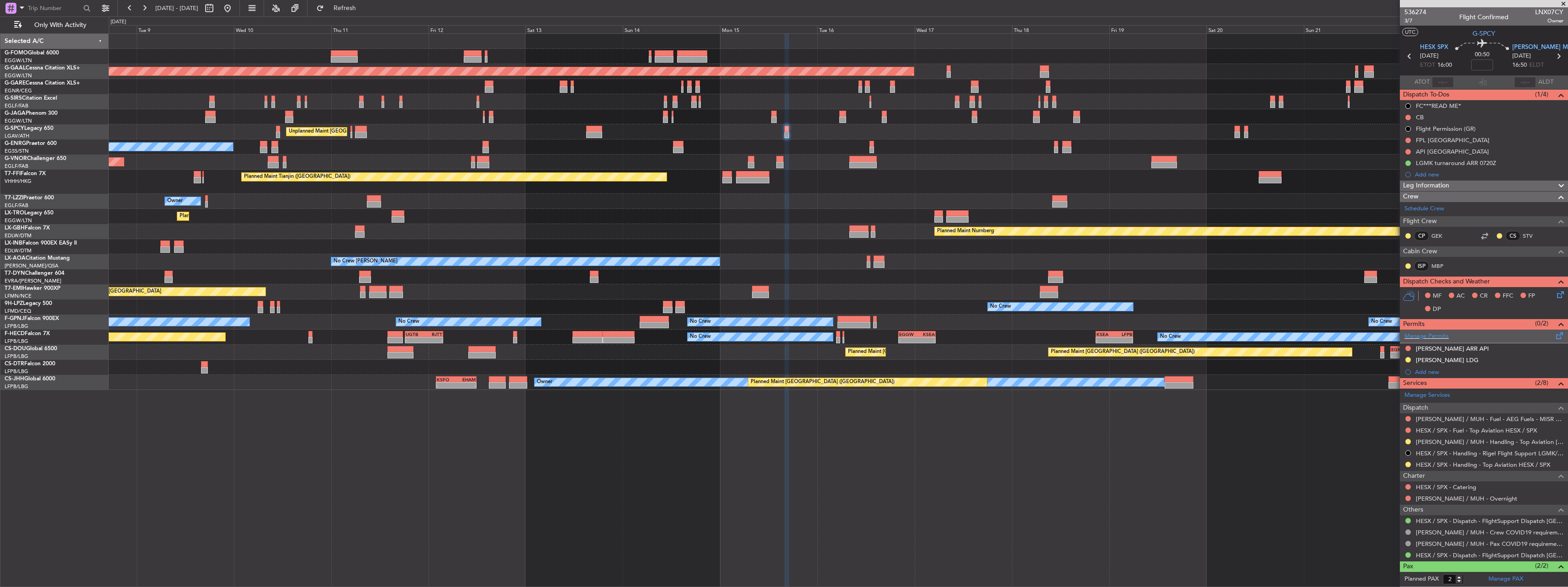
click at [1558, 333] on div "Manage Permits" at bounding box center [1483, 336] width 168 height 14
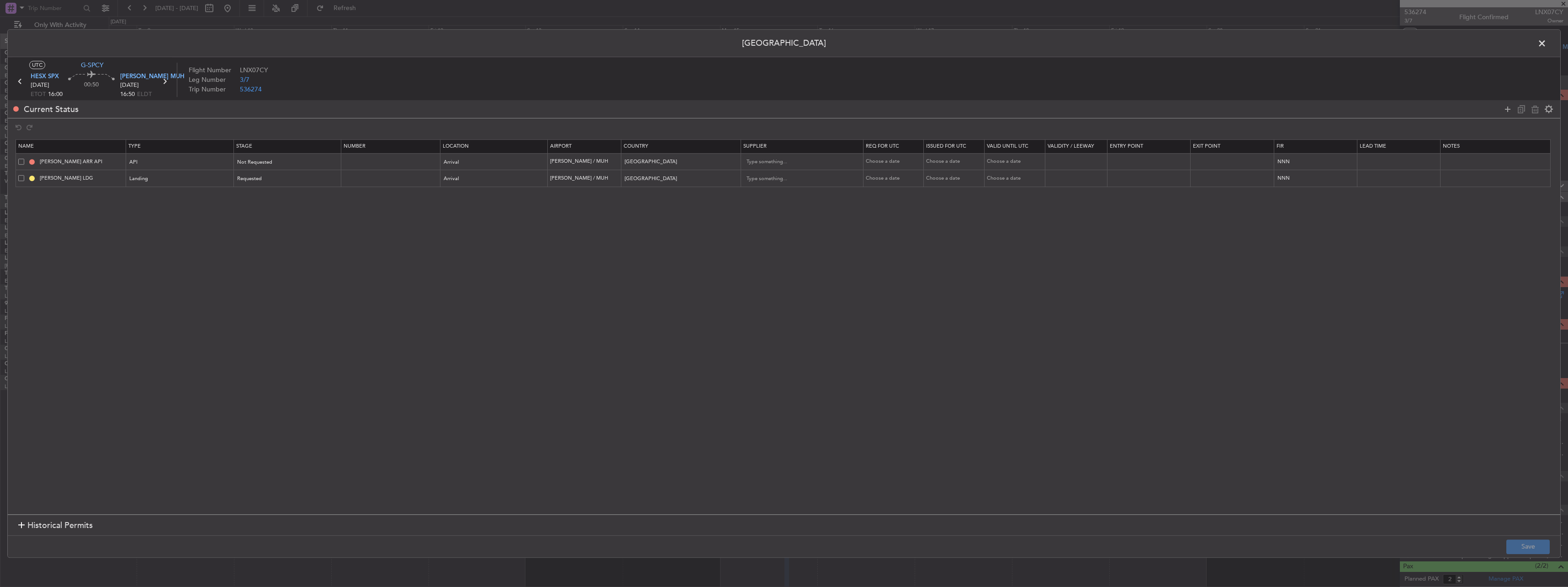
click at [20, 179] on span at bounding box center [21, 177] width 6 height 6
click at [25, 175] on input "checkbox" at bounding box center [25, 175] width 0 height 0
click at [1534, 111] on icon at bounding box center [1534, 108] width 11 height 11
click at [21, 162] on span at bounding box center [21, 161] width 6 height 6
click at [25, 158] on input "checkbox" at bounding box center [25, 158] width 0 height 0
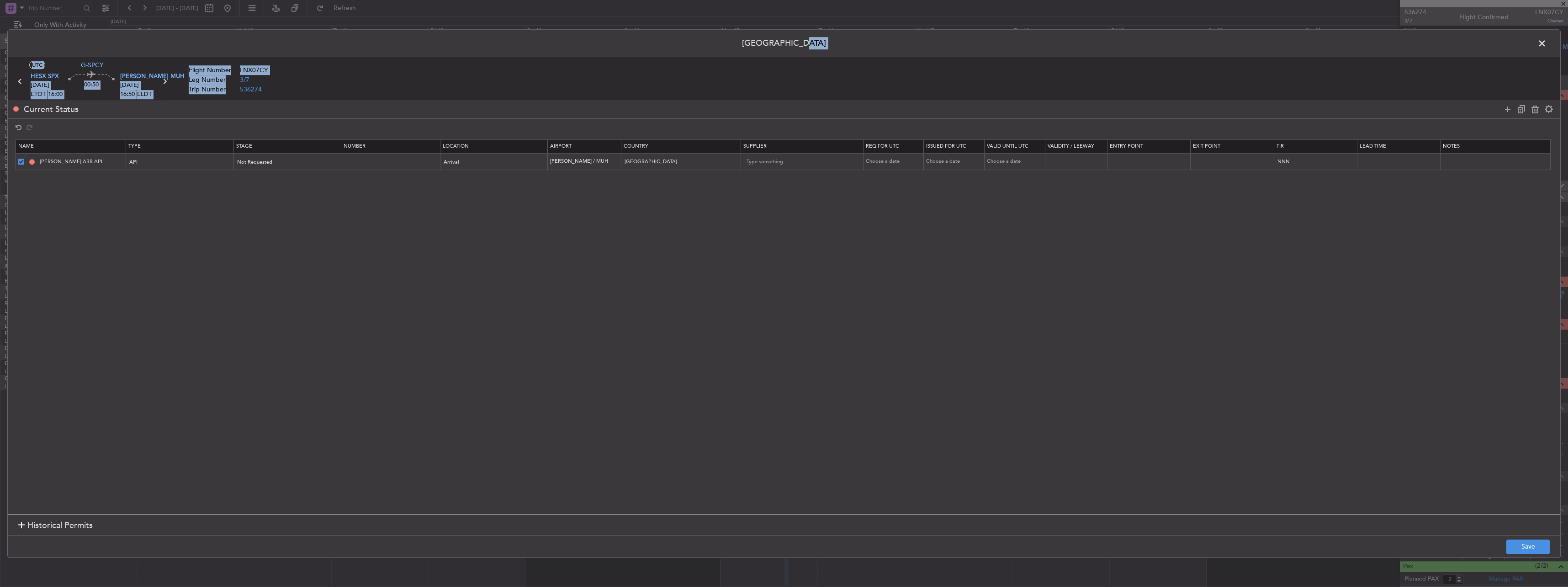
drag, startPoint x: 1261, startPoint y: 40, endPoint x: 1250, endPoint y: 83, distance: 44.4
click at [1248, 83] on div "Permit Center UTC G-SPCY HESX SPX 15/09/2025 ETOT 16:00 00:50 HEMM MUH 15/09/20…" at bounding box center [784, 294] width 1553 height 529
click at [1330, 59] on article "UTC G-SPCY HESX SPX 15/09/2025 ETOT 16:00 00:50 HEMM MUH 15/09/2025 16:50 ELDT …" at bounding box center [784, 80] width 1552 height 45
click at [1534, 107] on icon at bounding box center [1534, 108] width 11 height 11
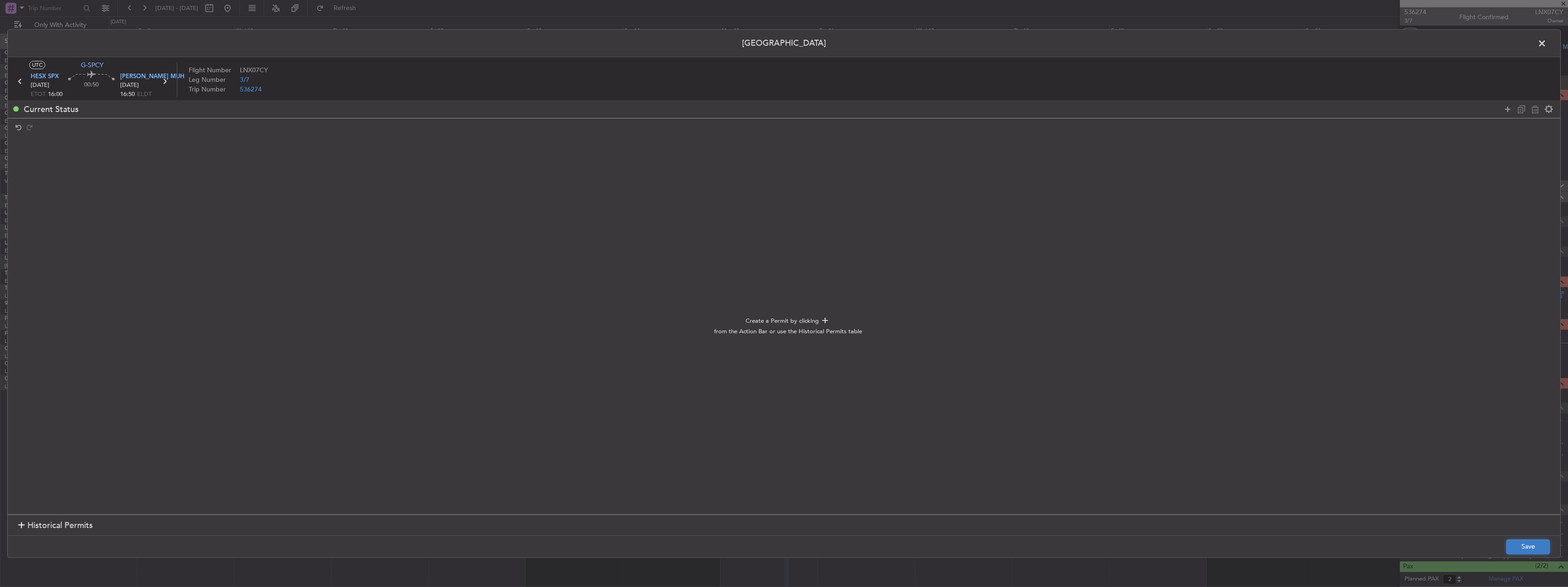
click at [1525, 545] on button "Save" at bounding box center [1527, 547] width 43 height 15
click at [1546, 45] on span at bounding box center [1546, 46] width 0 height 18
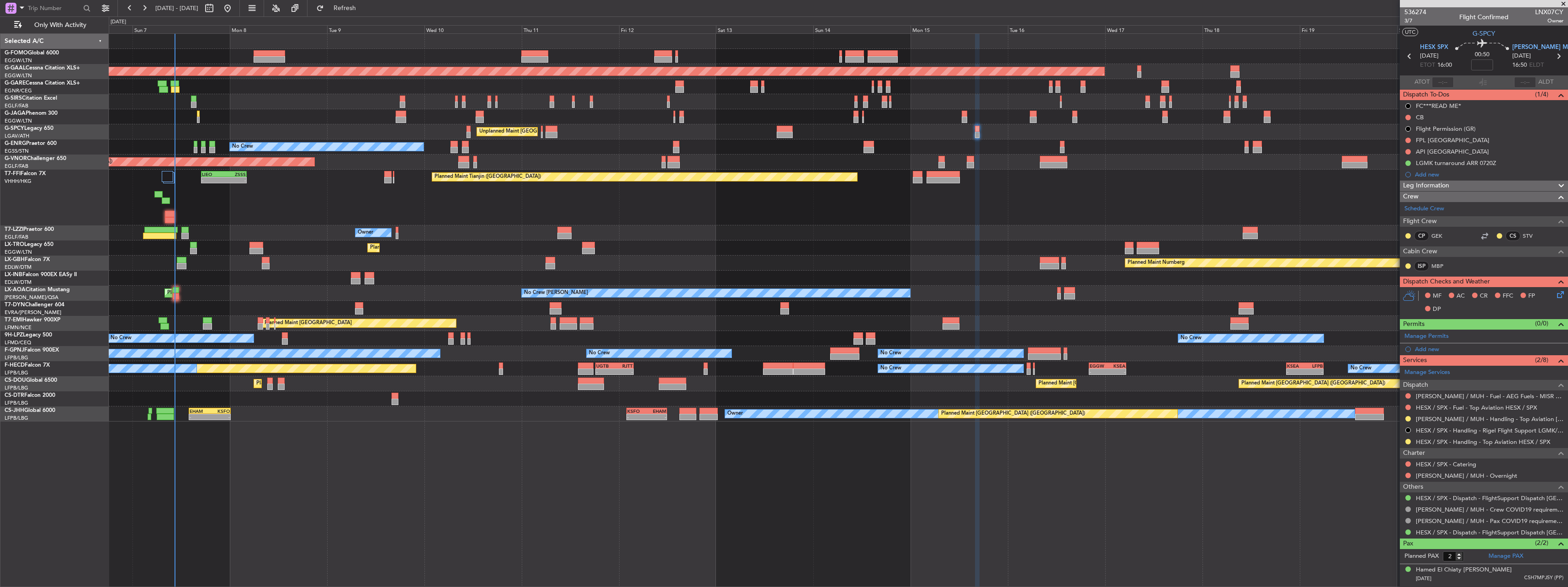
click at [571, 448] on div "Planned Maint London (Luton) Planned Maint Dusseldorf Planned Maint London (Far…" at bounding box center [838, 310] width 1459 height 553
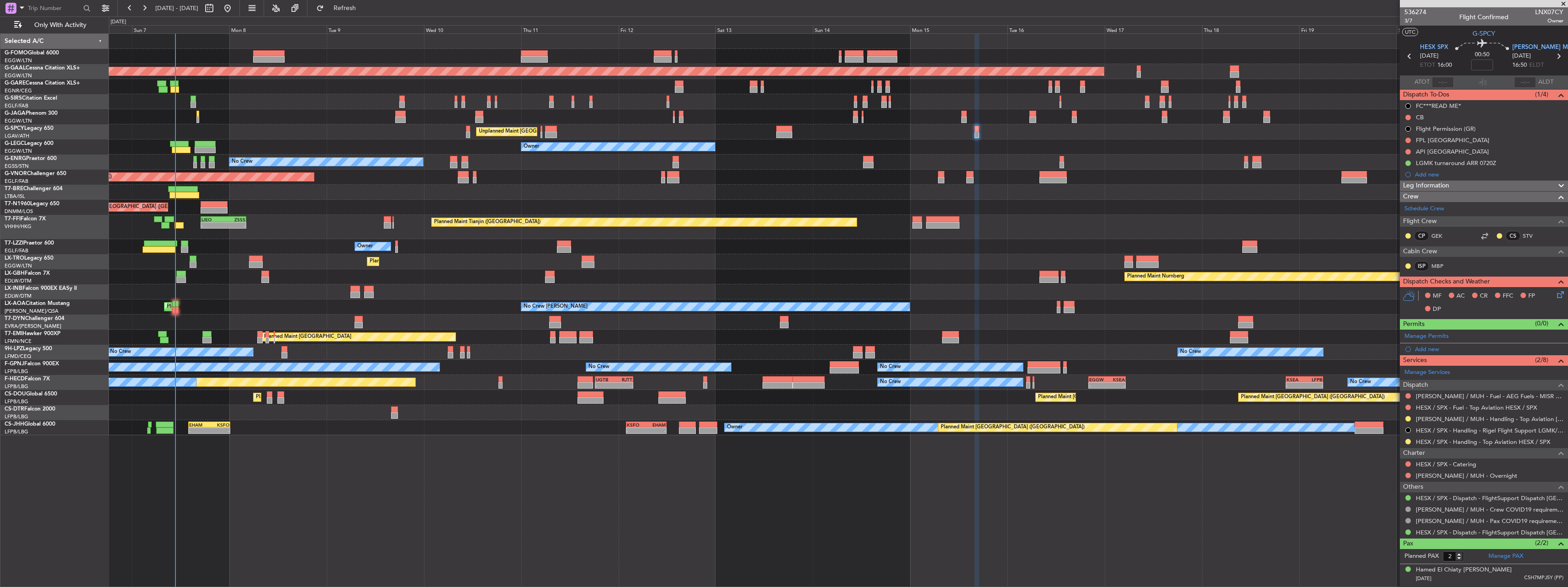
click at [308, 229] on div "Planned Maint Tianjin (Binhai) - - LIEO 17:00 Z ZSSS 04:15 Z" at bounding box center [837, 227] width 1458 height 25
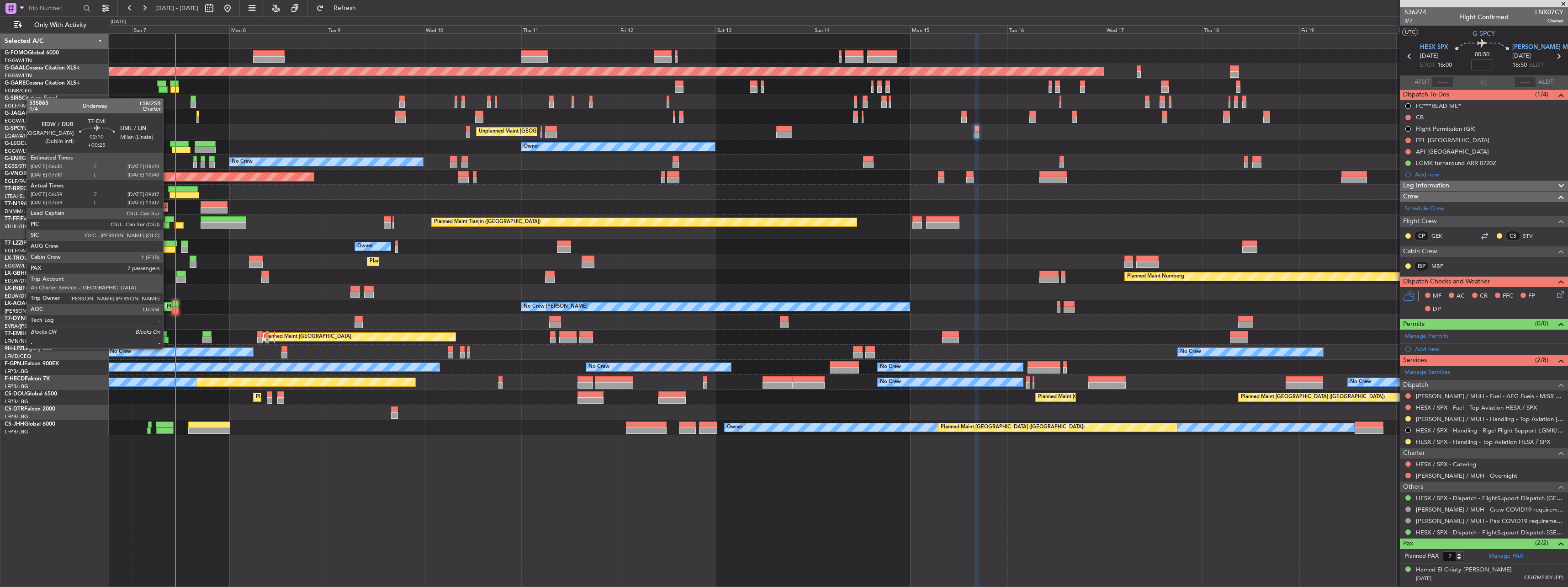
click at [167, 339] on div at bounding box center [164, 340] width 9 height 7
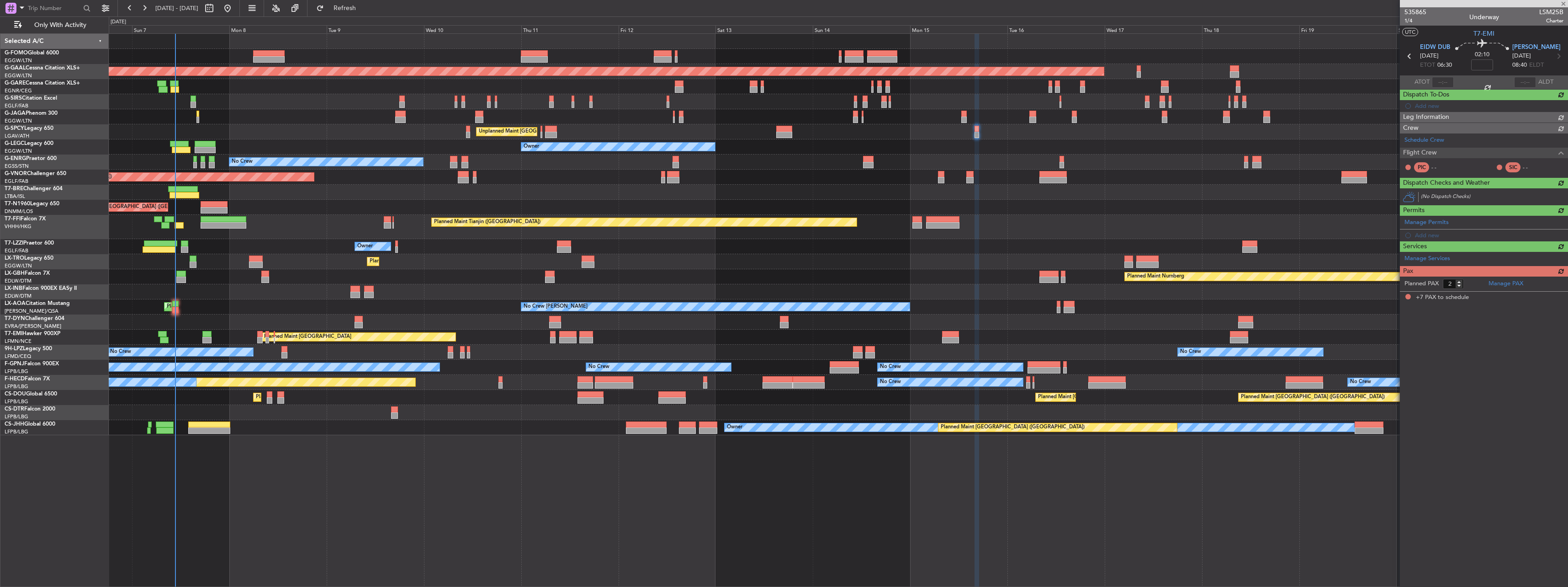
type input "+00:25"
type input "06:59"
type input "09:07"
type input "7"
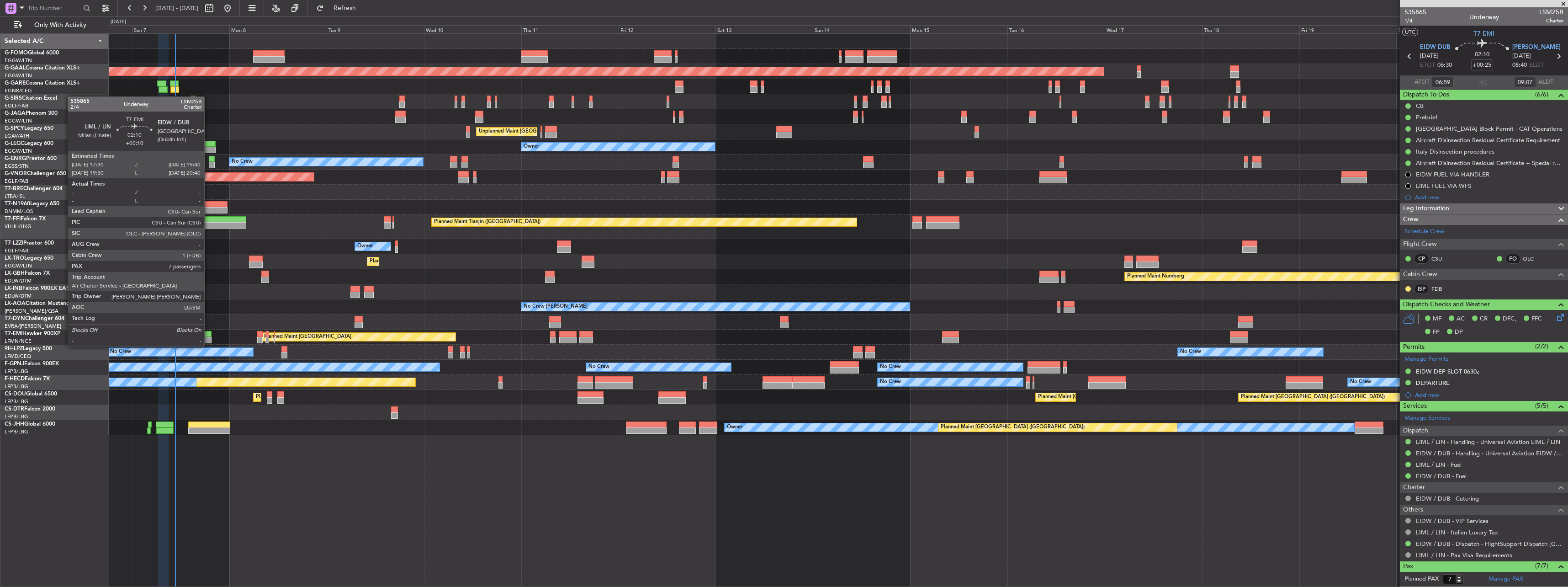
click at [208, 337] on div at bounding box center [207, 340] width 9 height 7
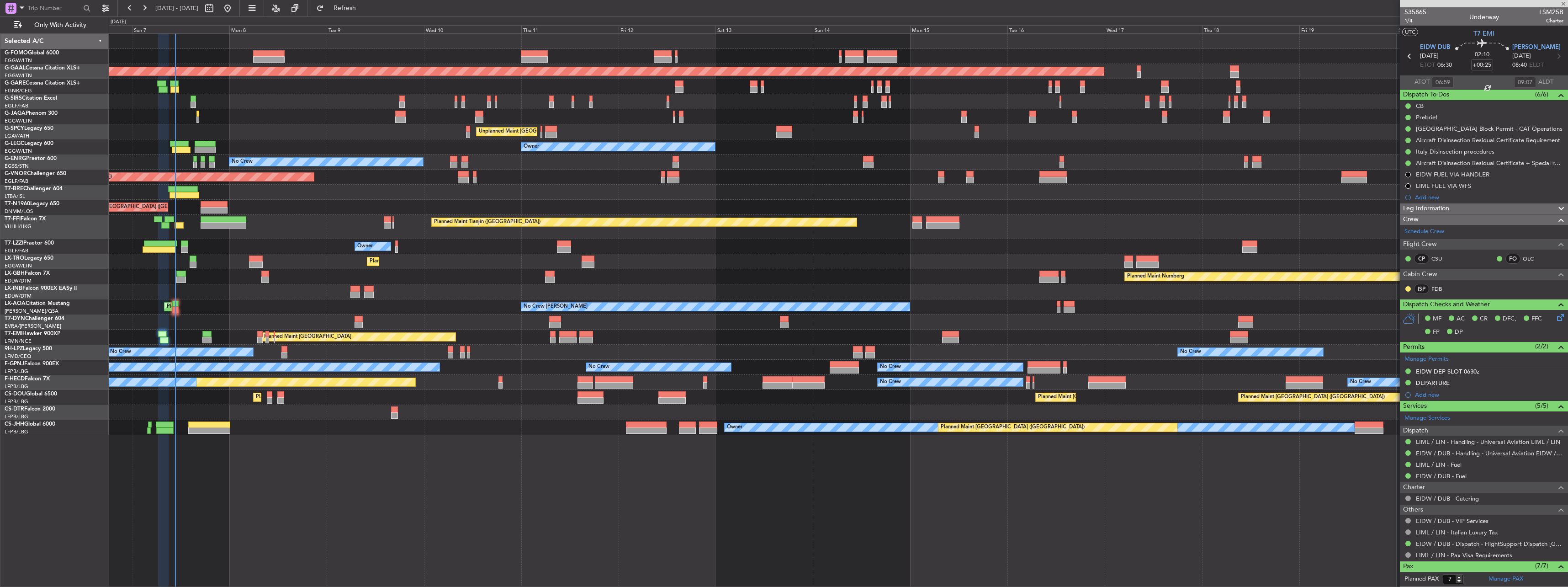
type input "+00:10"
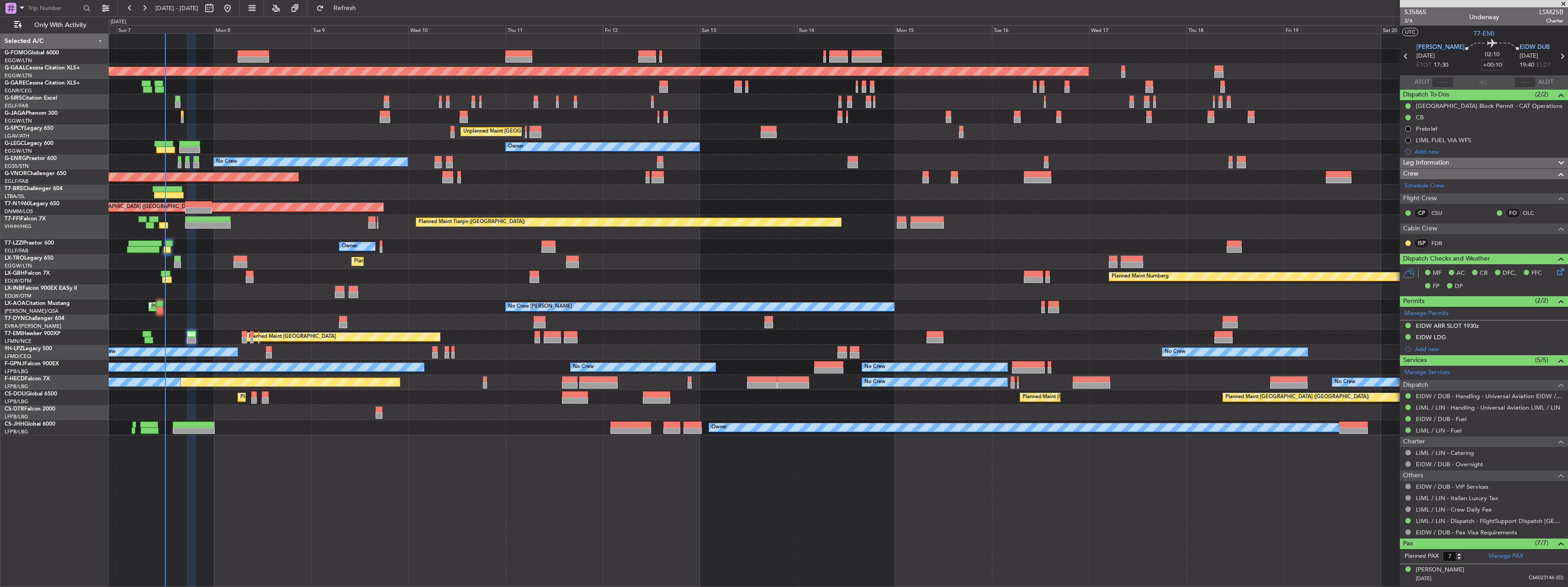
click at [225, 284] on div "Planned Maint London (Luton) Planned Maint Dusseldorf Planned Maint London (Far…" at bounding box center [837, 234] width 1458 height 401
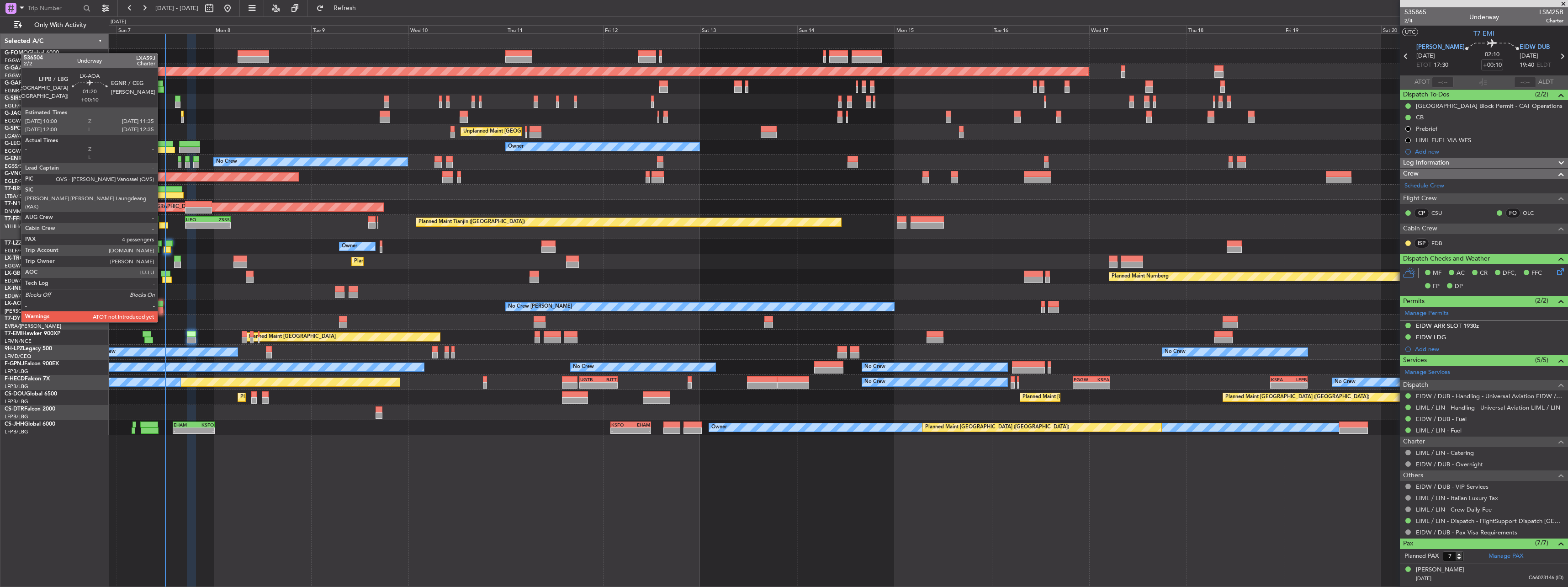
click at [162, 305] on div at bounding box center [160, 304] width 7 height 7
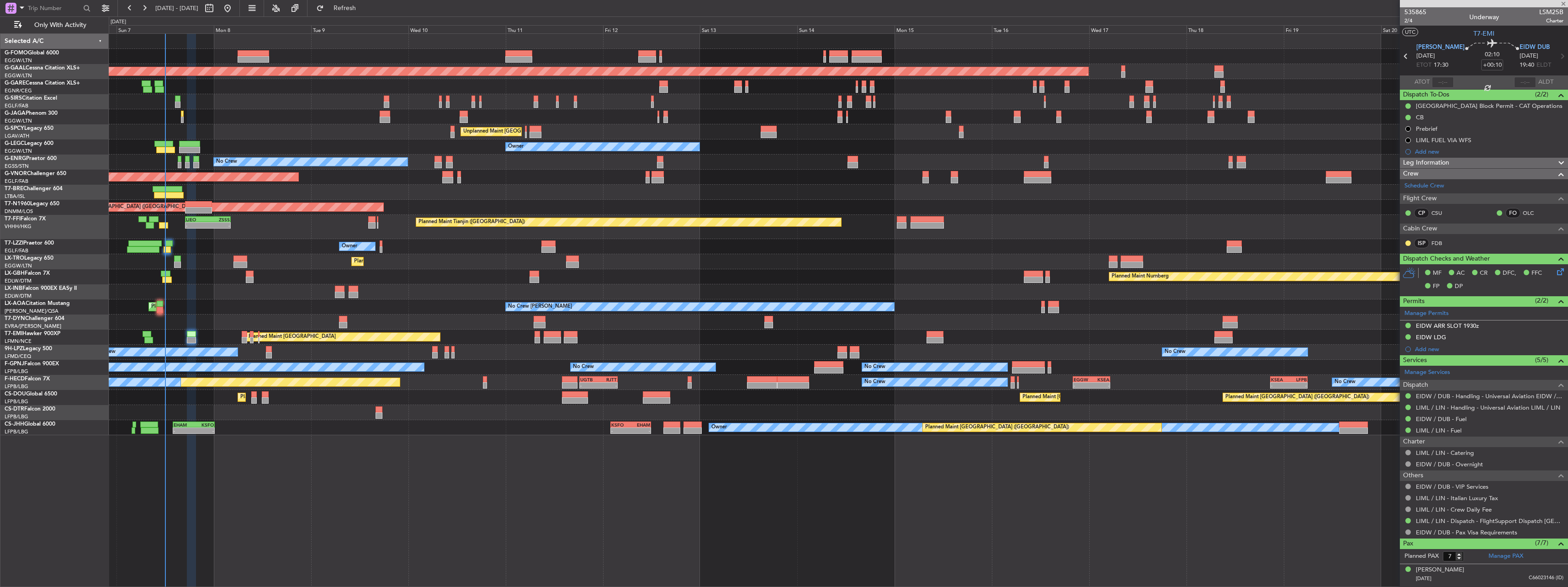
type input "4"
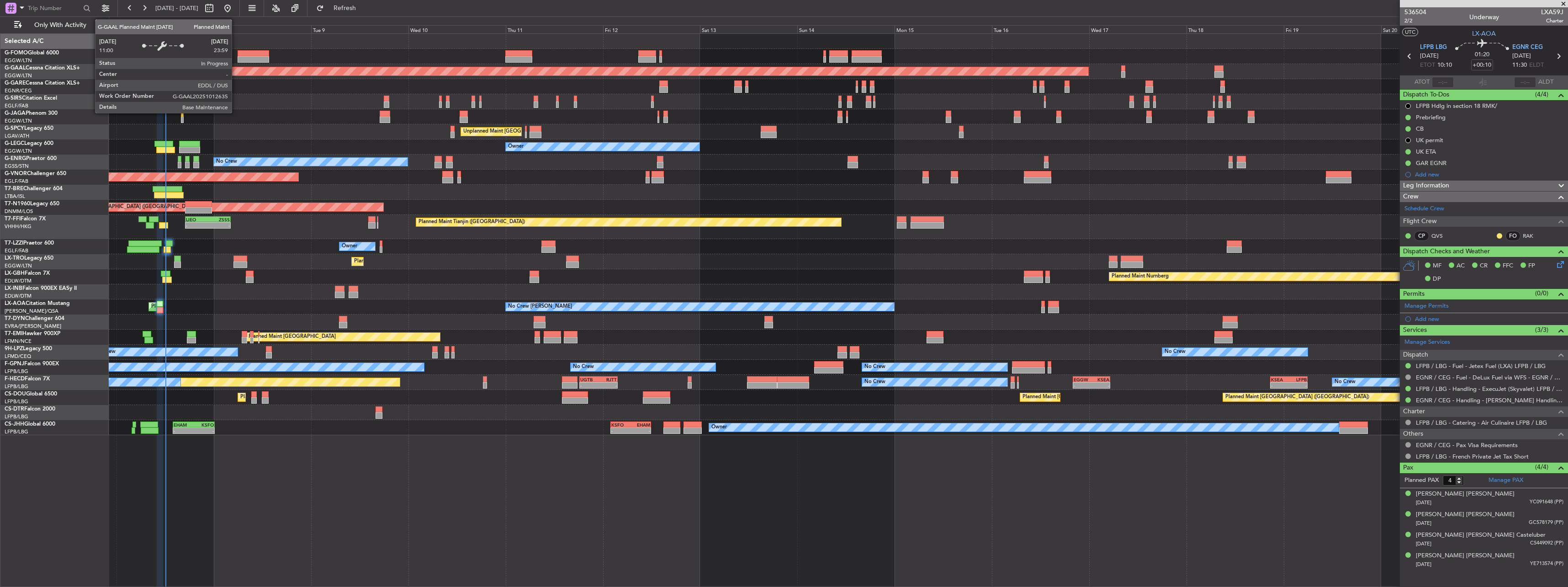
click at [244, 49] on div "Planned Maint [GEOGRAPHIC_DATA] ([GEOGRAPHIC_DATA])" at bounding box center [837, 57] width 1458 height 15
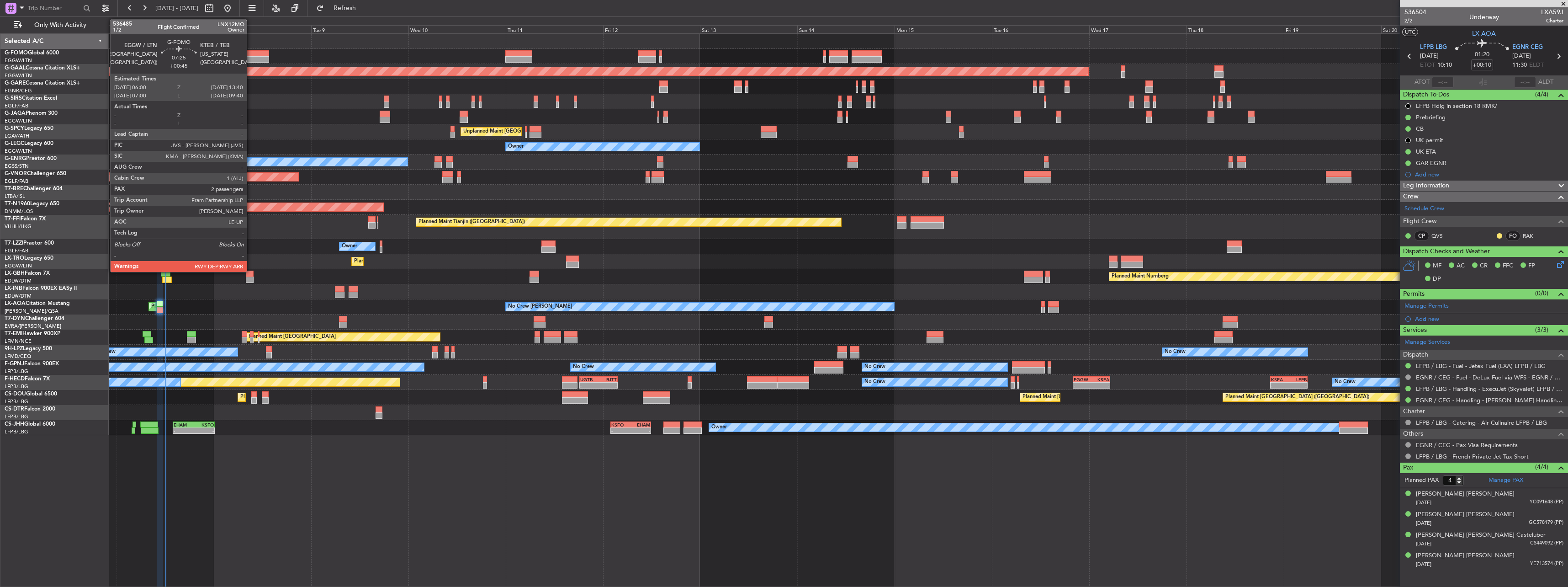
click at [253, 56] on div at bounding box center [253, 53] width 31 height 7
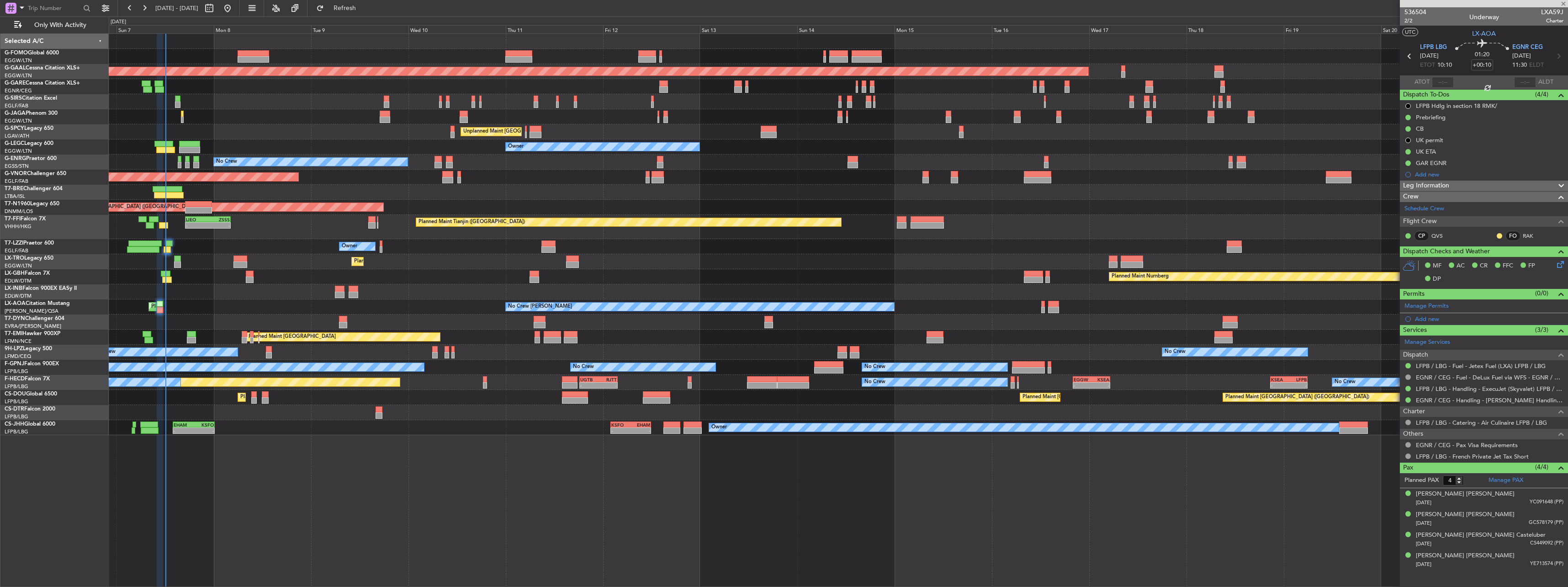
type input "+00:45"
type input "2"
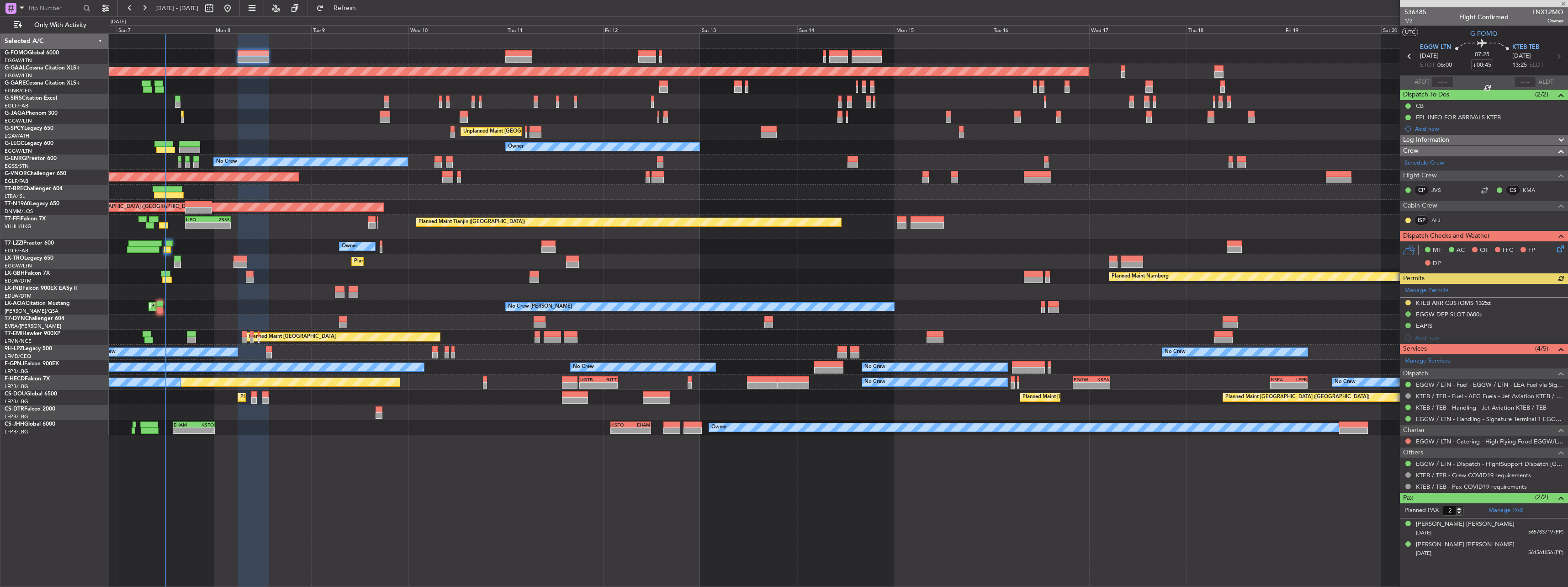
click at [1408, 301] on div "Manage Permits KTEB ARR CUSTOMS 1325z EGGW DEP SLOT 0600z EAPIS Add new" at bounding box center [1483, 314] width 168 height 60
click at [1411, 299] on div "KTEB ARR CUSTOMS 1325z" at bounding box center [1483, 303] width 168 height 11
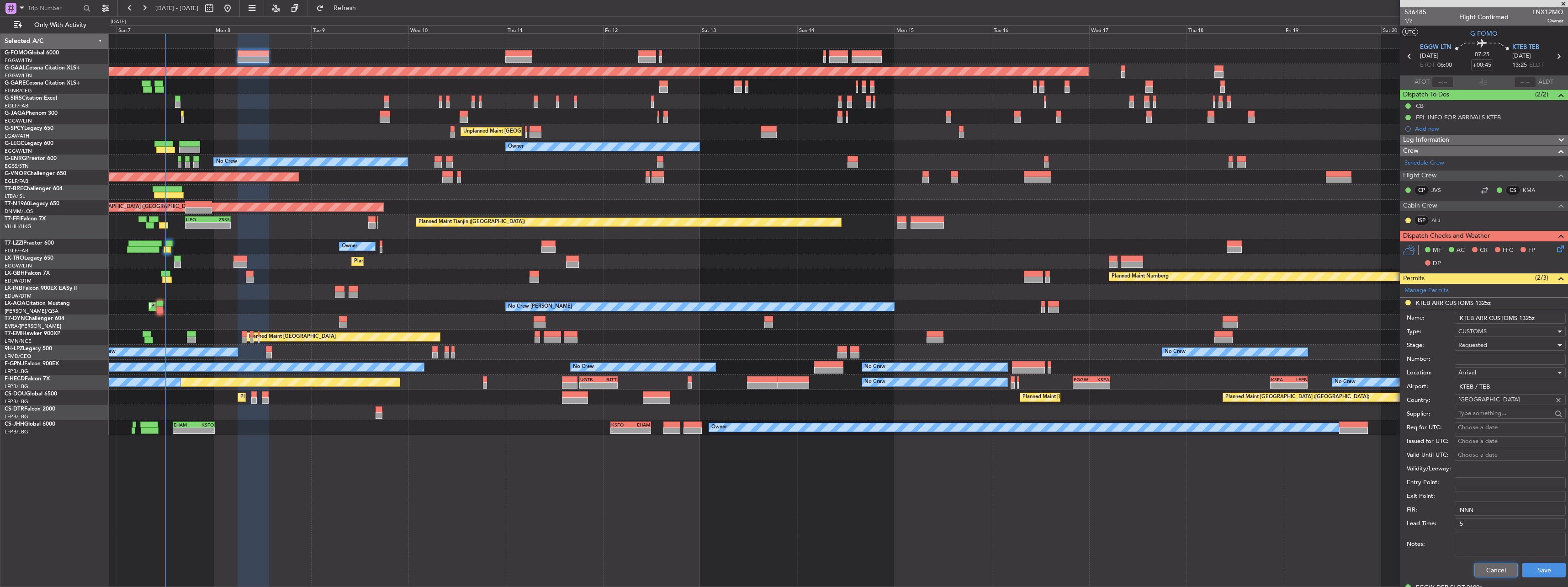
click at [1493, 570] on button "Cancel" at bounding box center [1495, 570] width 43 height 15
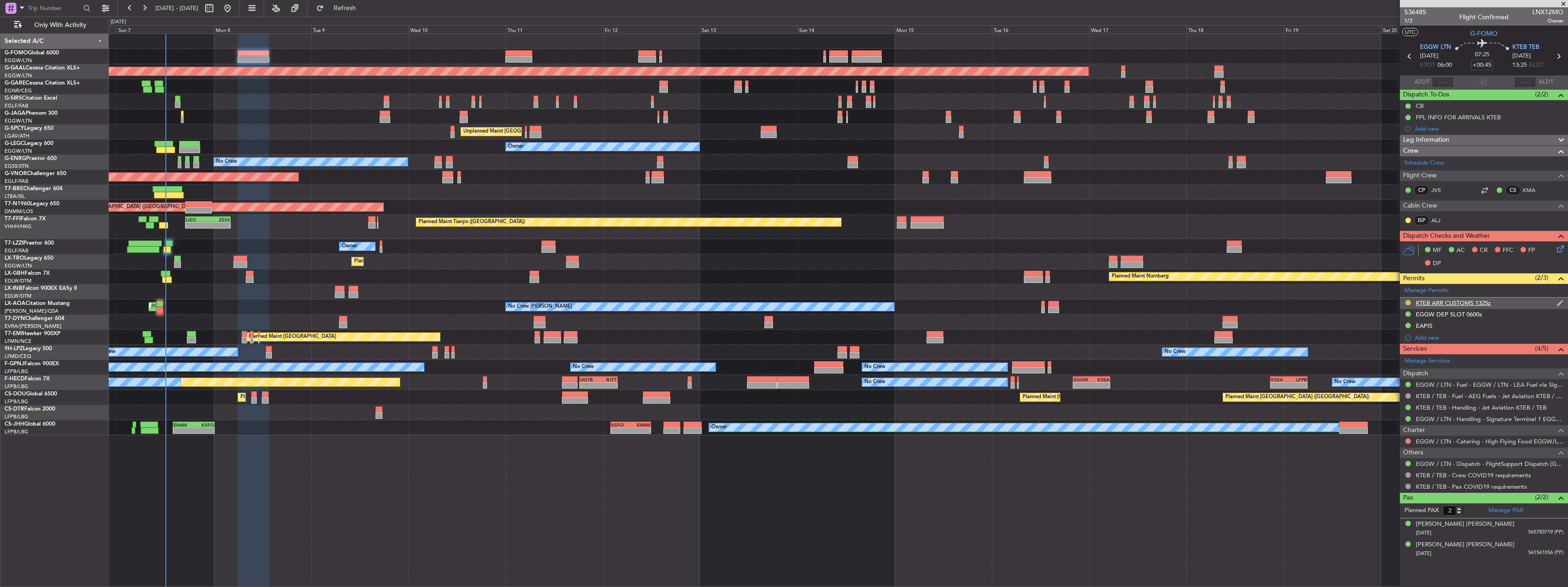
click at [1407, 300] on button at bounding box center [1407, 302] width 6 height 6
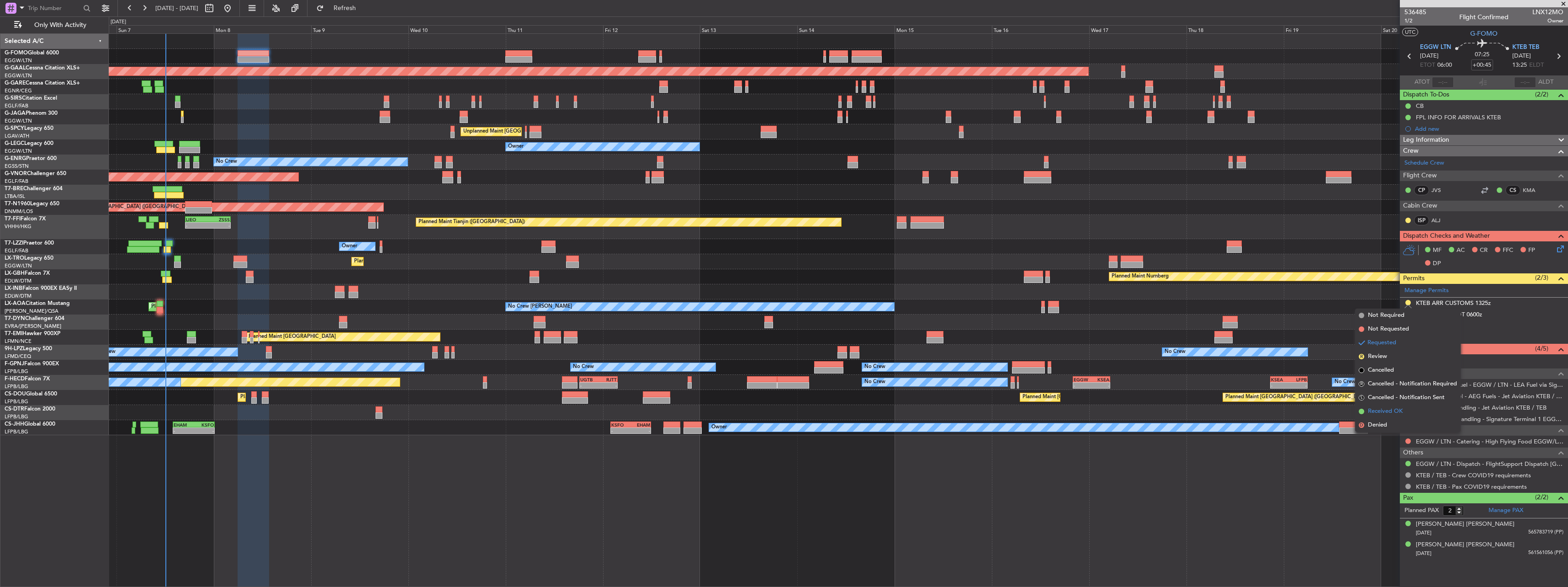
click at [1391, 408] on span "Received OK" at bounding box center [1385, 410] width 34 height 9
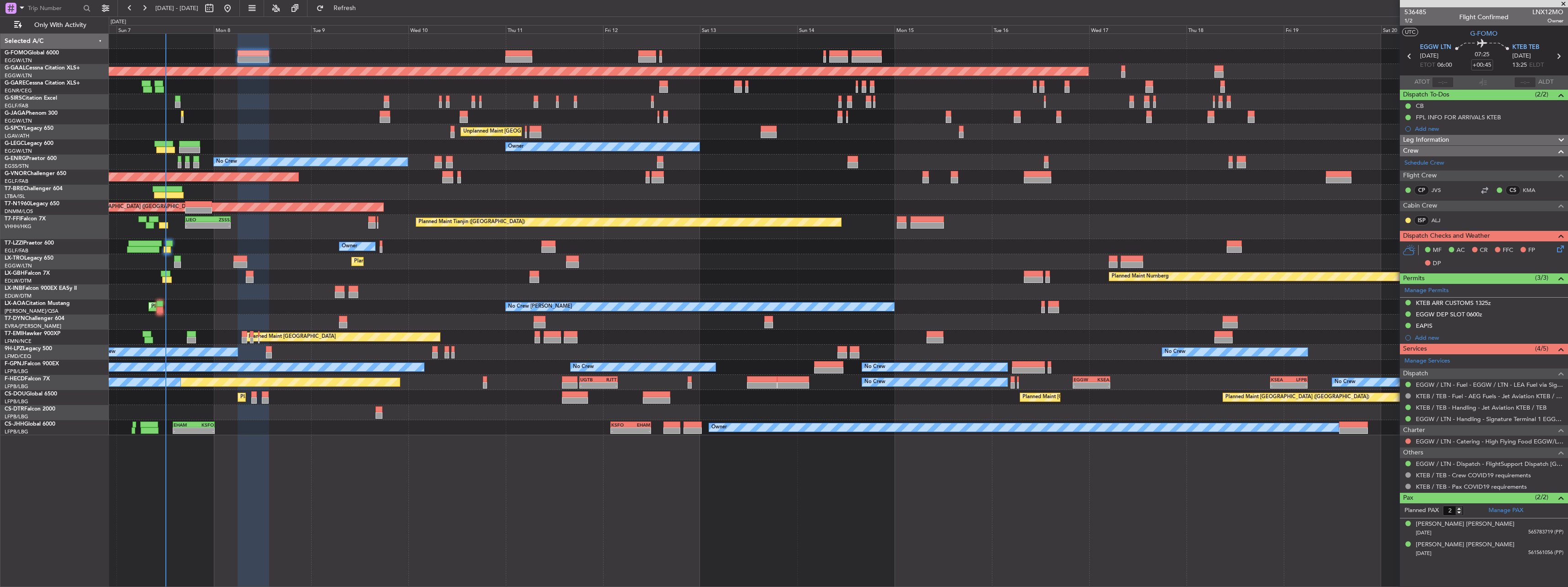
click at [1413, 136] on span "Leg Information" at bounding box center [1426, 140] width 46 height 11
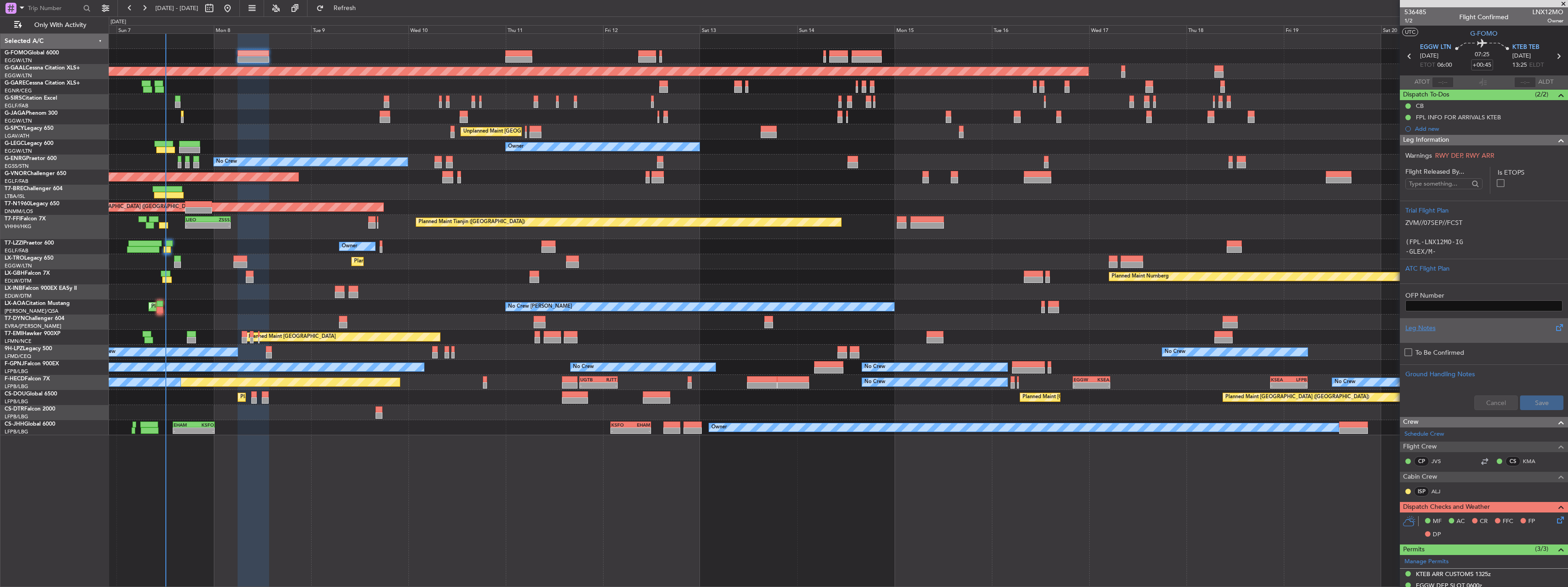
click at [1433, 329] on div "Leg Notes" at bounding box center [1483, 328] width 158 height 10
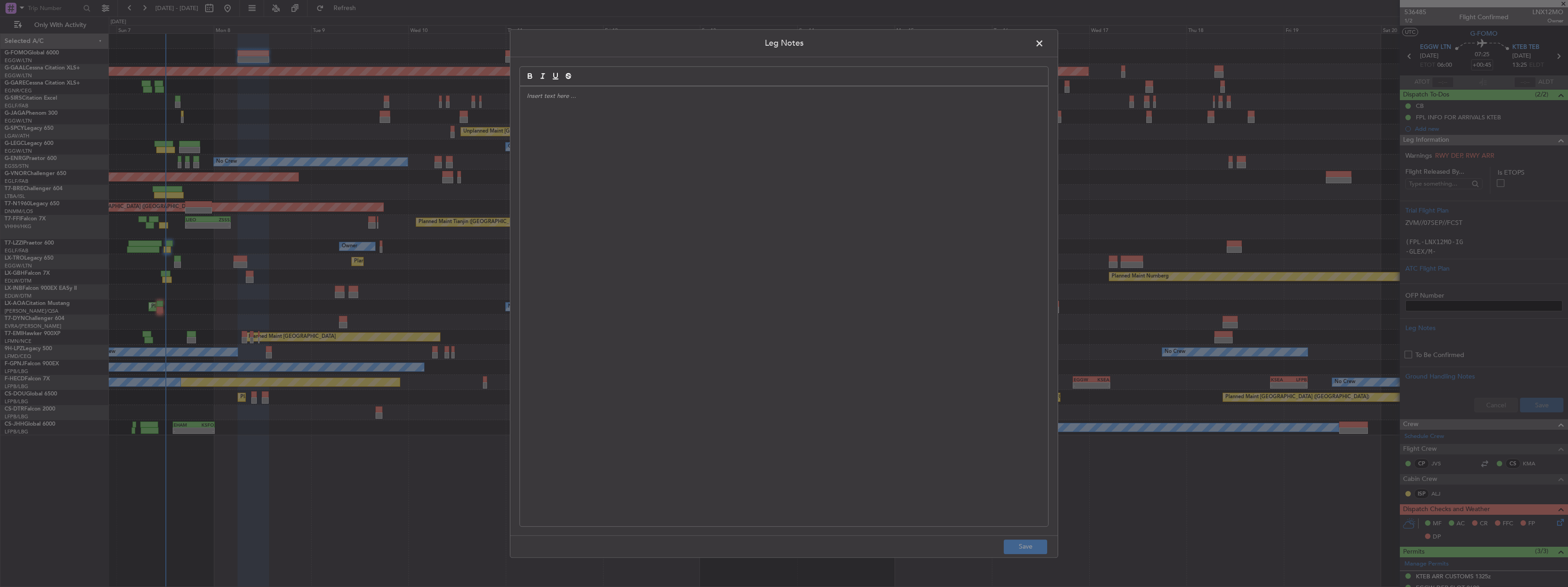
click at [722, 195] on div at bounding box center [784, 306] width 528 height 440
click at [1017, 545] on button "Save" at bounding box center [1025, 547] width 43 height 15
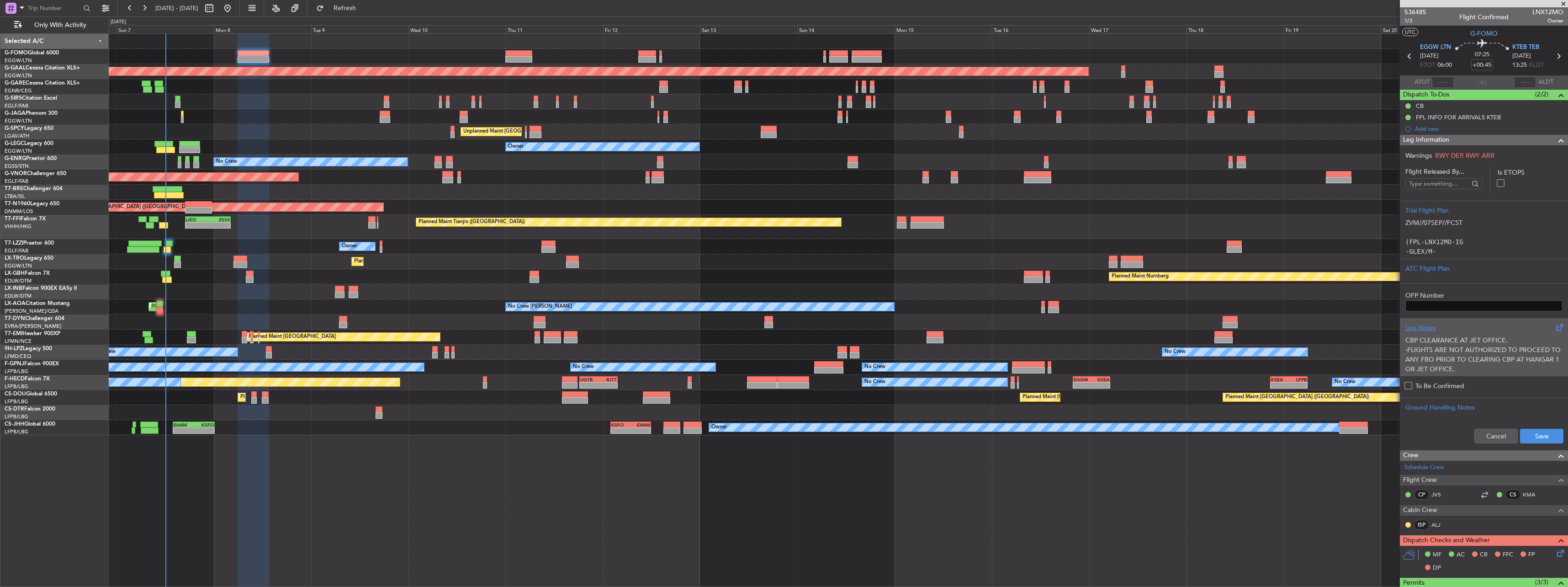
click at [1475, 361] on p "-FLIGHTS ARE NOT AUTHORIZED TO PROCEED TO ANY FBO PRIOR TO CLEARING CBP AT HANG…" at bounding box center [1483, 359] width 158 height 29
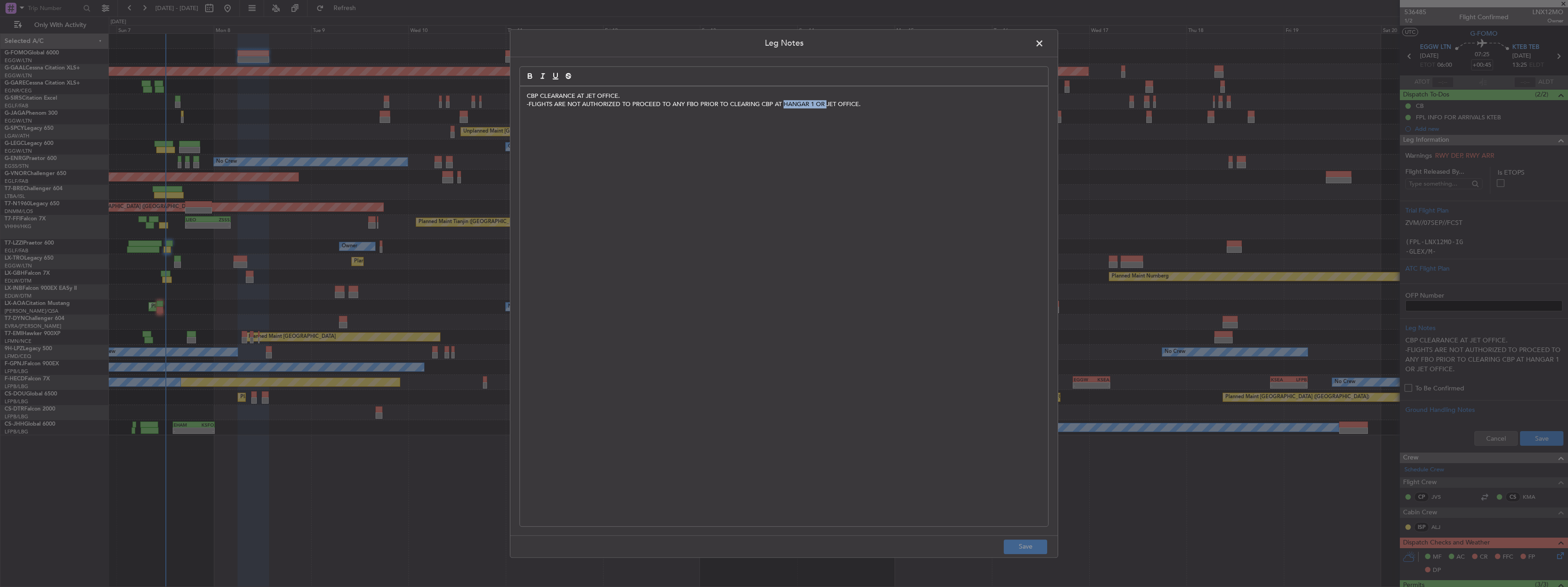
drag, startPoint x: 823, startPoint y: 104, endPoint x: 782, endPoint y: 106, distance: 41.0
click at [782, 106] on p "-FLIGHTS ARE NOT AUTHORIZED TO PROCEED TO ANY FBO PRIOR TO CLEARING CBP AT HANG…" at bounding box center [784, 104] width 514 height 8
click at [1025, 553] on button "Save" at bounding box center [1025, 547] width 43 height 15
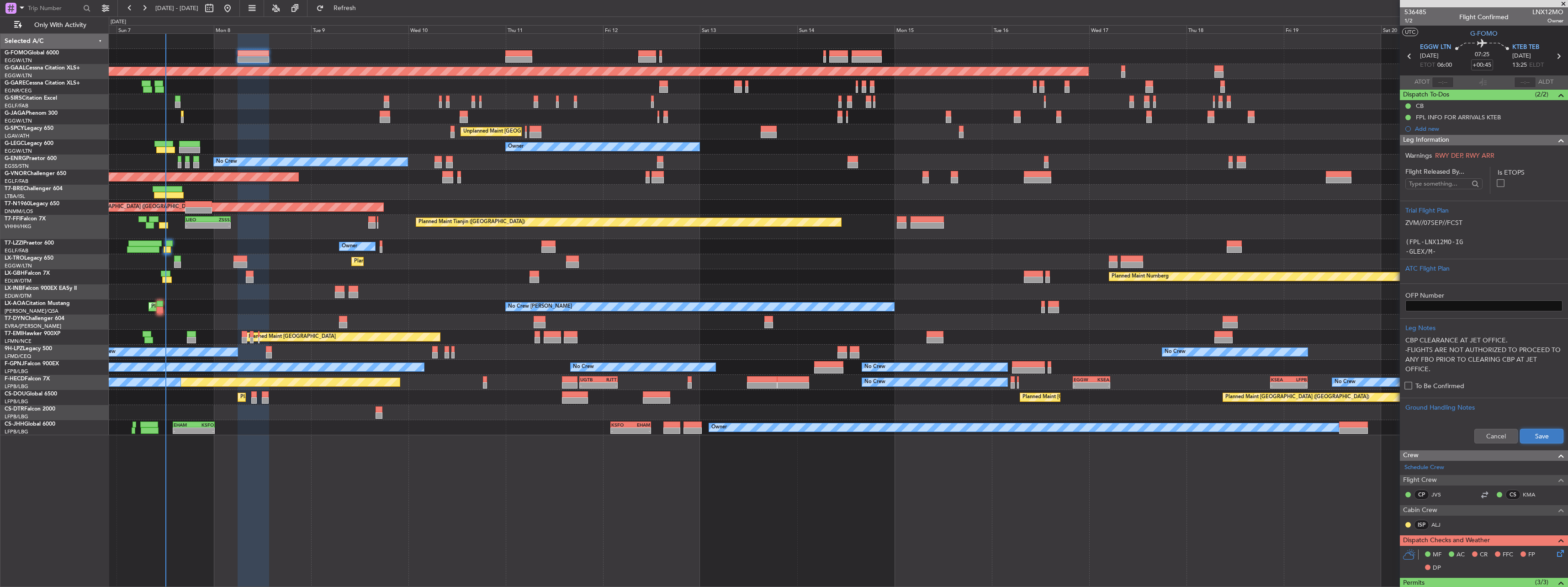
drag, startPoint x: 1529, startPoint y: 438, endPoint x: 1544, endPoint y: 426, distance: 19.2
click at [1530, 438] on button "Save" at bounding box center [1541, 436] width 43 height 15
click at [1413, 140] on span "Leg Information" at bounding box center [1426, 140] width 46 height 11
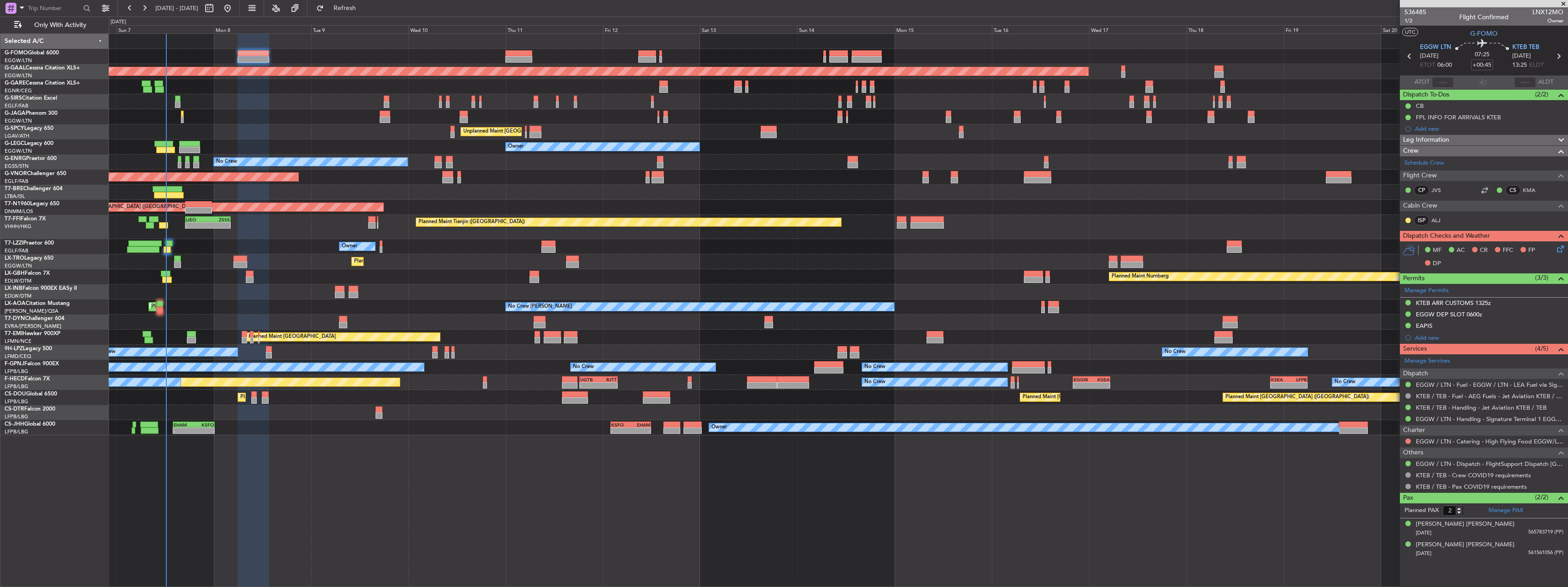
click at [1430, 140] on span "Leg Information" at bounding box center [1426, 140] width 46 height 11
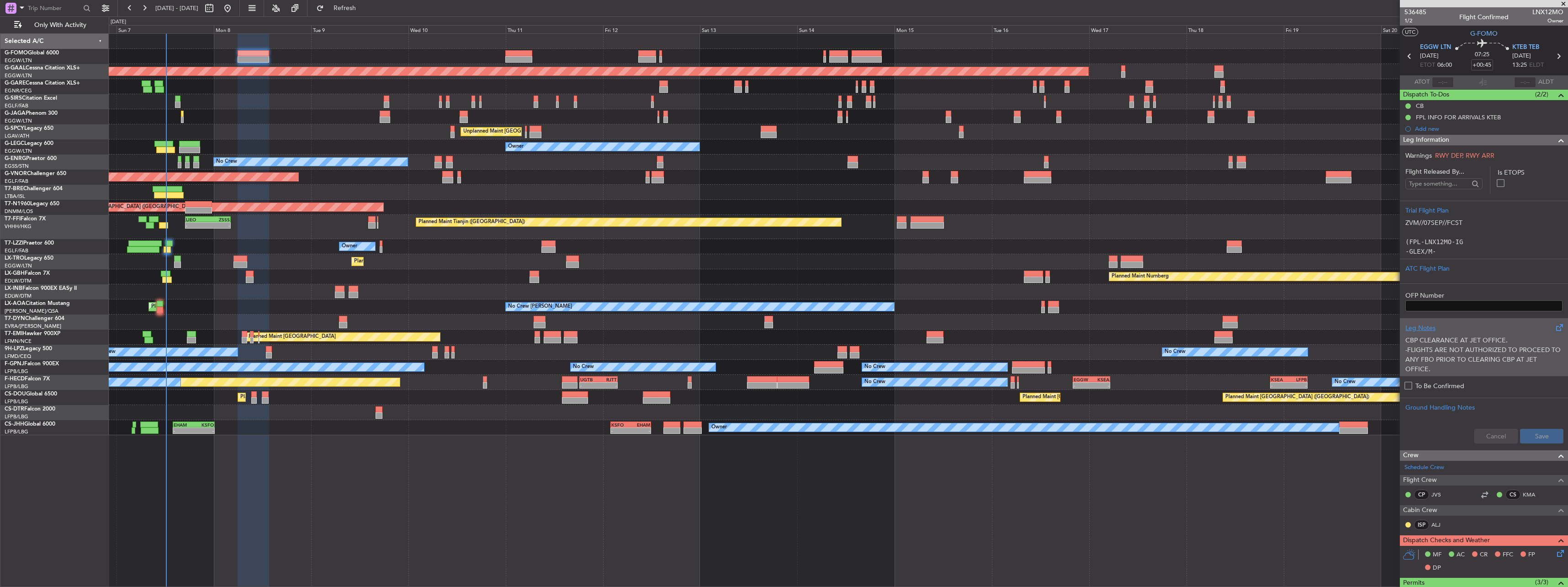
click at [1459, 349] on p "-FLIGHTS ARE NOT AUTHORIZED TO PROCEED TO ANY FBO PRIOR TO CLEARING CBP AT JET …" at bounding box center [1483, 359] width 158 height 29
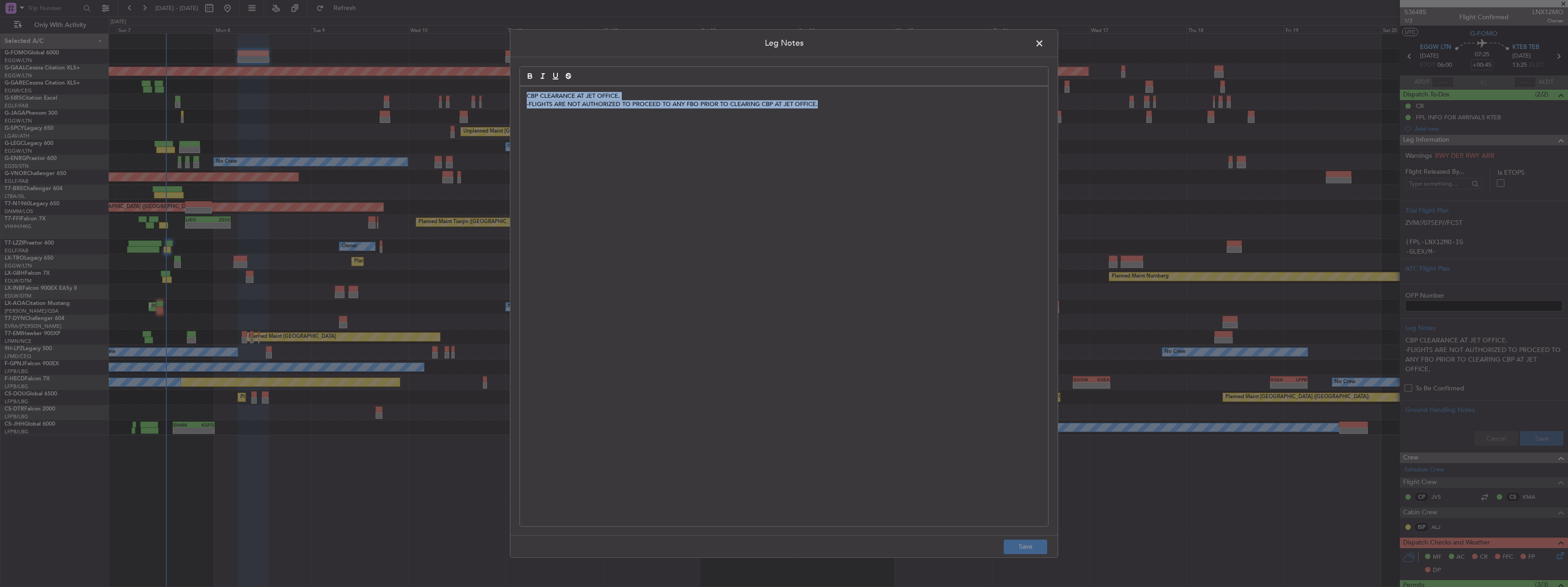
drag, startPoint x: 526, startPoint y: 98, endPoint x: 926, endPoint y: 117, distance: 400.5
click at [926, 117] on div "CBP CLEARANCE AT JET OFFICE. -FLIGHTS ARE NOT AUTHORIZED TO PROCEED TO ANY FBO …" at bounding box center [784, 306] width 528 height 440
click at [926, 117] on div "CBP CLEARANCE AT JET OFFICE. -FLIGHTS ARE NOT AUTHORIZED TO PROCEED TO ANY FBO …" at bounding box center [784, 306] width 528 height 440
drag, startPoint x: 846, startPoint y: 111, endPoint x: 478, endPoint y: 105, distance: 368.0
click at [478, 105] on div "Leg Notes CBP CLEARANCE AT JET OFFICE. -FLIGHTS ARE NOT AUTHORIZED TO PROCEED T…" at bounding box center [784, 293] width 1568 height 587
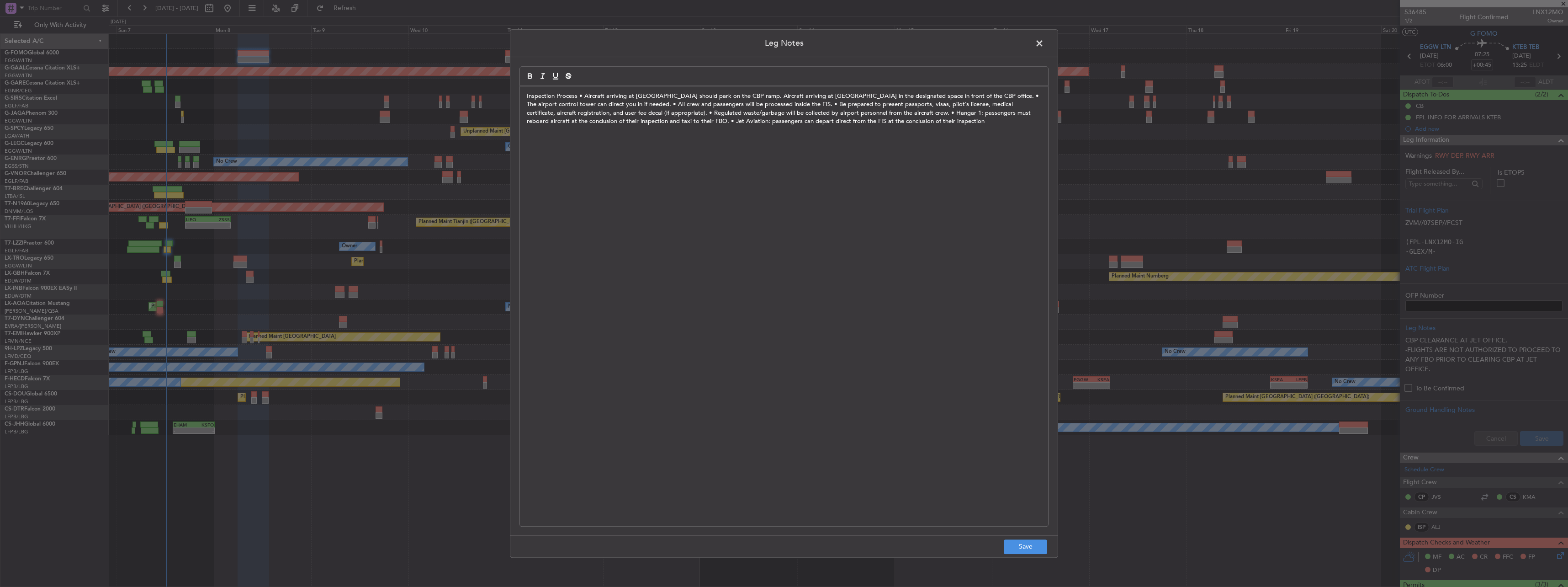
click at [581, 96] on p "Inspection Process • Aircraft arriving at Hangar 1 should park on the CBP ramp.…" at bounding box center [784, 108] width 514 height 34
click at [578, 95] on p "Inspection Process • Aircraft arriving at Hangar 1 should park on the CBP ramp.…" at bounding box center [784, 108] width 514 height 34
click at [944, 104] on p "• Aircraft arriving at Hangar 1 should park on the CBP ramp. Aircraft arriving …" at bounding box center [784, 117] width 514 height 34
click at [676, 113] on p "• The airport control tower can direct you in if needed. • All crew and passeng…" at bounding box center [784, 121] width 514 height 25
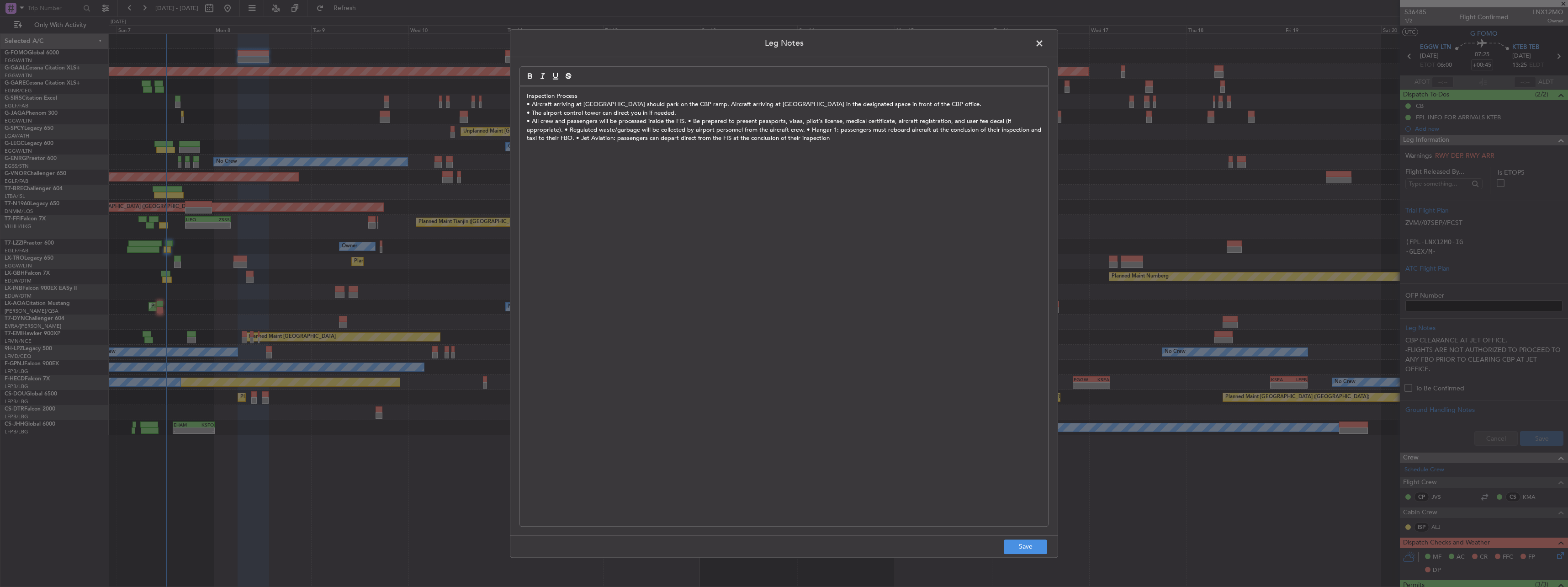
click at [687, 119] on p "• All crew and passengers will be processed inside the FIS. • Be prepared to pr…" at bounding box center [784, 130] width 514 height 25
click at [883, 126] on p "• Be prepared to present passports, visas, pilot’s license, medical certificate…" at bounding box center [784, 138] width 514 height 25
click at [766, 136] on p "• Regulated waste/garbage will be collected by airport personnel from the aircr…" at bounding box center [784, 142] width 514 height 17
click at [808, 147] on p "• Hangar 1: passengers must reboard aircraft at the conclusion of their inspect…" at bounding box center [784, 151] width 514 height 17
click at [1029, 548] on button "Save" at bounding box center [1025, 547] width 43 height 15
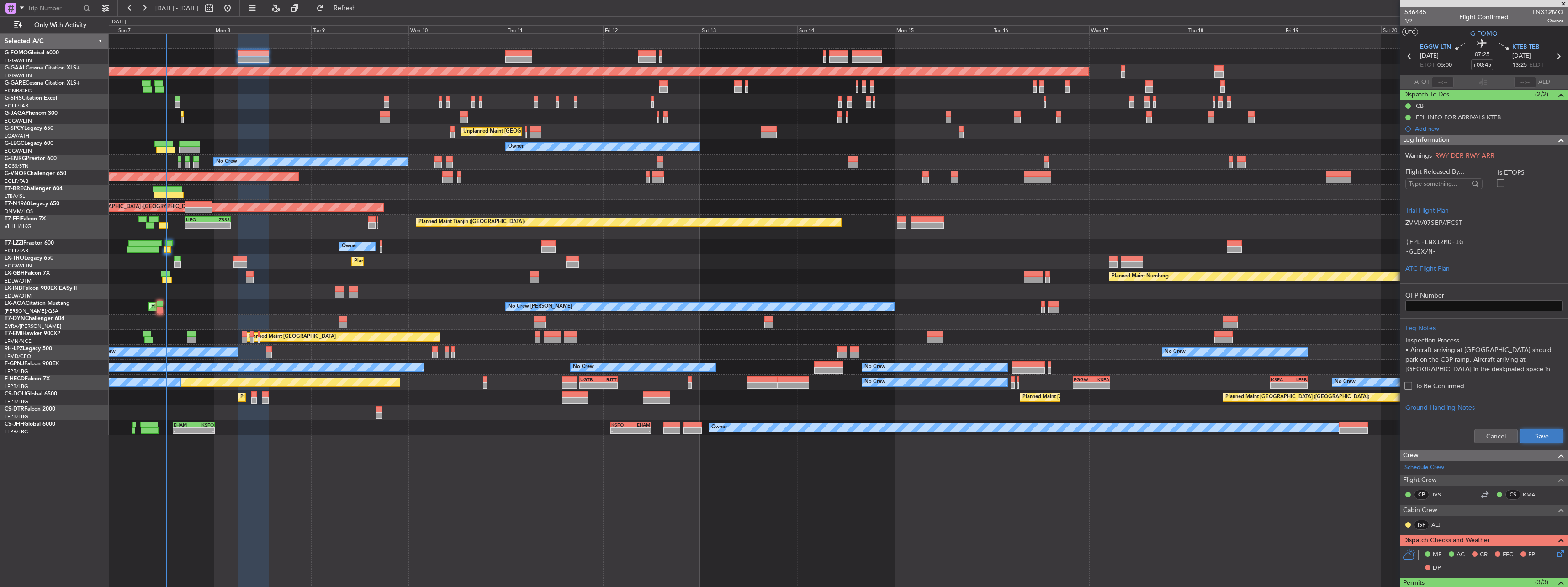
click at [1533, 433] on button "Save" at bounding box center [1541, 436] width 43 height 15
click at [1414, 139] on span "Leg Information" at bounding box center [1426, 140] width 46 height 11
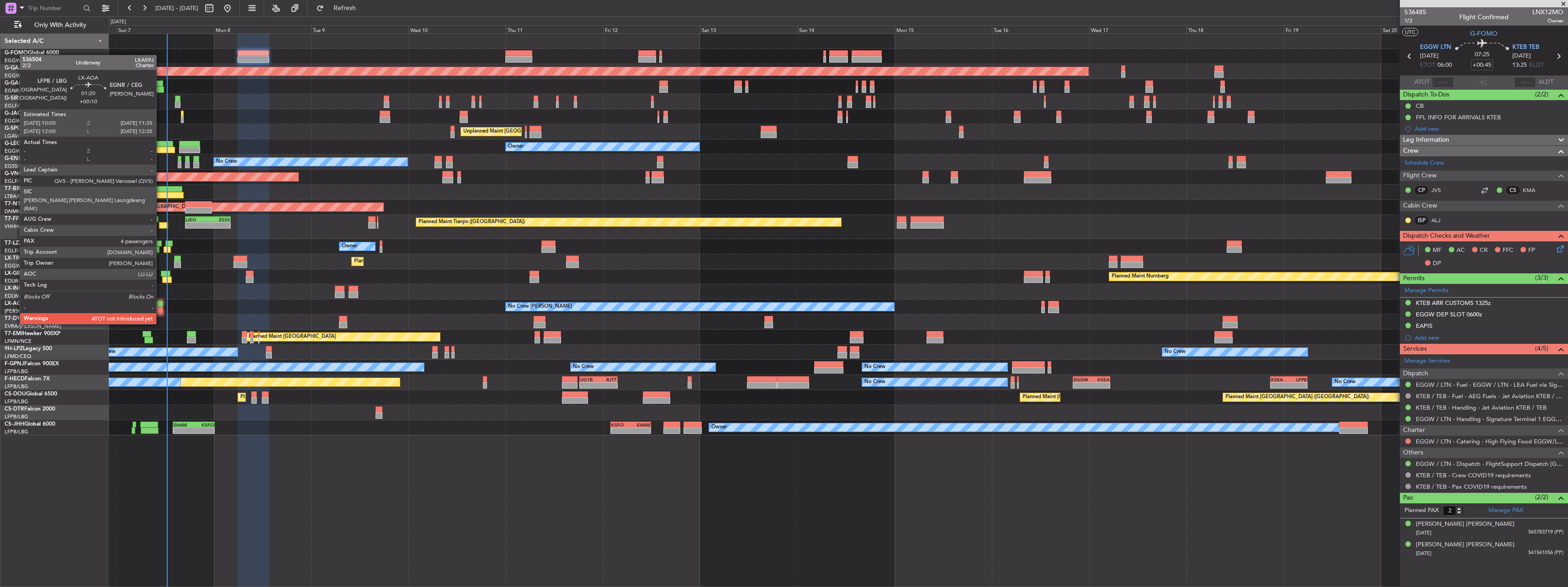
click at [160, 307] on div at bounding box center [160, 310] width 7 height 7
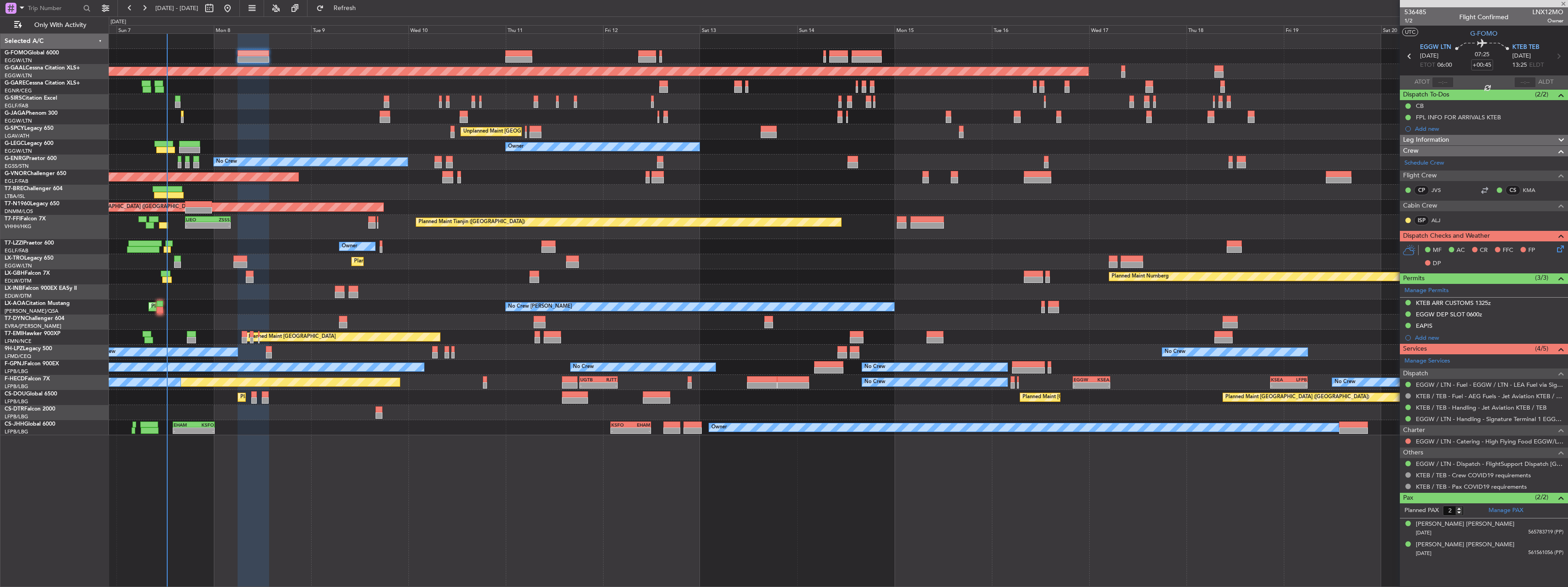
type input "+00:10"
type input "4"
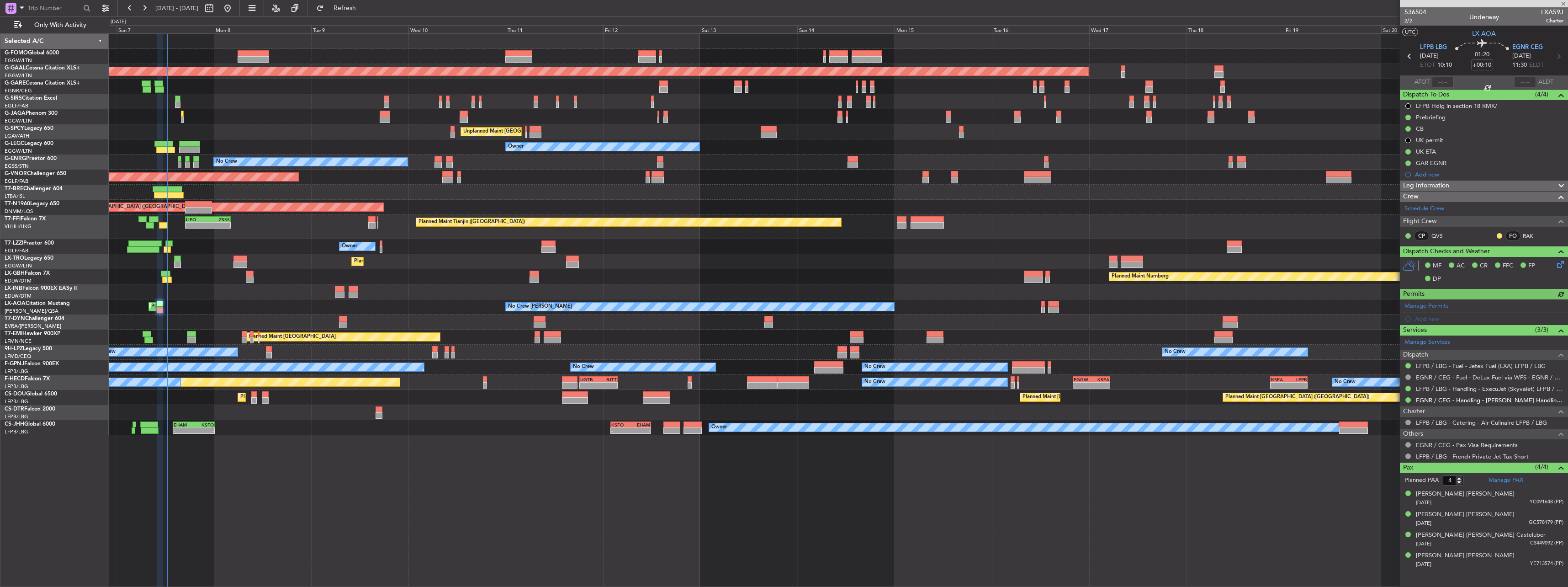
click at [1439, 401] on link "EGNR / CEG - Handling - Chester Handling Services EGNR / CEG" at bounding box center [1489, 400] width 148 height 7
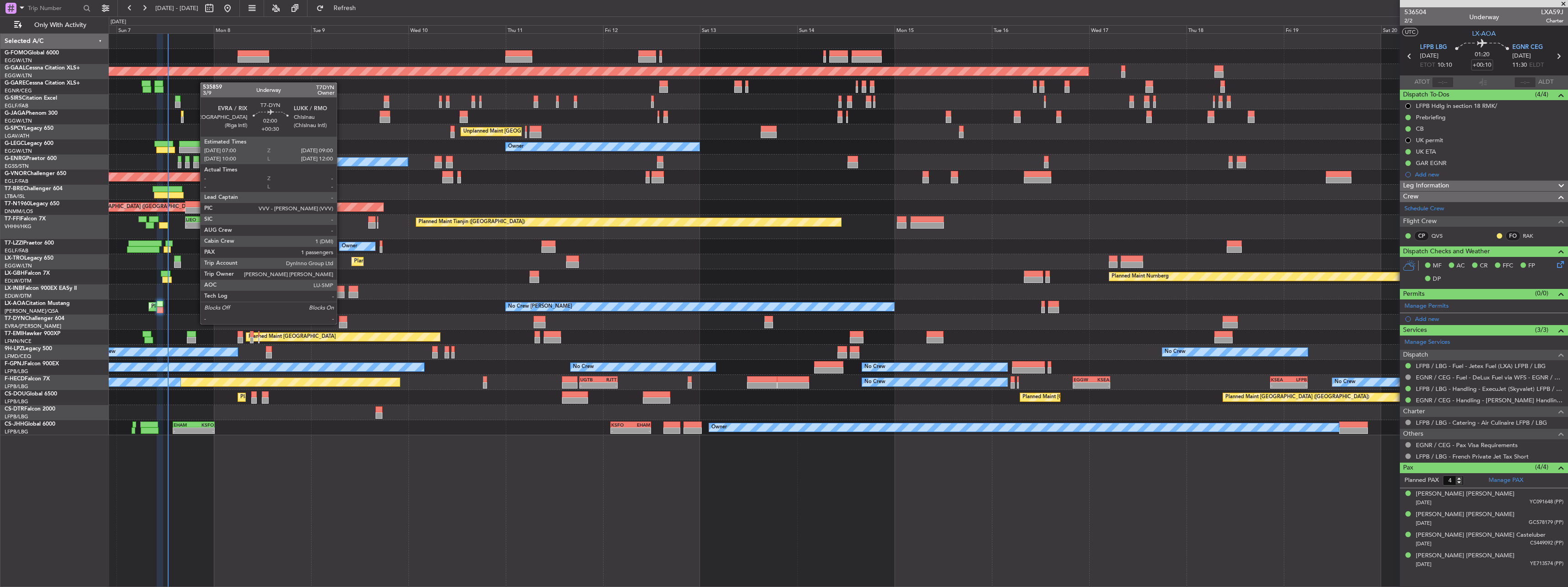
click at [341, 323] on div at bounding box center [343, 325] width 8 height 7
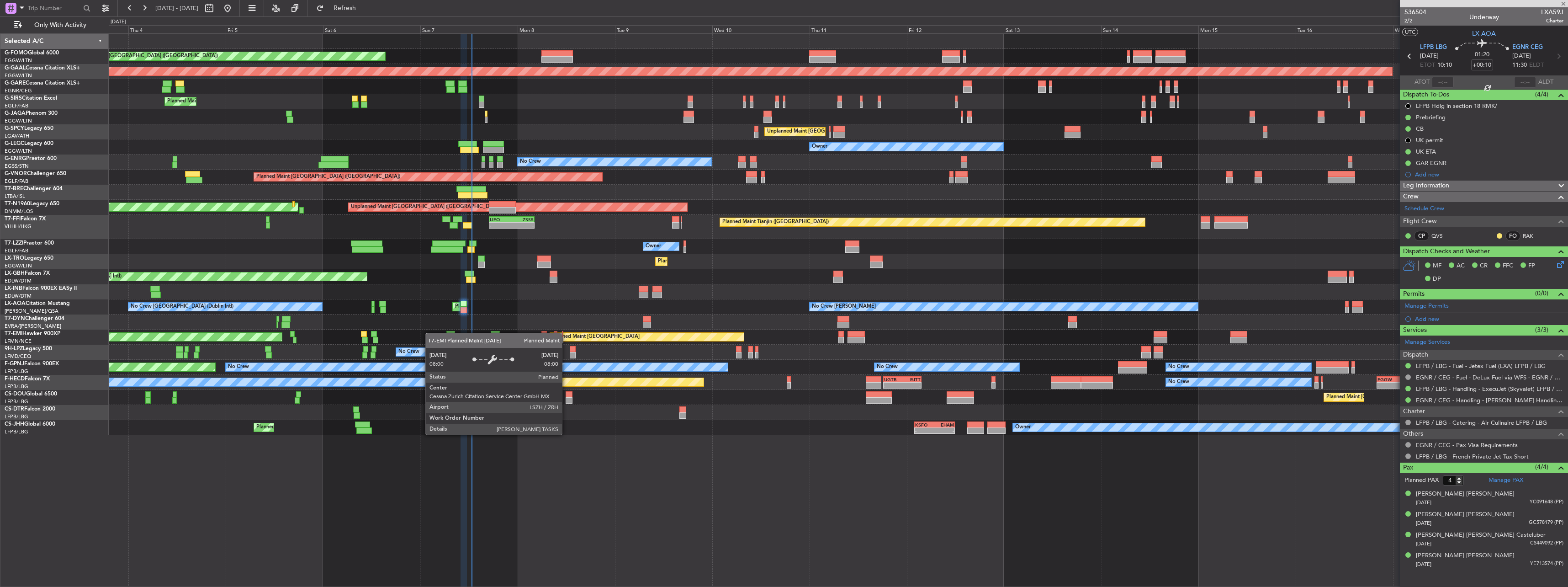
click at [675, 340] on div "Planned Maint London (Luton) Planned Maint Dusseldorf Unplanned Maint Chester P…" at bounding box center [837, 234] width 1458 height 401
type input "+00:30"
type input "1"
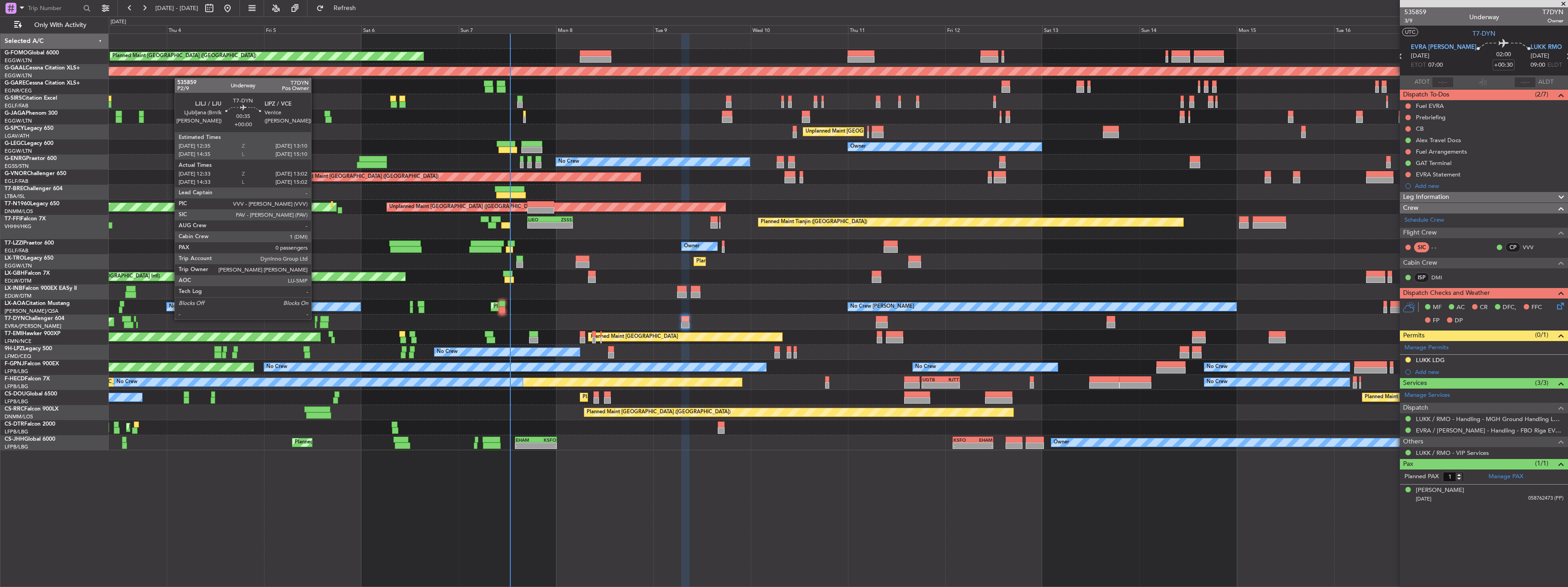
click at [315, 319] on div at bounding box center [316, 319] width 2 height 7
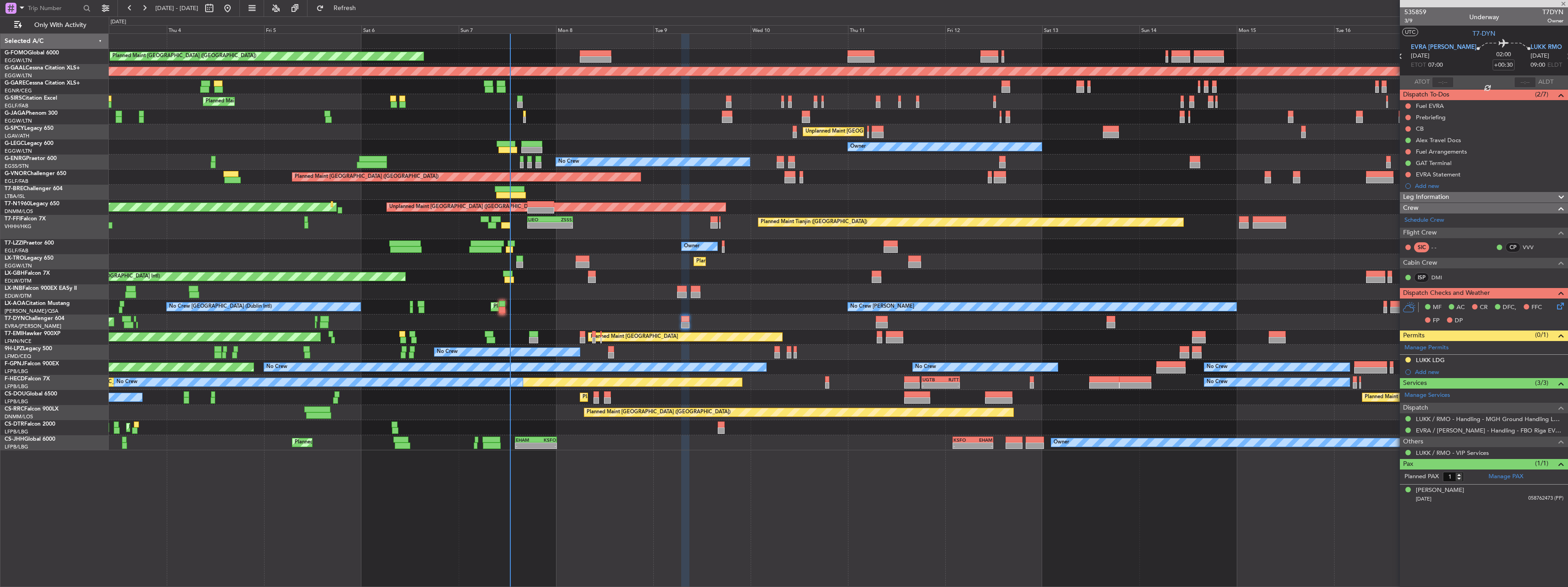
type input "12:33"
type input "13:02"
type input "0"
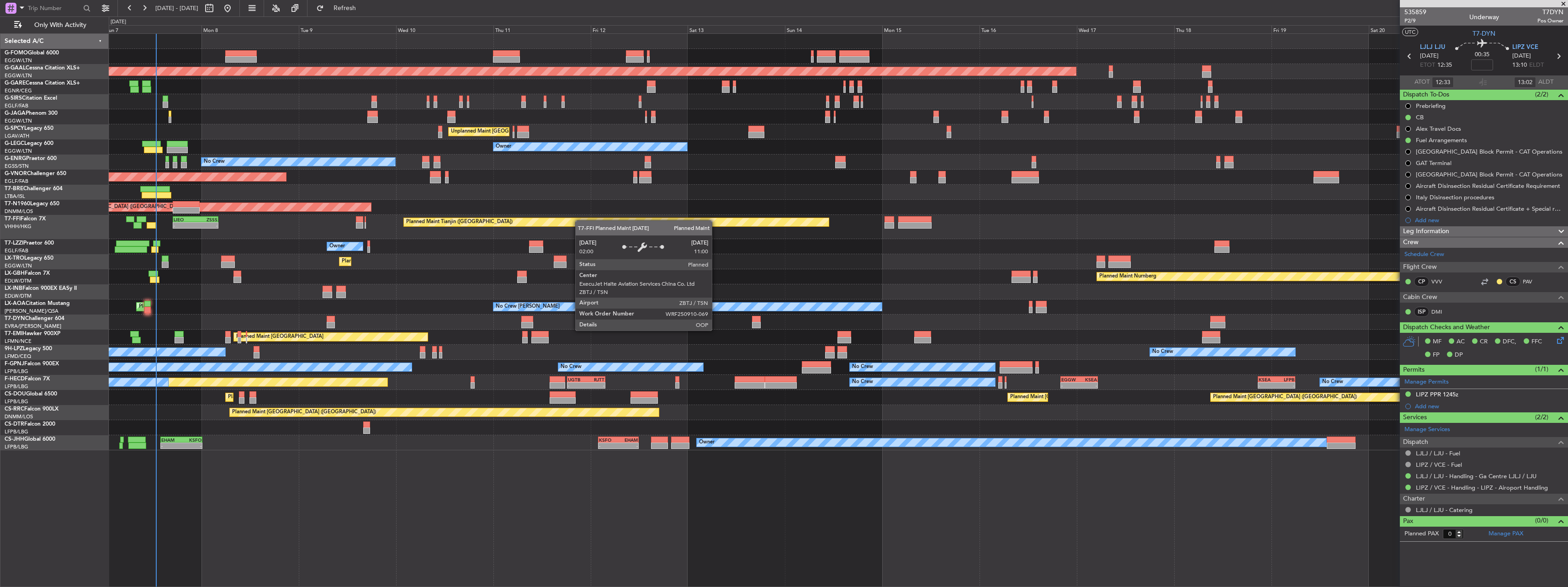
click at [560, 227] on div "Planned Maint Tianjin (Binhai) - - LIEO 17:00 Z ZSSS 04:15 Z" at bounding box center [837, 227] width 1458 height 25
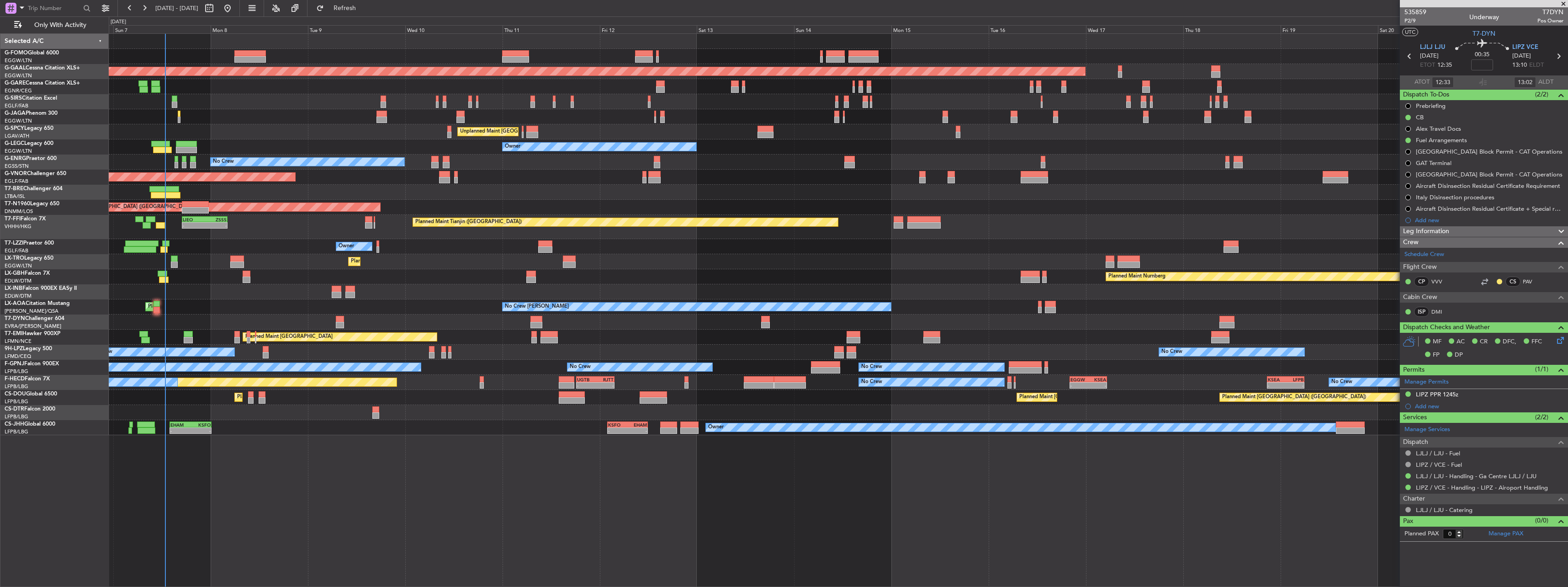
click at [587, 236] on div "Planned Maint Tianjin (Binhai) - - LIEO 17:00 Z ZSSS 04:15 Z" at bounding box center [837, 227] width 1458 height 25
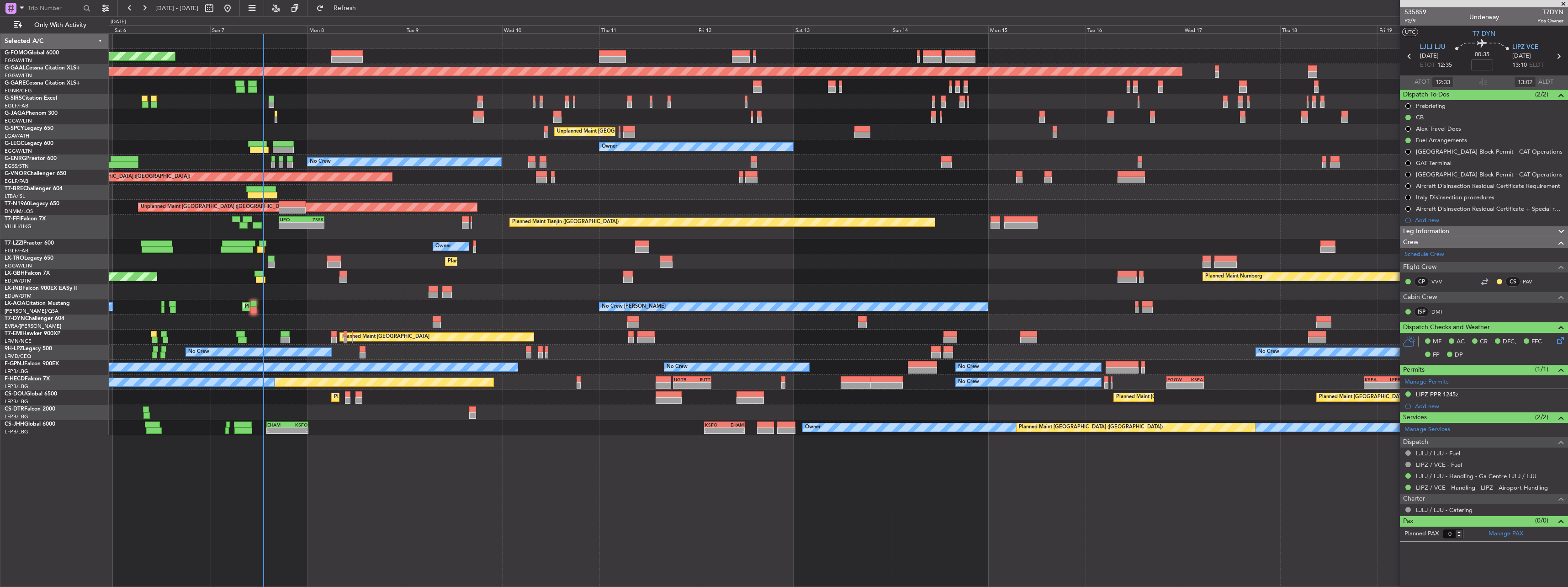
click at [844, 410] on div "Planned Maint London (Luton) Planned Maint Dusseldorf Planned Maint London (Far…" at bounding box center [837, 234] width 1458 height 401
